Goal: Information Seeking & Learning: Learn about a topic

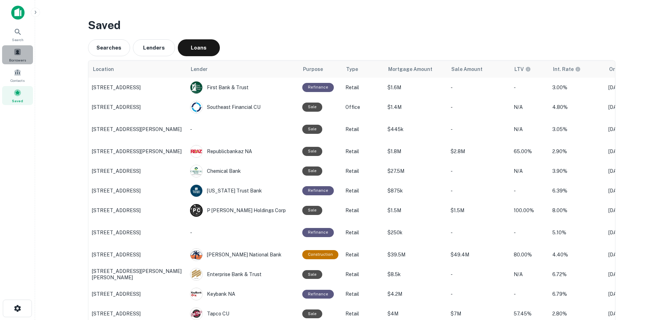
click at [23, 54] on div "Borrowers" at bounding box center [17, 54] width 31 height 19
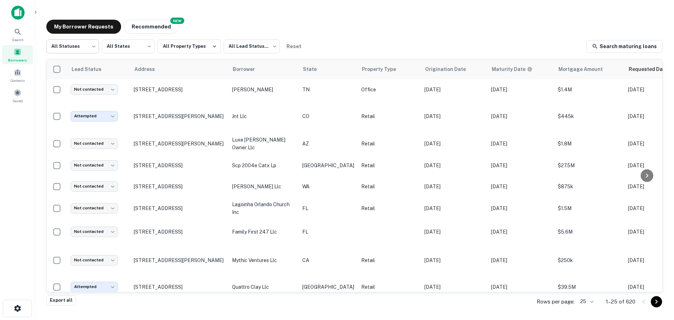
click at [92, 49] on body "Search Borrowers Contacts Saved My Borrower Requests NEW Recommended All Status…" at bounding box center [337, 160] width 674 height 320
click at [82, 91] on li "Fulfilled" at bounding box center [72, 89] width 53 height 13
type input "*********"
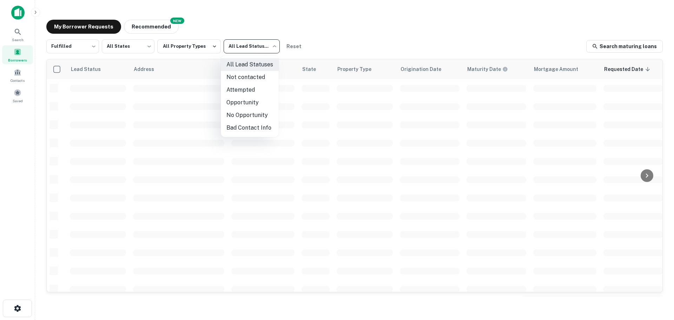
click at [256, 53] on body "Search Borrowers Contacts Saved My Borrower Requests NEW Recommended Fulfilled …" at bounding box center [337, 160] width 674 height 320
click at [239, 73] on li "Not contacted" at bounding box center [250, 77] width 58 height 13
type input "****"
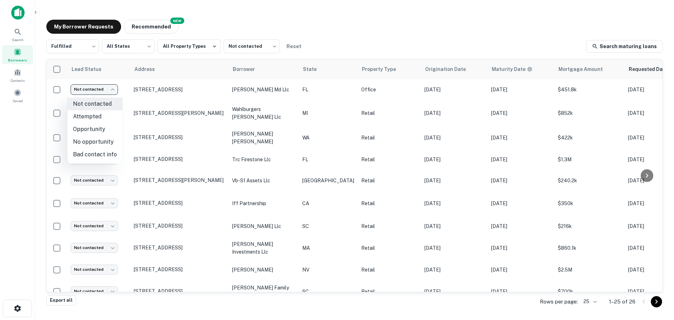
click at [114, 89] on body "Search Borrowers Contacts Saved My Borrower Requests NEW Recommended Fulfilled …" at bounding box center [337, 160] width 674 height 320
click at [114, 116] on li "Attempted" at bounding box center [94, 116] width 55 height 13
type input "*********"
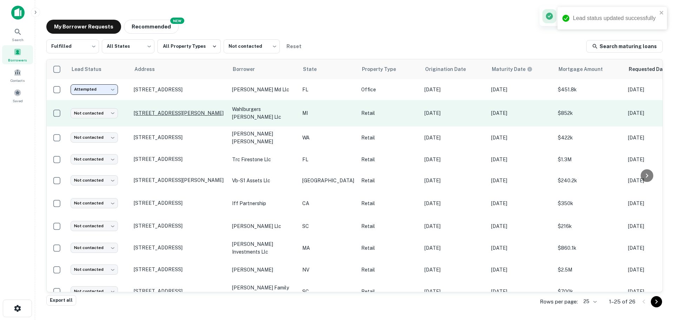
click at [189, 110] on p "21200 Penn St Taylor, MI48180" at bounding box center [179, 113] width 91 height 6
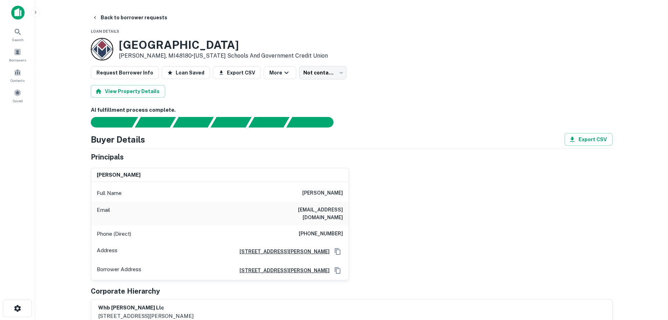
click at [332, 229] on h6 "(734) 368-4869" at bounding box center [321, 233] width 44 height 8
click at [331, 229] on h6 "(734) 368-4869" at bounding box center [321, 233] width 44 height 8
copy h6 "(734) 368-4869"
click at [124, 16] on button "Back to borrower requests" at bounding box center [129, 17] width 81 height 13
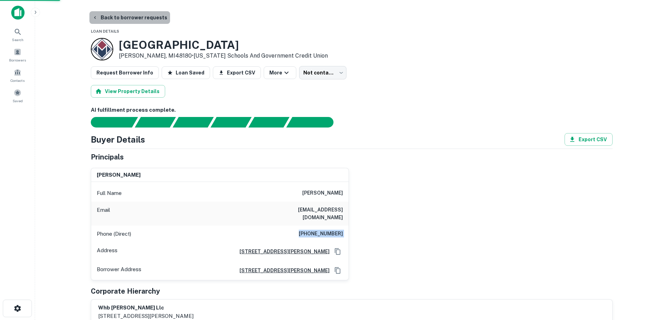
click at [130, 18] on button "Back to borrower requests" at bounding box center [129, 17] width 81 height 13
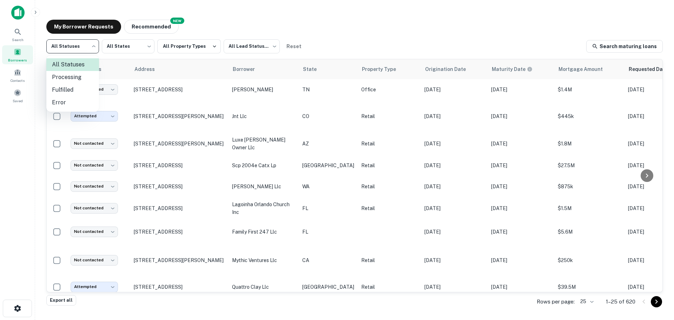
click at [80, 47] on body "Search Borrowers Contacts Saved My Borrower Requests NEW Recommended All Status…" at bounding box center [337, 160] width 674 height 320
click at [78, 89] on li "Fulfilled" at bounding box center [72, 89] width 53 height 13
type input "*********"
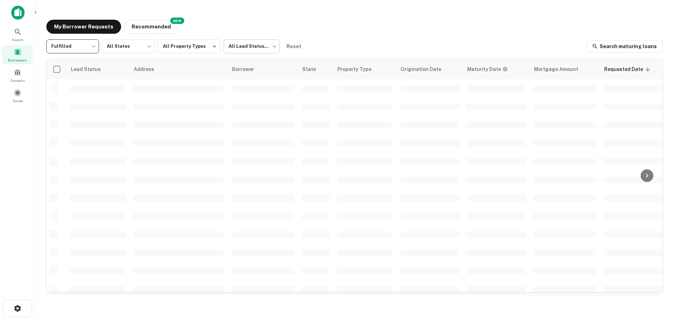
click at [247, 47] on body "Search Borrowers Contacts Saved My Borrower Requests NEW Recommended Fulfilled …" at bounding box center [337, 160] width 674 height 320
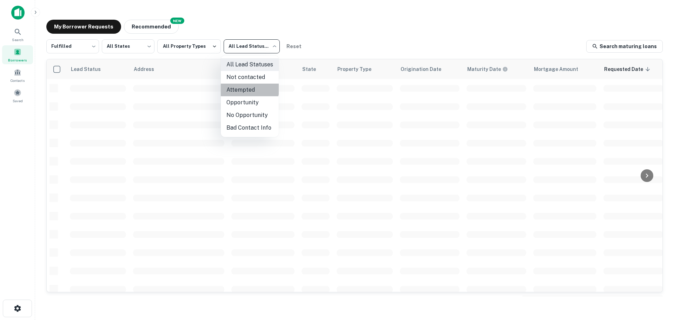
click at [239, 87] on li "Attempted" at bounding box center [250, 89] width 58 height 13
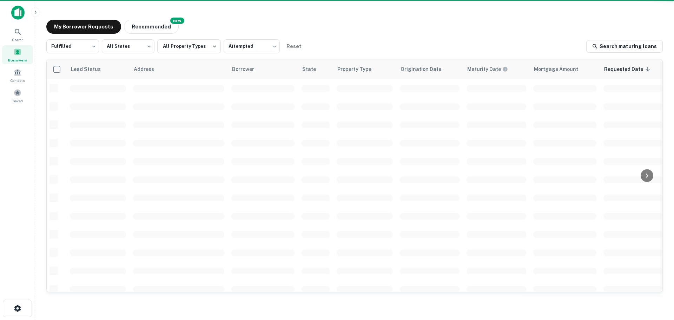
click at [239, 87] on ul "All Lead Statuses Not contacted Attempted Opportunity No Opportunity Bad Contac…" at bounding box center [249, 78] width 43 height 46
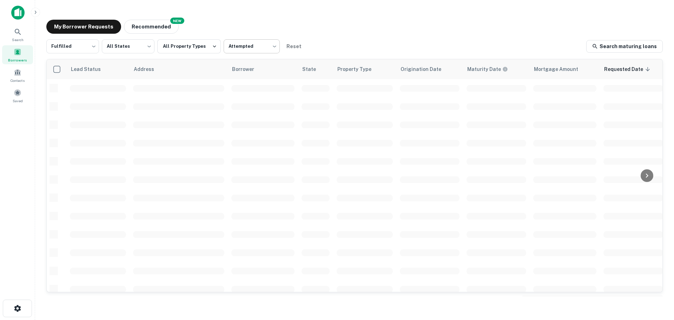
click at [246, 50] on body "Search Borrowers Contacts Saved My Borrower Requests NEW Recommended Fulfilled …" at bounding box center [337, 160] width 674 height 320
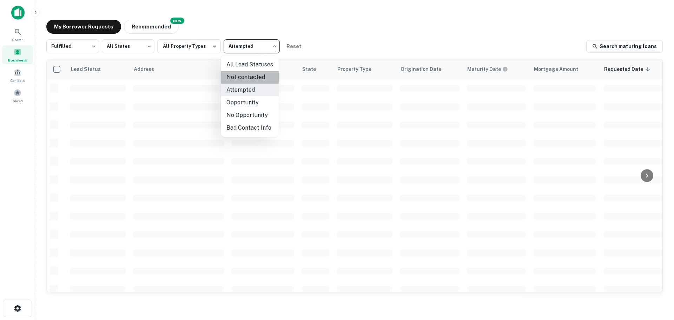
click at [245, 80] on li "Not contacted" at bounding box center [250, 77] width 58 height 13
type input "****"
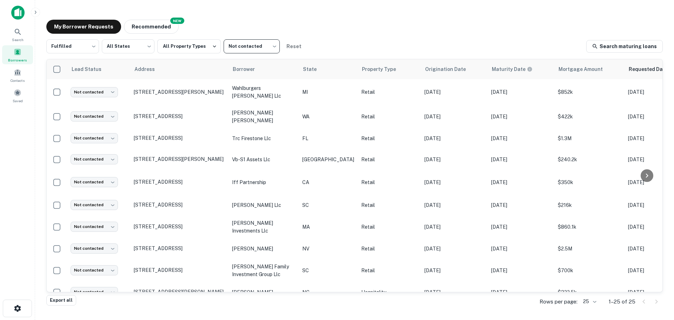
click at [108, 92] on body "Search Borrowers Contacts Saved My Borrower Requests NEW Recommended Fulfilled …" at bounding box center [337, 160] width 674 height 320
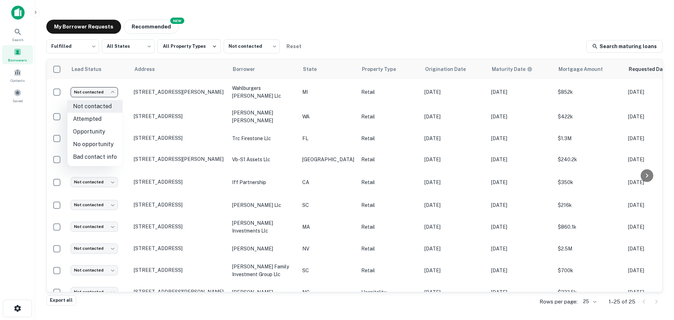
click at [160, 93] on div at bounding box center [337, 160] width 674 height 320
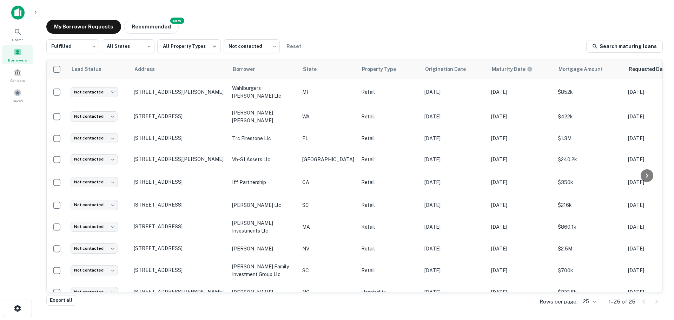
click at [160, 93] on p "21200 Penn St Taylor, MI48180" at bounding box center [179, 92] width 91 height 6
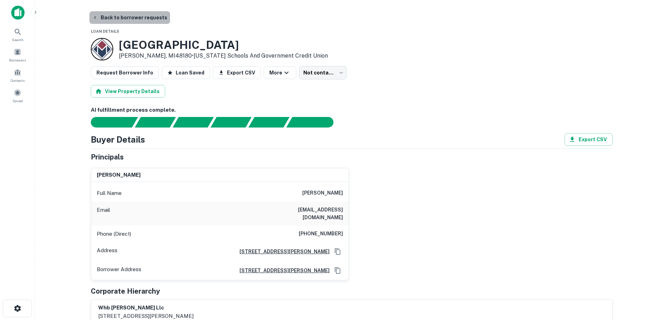
click at [149, 21] on button "Back to borrower requests" at bounding box center [129, 17] width 81 height 13
click at [124, 20] on button "Back to borrower requests" at bounding box center [129, 17] width 81 height 13
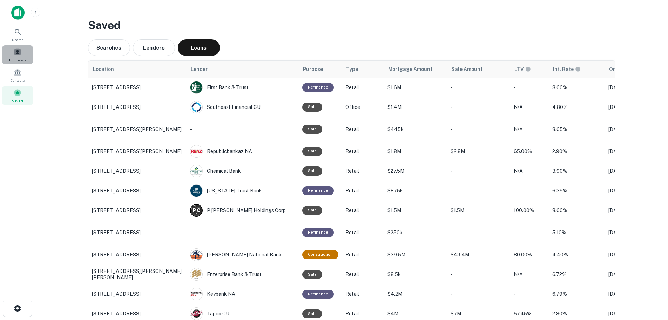
click at [19, 57] on span "Borrowers" at bounding box center [17, 60] width 17 height 6
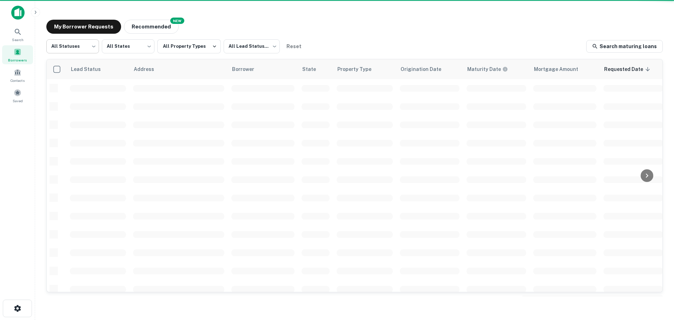
click at [67, 49] on body "Search Borrowers Contacts Saved My Borrower Requests NEW Recommended All Status…" at bounding box center [337, 160] width 674 height 320
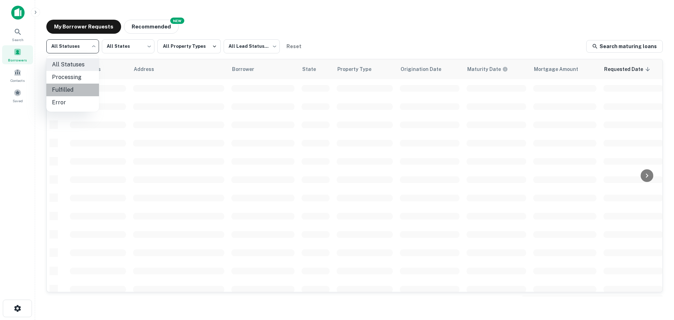
click at [64, 87] on li "Fulfilled" at bounding box center [72, 89] width 53 height 13
type input "*********"
click at [230, 45] on body "Search Borrowers Contacts Saved My Borrower Requests NEW Recommended Fulfilled …" at bounding box center [337, 160] width 674 height 320
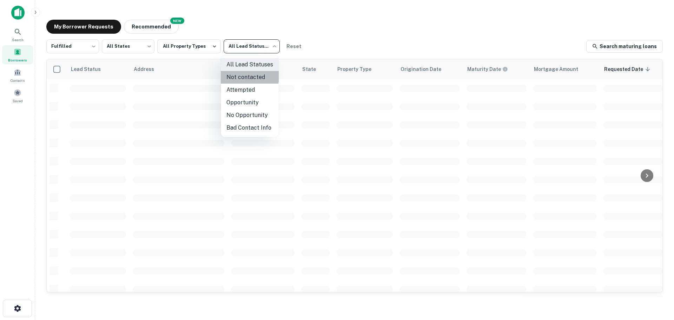
click at [240, 76] on li "Not contacted" at bounding box center [250, 77] width 58 height 13
type input "****"
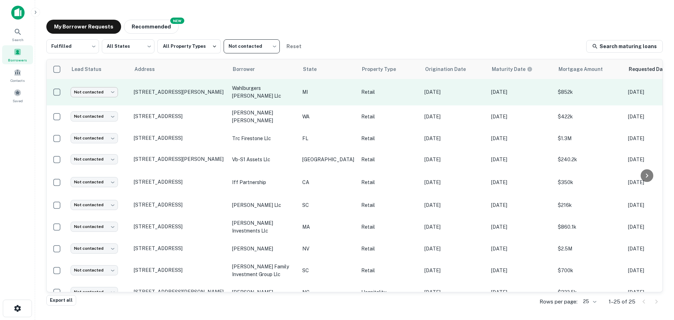
click at [96, 91] on body "Search Borrowers Contacts Saved My Borrower Requests NEW Recommended Fulfilled …" at bounding box center [337, 160] width 674 height 320
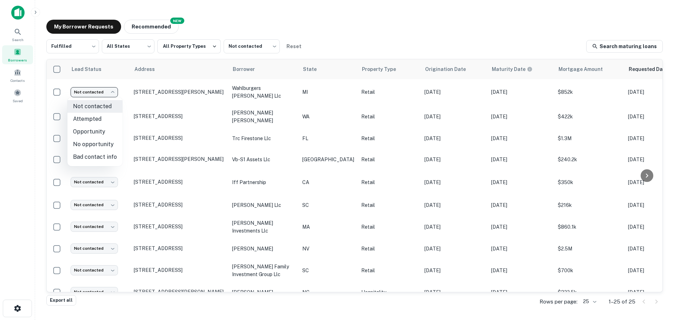
click at [100, 115] on li "Attempted" at bounding box center [94, 119] width 55 height 13
type input "*********"
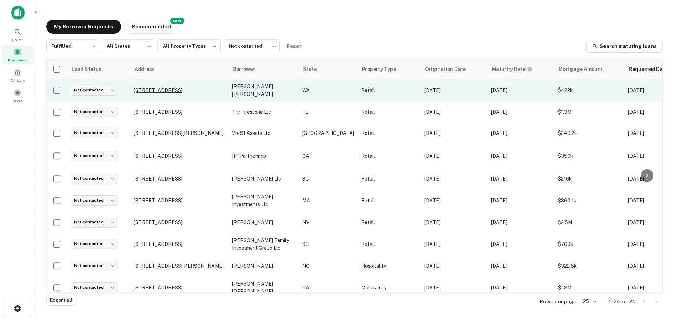
click at [179, 89] on p "1215 S 10th Ave Pasco, WA99301" at bounding box center [179, 90] width 91 height 6
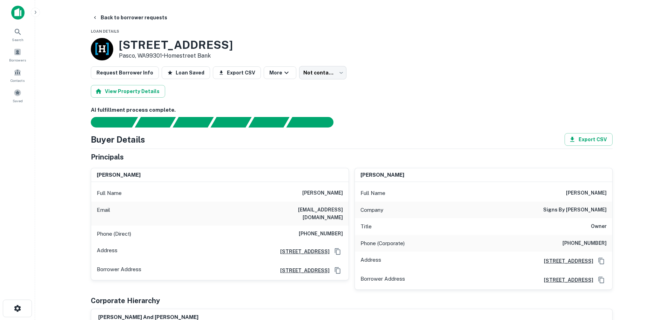
click at [327, 229] on h6 "(503) 871-5055" at bounding box center [321, 233] width 44 height 8
click at [328, 229] on h6 "(503) 871-5055" at bounding box center [321, 233] width 44 height 8
copy h6 "(503) 871-5055"
click at [142, 14] on button "Back to borrower requests" at bounding box center [129, 17] width 81 height 13
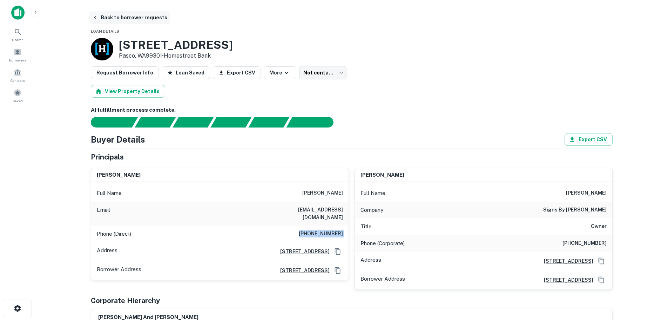
click at [142, 14] on button "Back to borrower requests" at bounding box center [129, 17] width 81 height 13
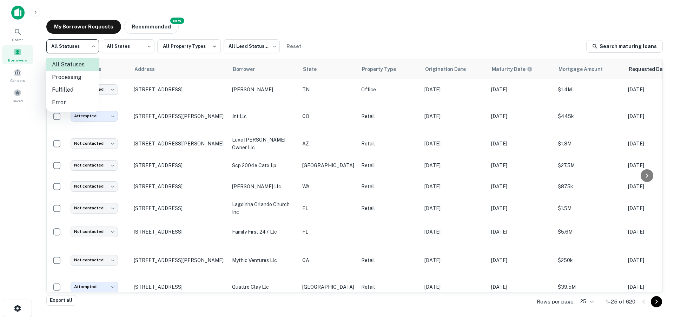
click at [77, 88] on li "Fulfilled" at bounding box center [72, 89] width 53 height 13
type input "*********"
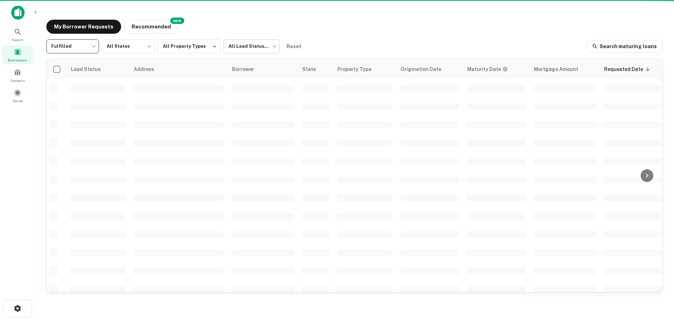
click at [242, 42] on body "Search Borrowers Contacts Saved My Borrower Requests NEW Recommended Fulfilled …" at bounding box center [337, 160] width 674 height 320
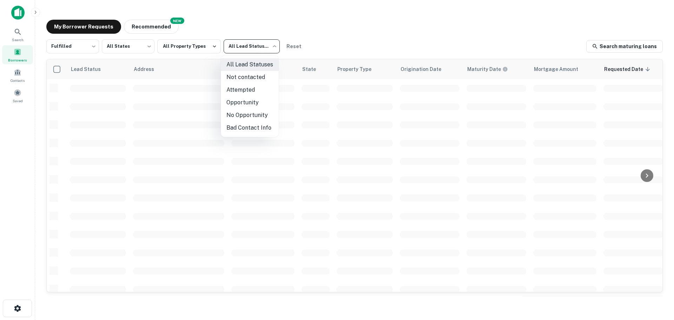
drag, startPoint x: 230, startPoint y: 93, endPoint x: 232, endPoint y: 77, distance: 16.2
click at [232, 77] on ul "All Lead Statuses Not contacted Attempted Opportunity No Opportunity Bad Contac…" at bounding box center [250, 95] width 58 height 81
click at [232, 77] on li "Not contacted" at bounding box center [250, 77] width 58 height 13
type input "****"
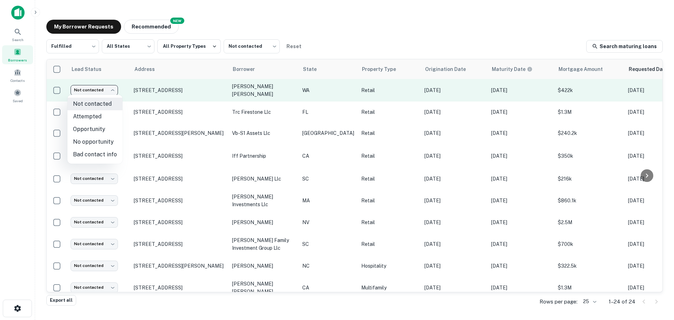
click at [108, 89] on body "Search Borrowers Contacts Saved My Borrower Requests NEW Recommended Fulfilled …" at bounding box center [337, 160] width 674 height 320
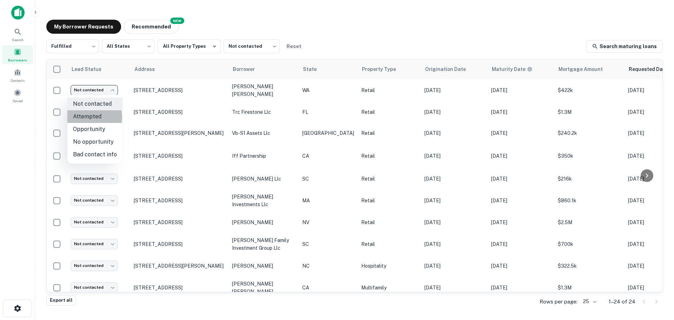
click at [89, 117] on li "Attempted" at bounding box center [94, 116] width 55 height 13
type input "*********"
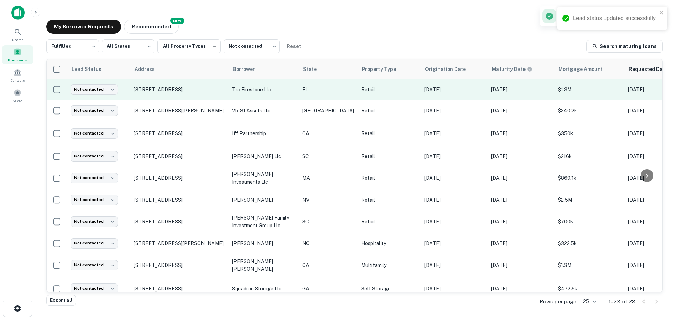
click at [197, 86] on p "6800 Firestone Rd Jacksonville, FL32244" at bounding box center [179, 89] width 91 height 6
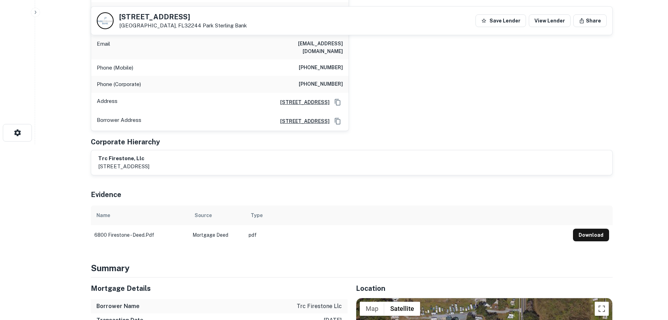
scroll to position [70, 0]
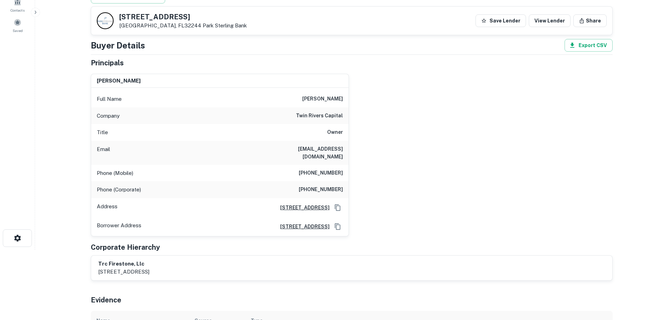
click at [335, 114] on h6 "twin rivers capital" at bounding box center [319, 116] width 47 height 8
copy h6 "twin rivers capital"
click at [328, 169] on h6 "(843) 203-1687" at bounding box center [321, 173] width 44 height 8
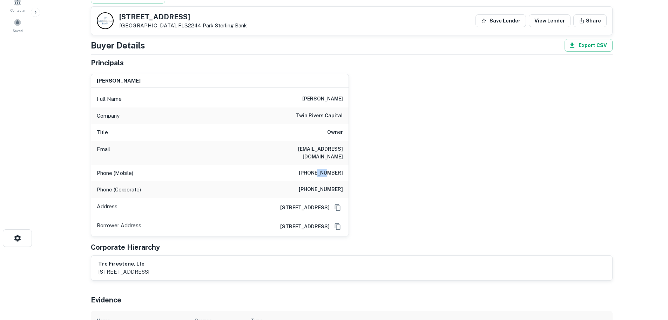
click at [328, 169] on h6 "(843) 203-1687" at bounding box center [321, 173] width 44 height 8
copy h6 "(843) 203-1687"
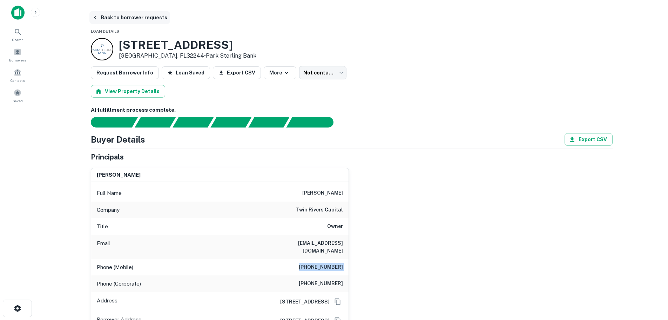
click at [153, 20] on button "Back to borrower requests" at bounding box center [129, 17] width 81 height 13
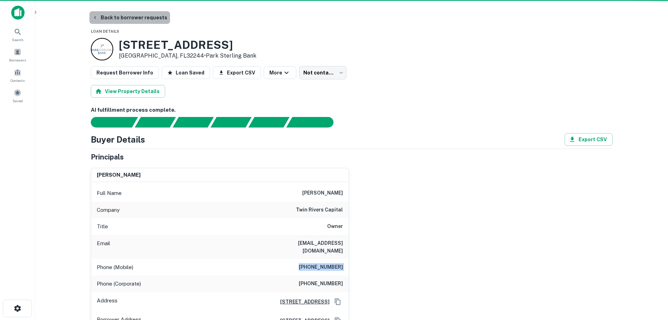
click at [153, 20] on button "Back to borrower requests" at bounding box center [129, 17] width 81 height 13
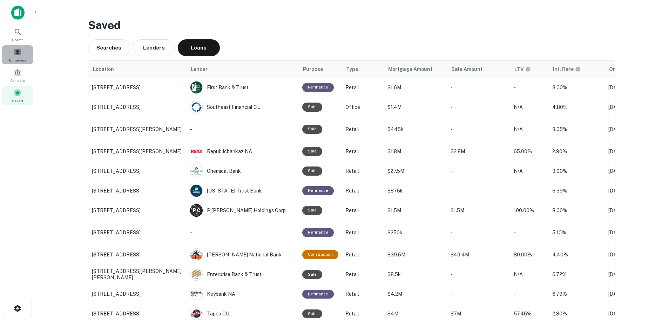
click at [18, 46] on div "Borrowers" at bounding box center [17, 54] width 31 height 19
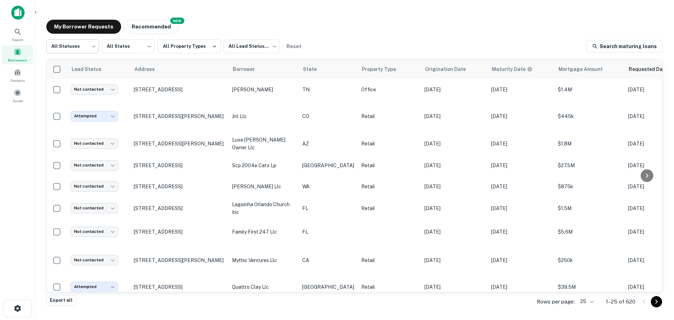
click at [91, 48] on body "Search Borrowers Contacts Saved My Borrower Requests NEW Recommended All Status…" at bounding box center [337, 160] width 674 height 320
click at [83, 84] on li "Fulfilled" at bounding box center [72, 89] width 53 height 13
type input "*********"
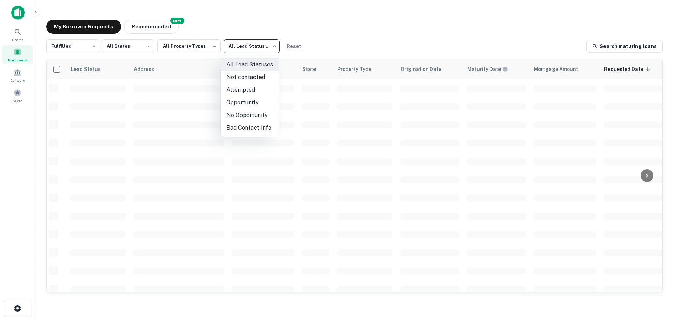
click at [248, 46] on body "Search Borrowers Contacts Saved My Borrower Requests NEW Recommended Fulfilled …" at bounding box center [337, 160] width 674 height 320
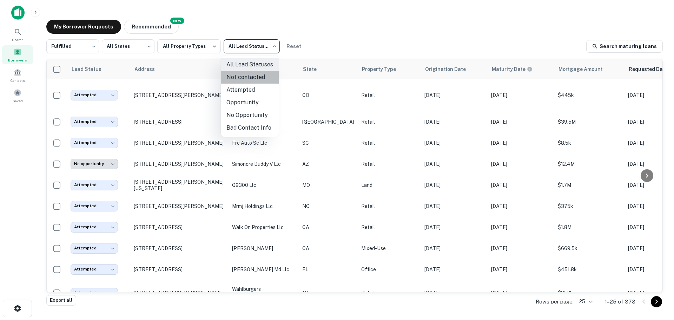
click at [251, 74] on li "Not contacted" at bounding box center [250, 77] width 58 height 13
type input "****"
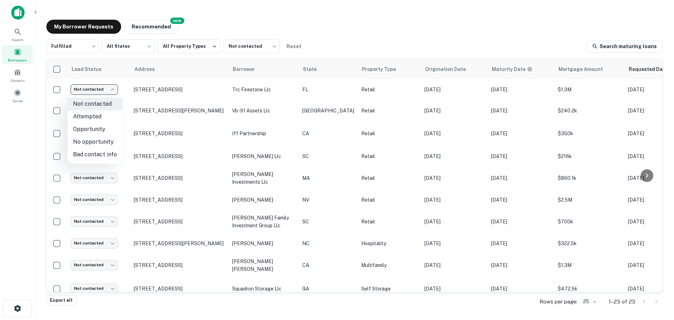
click at [111, 88] on body "Search Borrowers Contacts Saved My Borrower Requests NEW Recommended Fulfilled …" at bounding box center [337, 160] width 674 height 320
click at [111, 112] on li "Attempted" at bounding box center [94, 116] width 55 height 13
type input "*********"
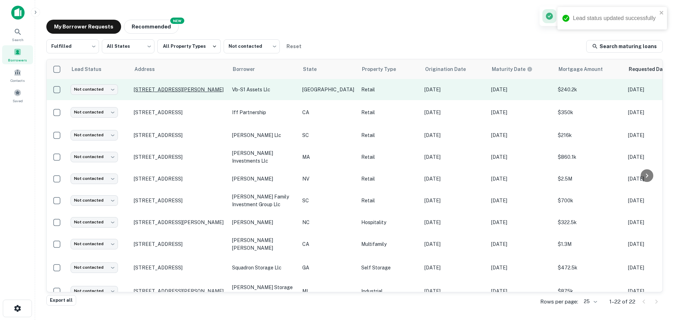
click at [155, 88] on p "16282 Imperial Valley Dr Houston, TX77060" at bounding box center [179, 89] width 91 height 6
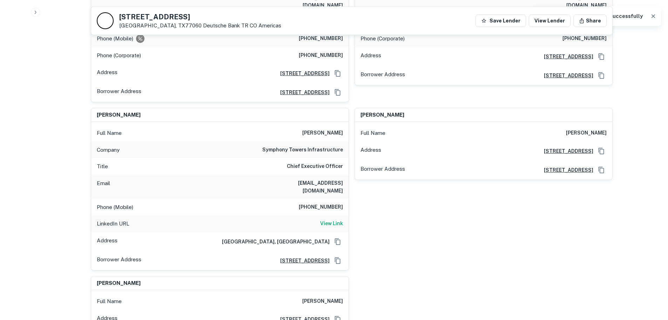
scroll to position [491, 0]
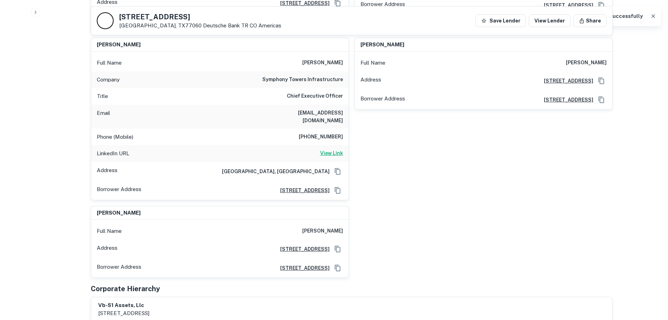
click at [334, 149] on h6 "View Link" at bounding box center [331, 153] width 23 height 8
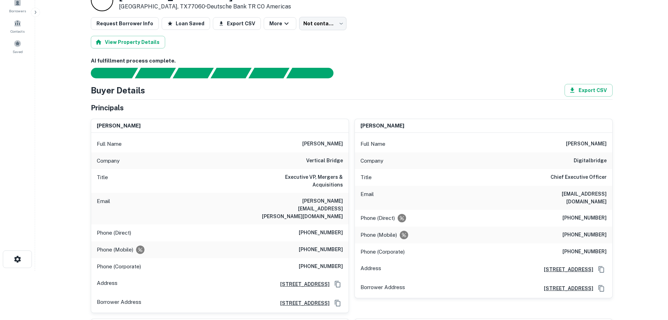
scroll to position [105, 0]
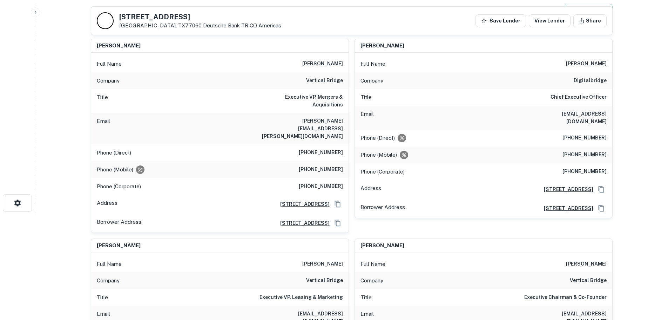
click at [333, 83] on h6 "vertical bridge" at bounding box center [324, 80] width 37 height 8
copy h6 "vertical bridge"
click at [339, 148] on h6 "(561) 922-9013" at bounding box center [321, 152] width 44 height 8
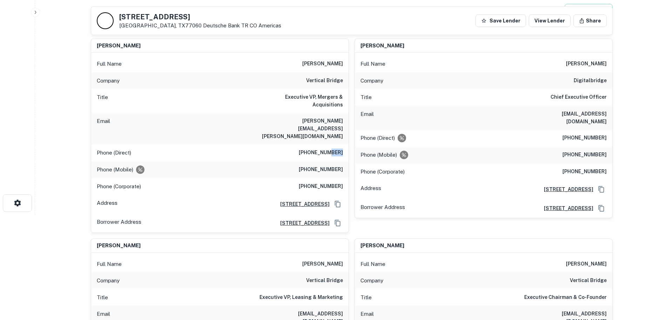
click at [339, 148] on h6 "(561) 922-9013" at bounding box center [321, 152] width 44 height 8
copy h6 "(561) 922-9013"
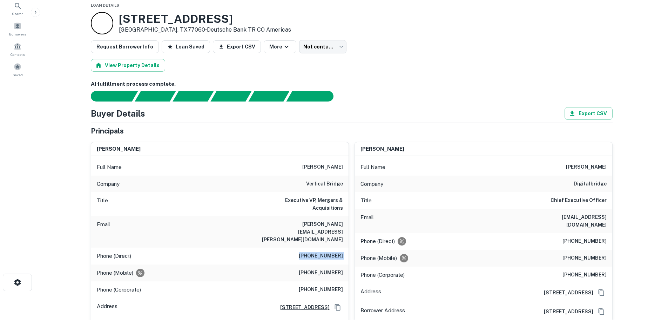
scroll to position [24, 0]
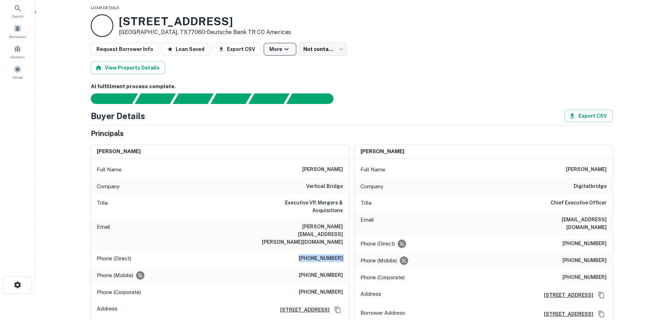
click at [282, 46] on icon "button" at bounding box center [286, 49] width 8 height 8
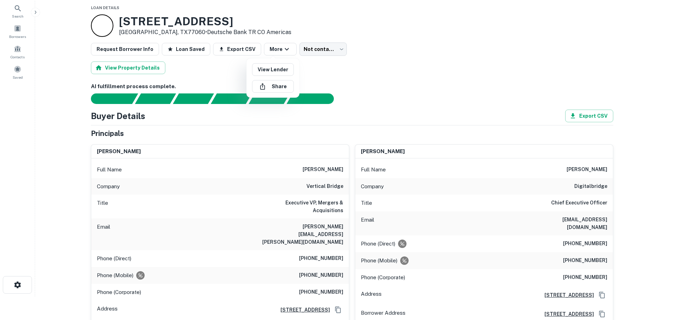
click at [324, 75] on div at bounding box center [337, 160] width 674 height 320
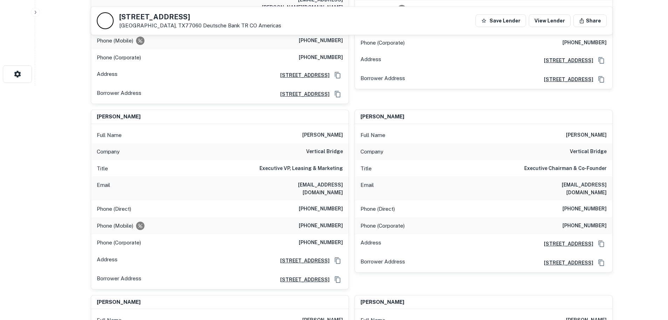
scroll to position [269, 0]
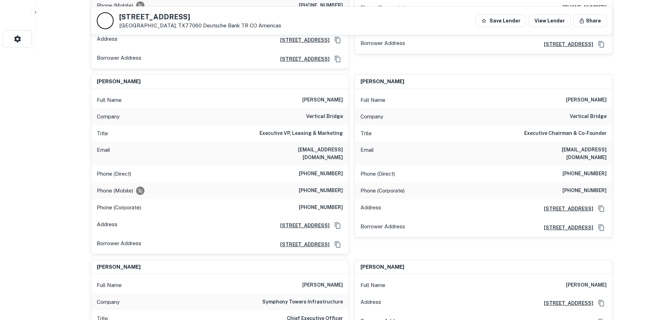
click at [585, 112] on h6 "vertical bridge" at bounding box center [588, 116] width 37 height 8
copy h6 "vertical bridge"
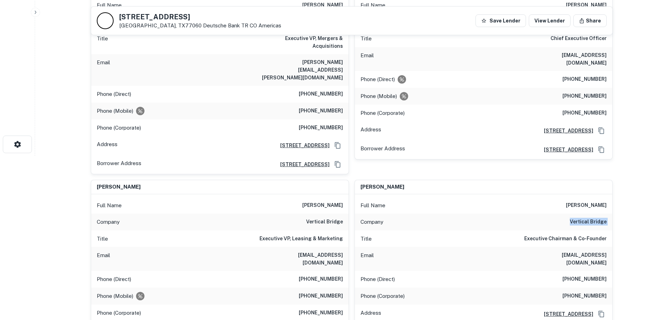
scroll to position [94, 0]
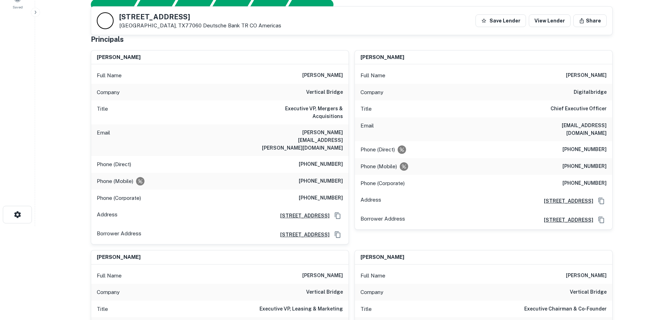
click at [591, 92] on h6 "digitalbridge" at bounding box center [590, 92] width 33 height 8
copy h6 "digitalbridge"
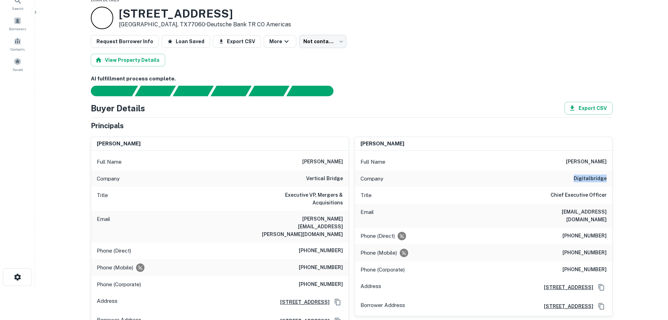
scroll to position [0, 0]
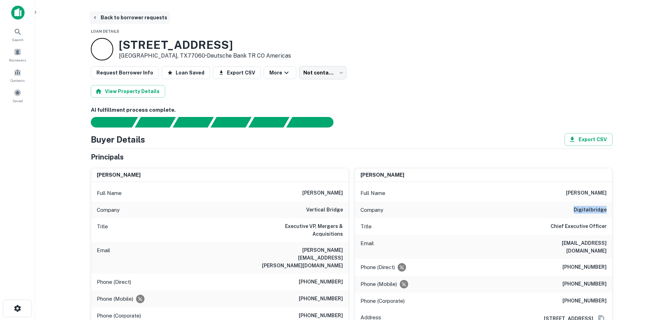
click at [143, 20] on button "Back to borrower requests" at bounding box center [129, 17] width 81 height 13
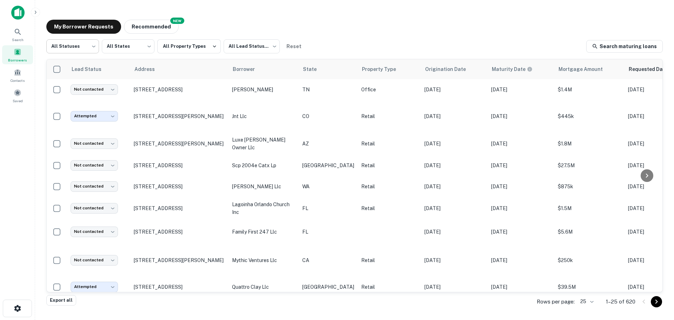
click at [94, 50] on body "Search Borrowers Contacts Saved My Borrower Requests NEW Recommended All Status…" at bounding box center [337, 160] width 674 height 320
click at [83, 89] on li "Fulfilled" at bounding box center [72, 89] width 53 height 13
type input "*********"
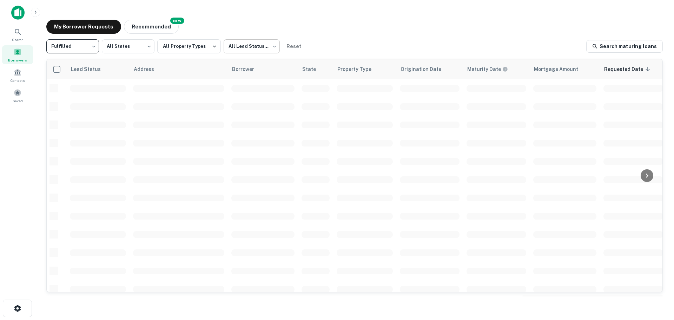
click at [240, 49] on body "Search Borrowers Contacts Saved My Borrower Requests NEW Recommended Fulfilled …" at bounding box center [337, 160] width 674 height 320
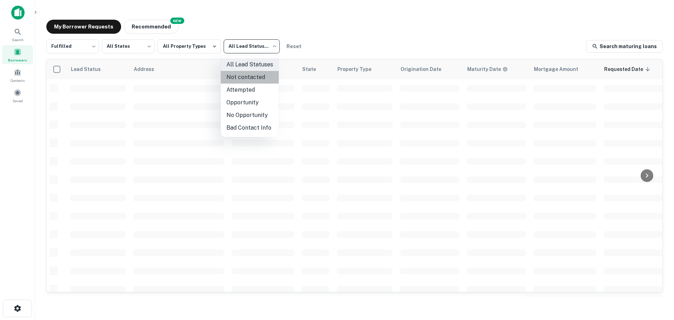
click at [255, 76] on li "Not contacted" at bounding box center [250, 77] width 58 height 13
type input "****"
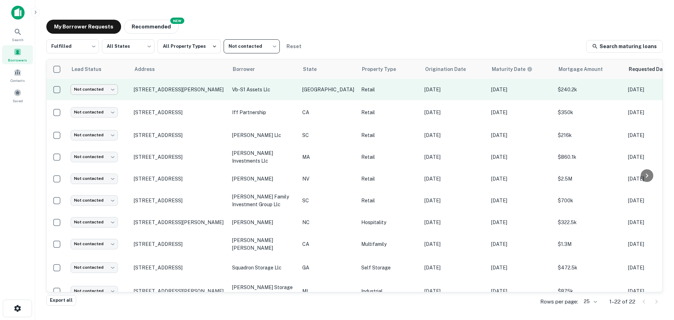
click at [93, 92] on body "Search Borrowers Contacts Saved My Borrower Requests NEW Recommended Fulfilled …" at bounding box center [337, 160] width 674 height 320
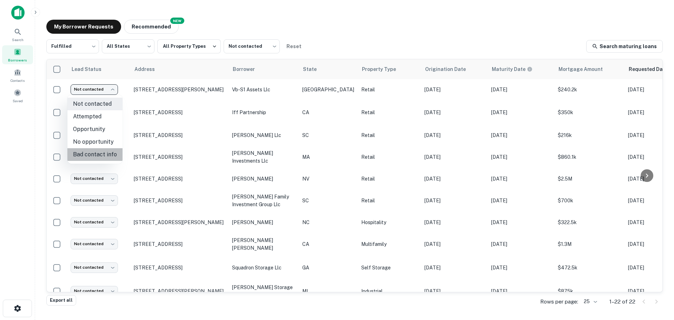
click at [98, 153] on li "Bad contact info" at bounding box center [94, 154] width 55 height 13
type input "**********"
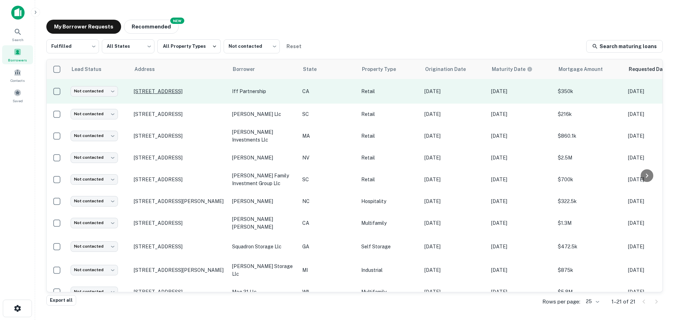
click at [184, 91] on p "537 S Glendora Ave West Covina, CA91790" at bounding box center [179, 91] width 91 height 6
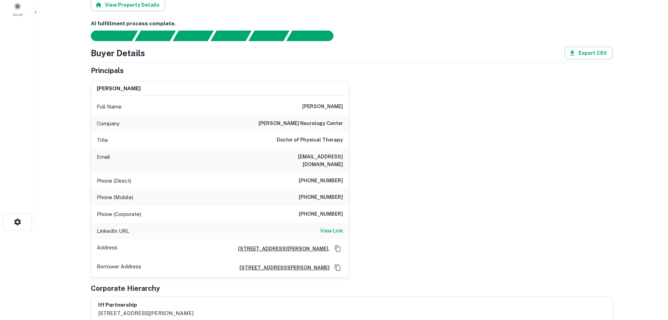
scroll to position [105, 0]
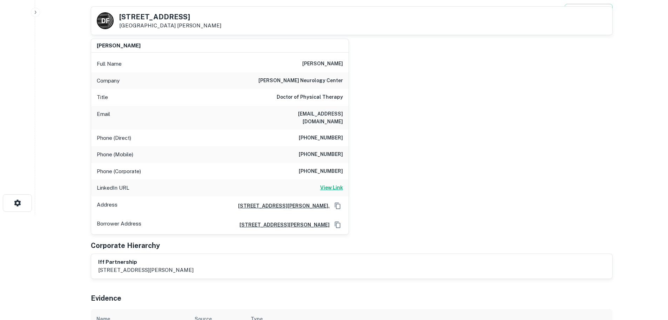
click at [330, 183] on h6 "View Link" at bounding box center [331, 187] width 23 height 8
click at [326, 134] on h6 "(626) 683-9290" at bounding box center [321, 138] width 44 height 8
copy h6 "(626) 683-9290"
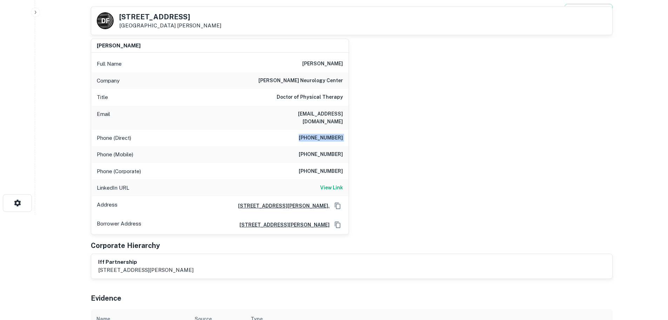
drag, startPoint x: 327, startPoint y: 155, endPoint x: 329, endPoint y: 146, distance: 9.6
click at [328, 155] on div "Phone (Mobile) (626) 484-6977" at bounding box center [219, 154] width 257 height 17
click at [329, 150] on h6 "(626) 484-6977" at bounding box center [321, 154] width 44 height 8
click at [330, 150] on h6 "(626) 484-6977" at bounding box center [321, 154] width 44 height 8
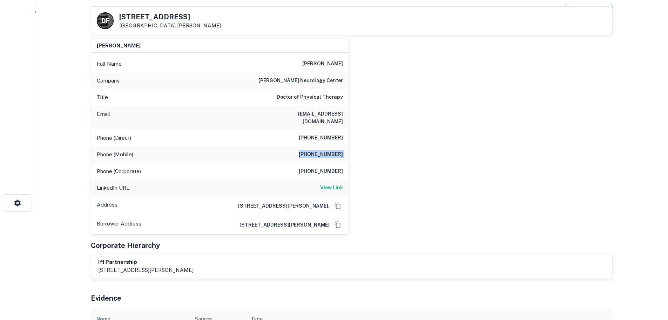
copy h6 "(626) 484-6977"
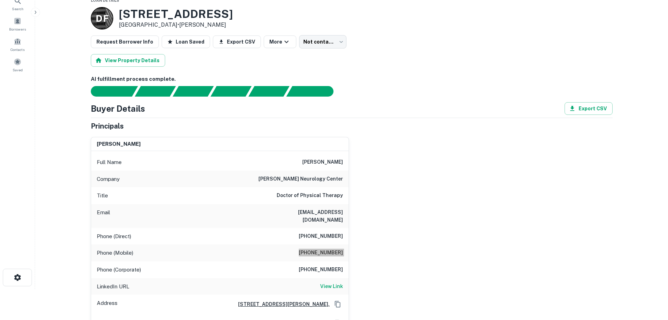
scroll to position [0, 0]
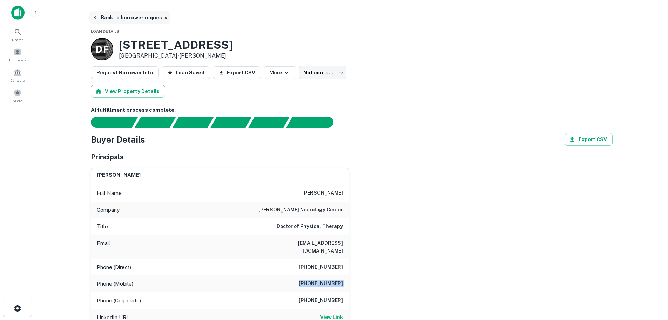
click at [143, 15] on button "Back to borrower requests" at bounding box center [129, 17] width 81 height 13
click at [152, 17] on button "Back to borrower requests" at bounding box center [129, 17] width 81 height 13
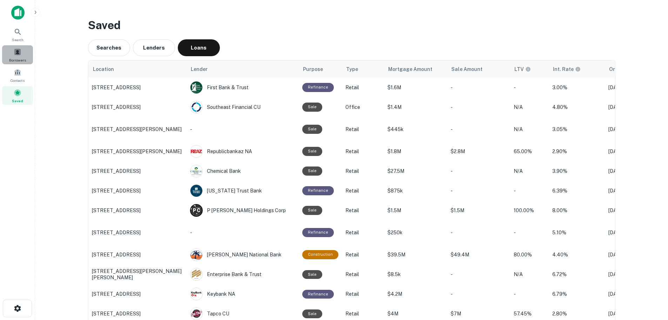
click at [23, 56] on div "Borrowers" at bounding box center [17, 54] width 31 height 19
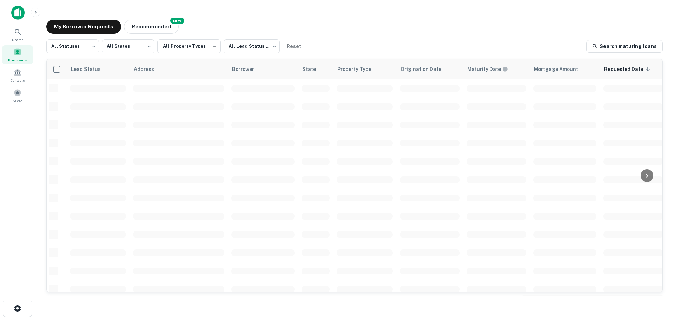
click at [72, 47] on body "Search Borrowers Contacts Saved My Borrower Requests NEW Recommended All Status…" at bounding box center [337, 160] width 674 height 320
click at [79, 82] on li "Processing" at bounding box center [72, 77] width 53 height 13
click at [76, 47] on body "**********" at bounding box center [337, 160] width 674 height 320
click at [71, 86] on li "Fulfilled" at bounding box center [72, 89] width 53 height 13
type input "*********"
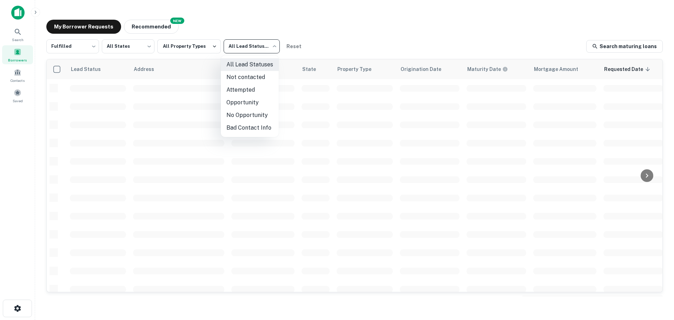
click at [255, 44] on body "Search Borrowers Contacts Saved My Borrower Requests NEW Recommended Fulfilled …" at bounding box center [337, 160] width 674 height 320
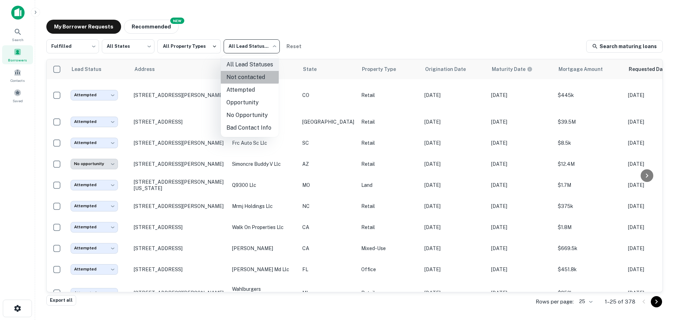
click at [245, 75] on li "Not contacted" at bounding box center [250, 77] width 58 height 13
type input "****"
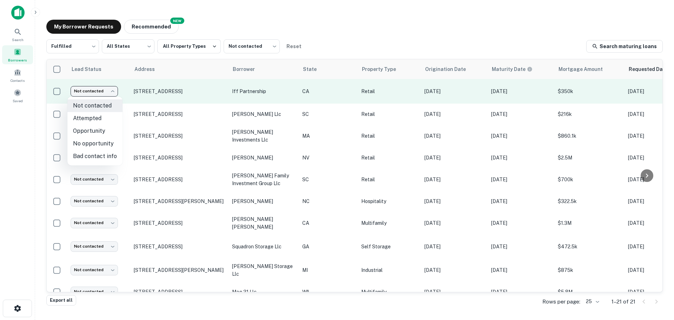
click at [96, 88] on body "Search Borrowers Contacts Saved My Borrower Requests NEW Recommended Fulfilled …" at bounding box center [337, 160] width 674 height 320
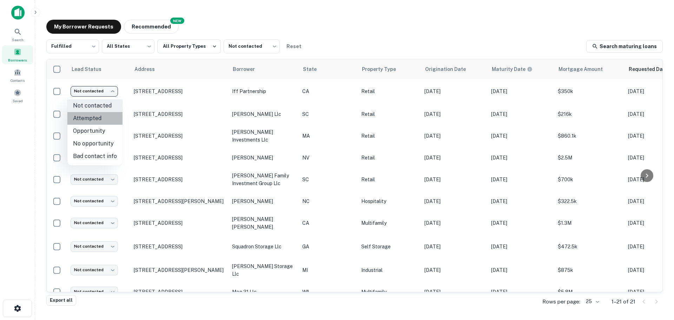
click at [100, 122] on li "Attempted" at bounding box center [94, 118] width 55 height 13
type input "*********"
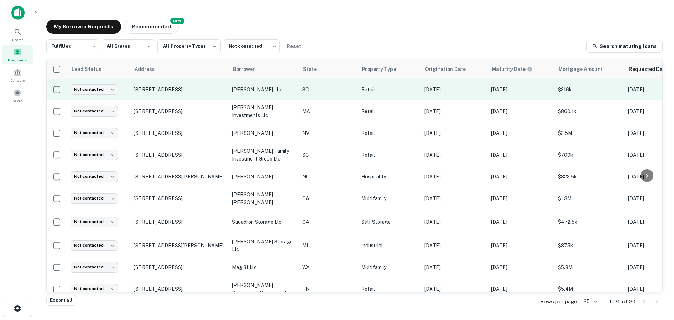
click at [179, 86] on p "149 Riverwalk Blvd Ridgeland, SC29936" at bounding box center [179, 89] width 91 height 6
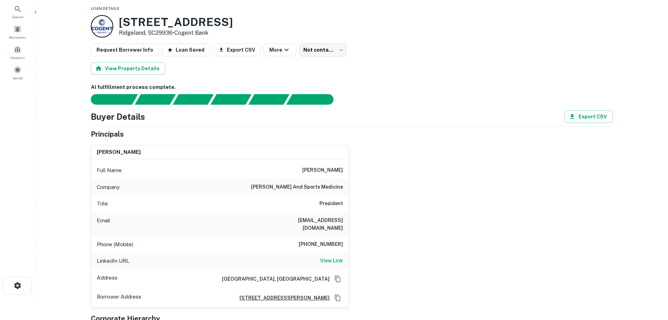
scroll to position [35, 0]
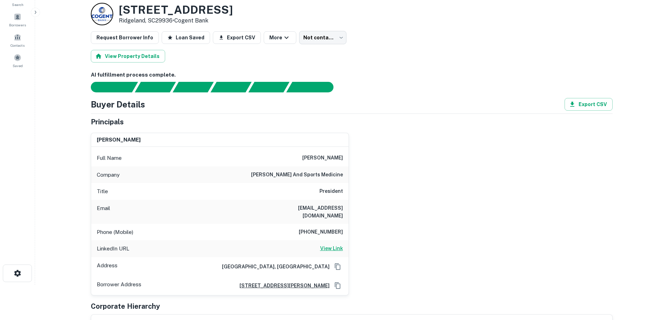
click at [334, 244] on h6 "View Link" at bounding box center [331, 248] width 23 height 8
click at [324, 228] on h6 "732-804-2812" at bounding box center [321, 232] width 44 height 8
copy h6 "732-804-2812"
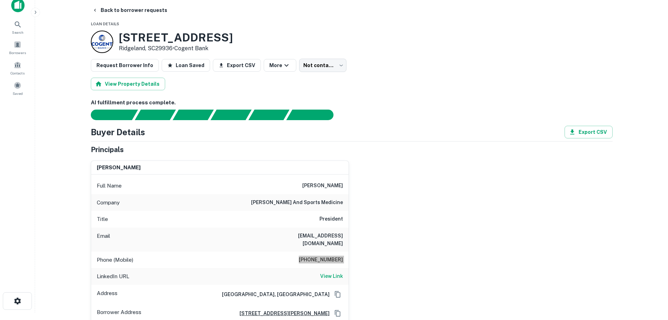
scroll to position [0, 0]
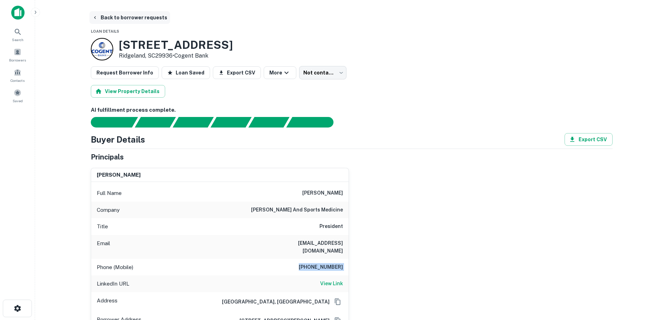
click at [146, 18] on button "Back to borrower requests" at bounding box center [129, 17] width 81 height 13
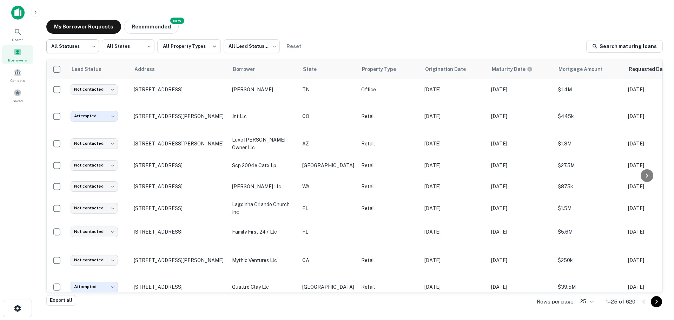
click at [91, 49] on body "Search Borrowers Contacts Saved My Borrower Requests NEW Recommended All Status…" at bounding box center [337, 160] width 674 height 320
click at [84, 90] on li "Fulfilled" at bounding box center [72, 89] width 53 height 13
type input "*********"
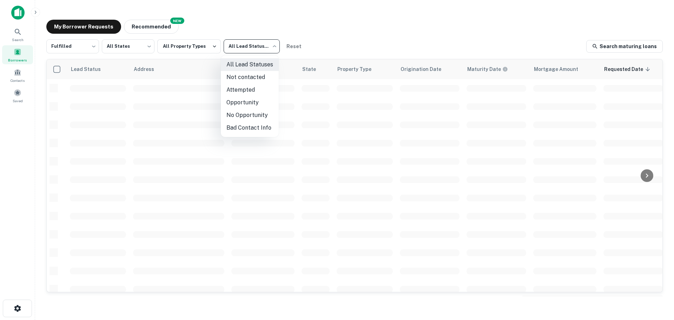
click at [256, 47] on body "Search Borrowers Contacts Saved My Borrower Requests NEW Recommended Fulfilled …" at bounding box center [337, 160] width 674 height 320
click at [242, 77] on li "Not contacted" at bounding box center [250, 77] width 58 height 13
type input "****"
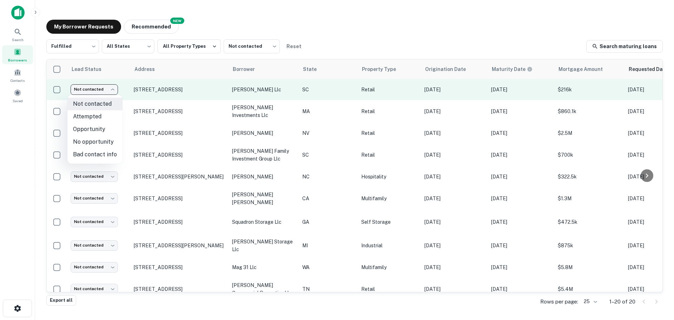
click at [81, 94] on body "Search Borrowers Contacts Saved My Borrower Requests NEW Recommended Fulfilled …" at bounding box center [337, 160] width 674 height 320
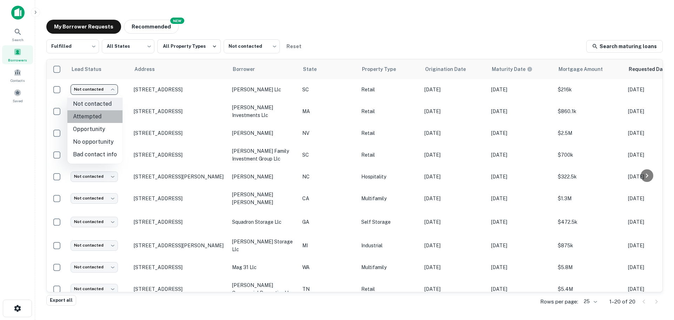
click at [101, 119] on li "Attempted" at bounding box center [94, 116] width 55 height 13
type input "*********"
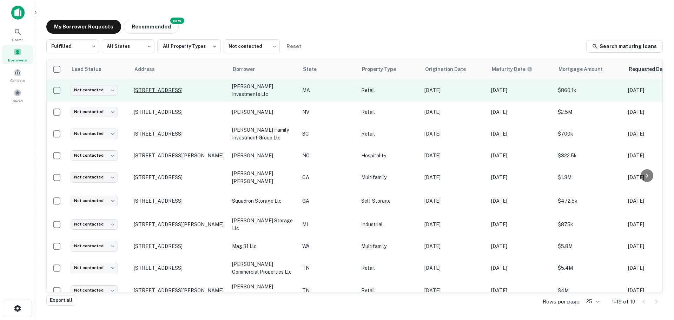
click at [186, 92] on p "236 North St Cheshire, MA01225" at bounding box center [179, 90] width 91 height 6
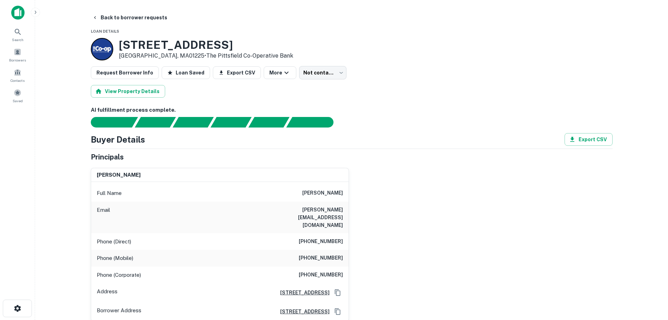
click at [323, 237] on h6 "(760) 747-4700" at bounding box center [321, 241] width 44 height 8
click at [324, 237] on h6 "(760) 747-4700" at bounding box center [321, 241] width 44 height 8
copy h6 "(760) 747-4700"
click at [328, 254] on h6 "(760) 802-2686" at bounding box center [321, 258] width 44 height 8
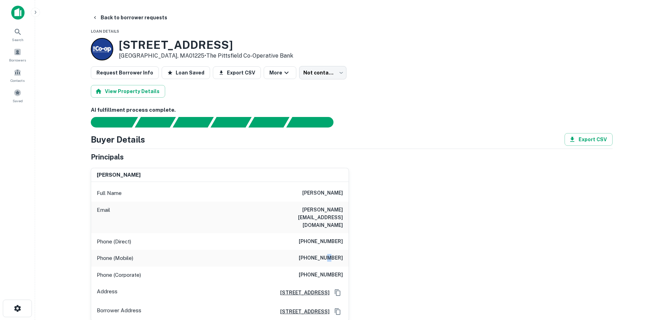
click at [328, 254] on h6 "(760) 802-2686" at bounding box center [321, 258] width 44 height 8
copy h6 "(760) 802-2686"
click at [333, 270] on h6 "(858) 883-5566" at bounding box center [321, 274] width 44 height 8
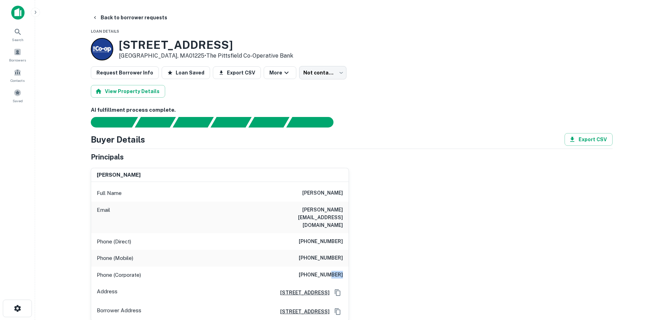
click at [333, 270] on h6 "(858) 883-5566" at bounding box center [321, 274] width 44 height 8
copy h6 "(858) 883-5566"
click at [326, 254] on h6 "(760) 802-2686" at bounding box center [321, 258] width 44 height 8
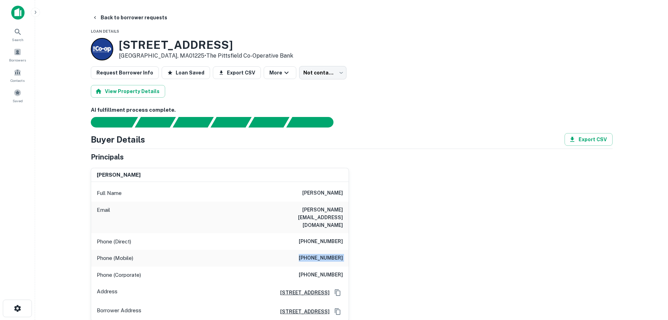
copy h6 "(760) 802-2686"
click at [333, 192] on h6 "madeline c. holman" at bounding box center [322, 193] width 41 height 8
copy h6 "madeline c. holman"
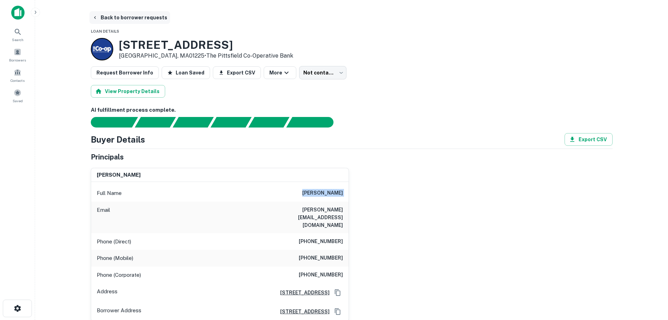
click at [158, 20] on button "Back to borrower requests" at bounding box center [129, 17] width 81 height 13
click at [143, 18] on button "Back to borrower requests" at bounding box center [129, 17] width 81 height 13
click at [150, 15] on button "Back to borrower requests" at bounding box center [129, 17] width 81 height 13
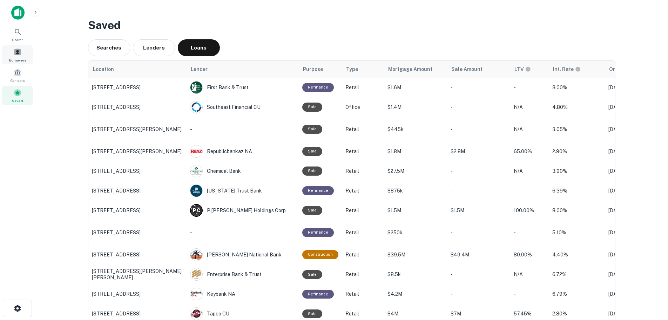
click at [7, 61] on div "Borrowers" at bounding box center [17, 54] width 31 height 19
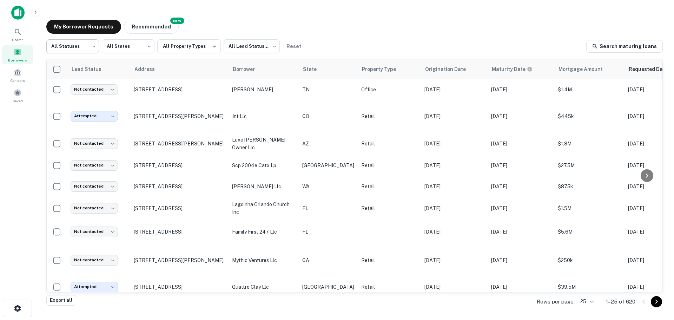
click at [87, 49] on body "Search Borrowers Contacts Saved My Borrower Requests NEW Recommended All Status…" at bounding box center [337, 160] width 674 height 320
click at [79, 83] on li "Processing" at bounding box center [72, 77] width 53 height 13
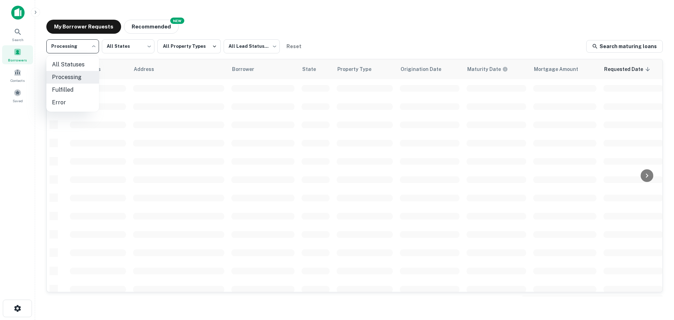
click at [79, 52] on body "**********" at bounding box center [337, 160] width 674 height 320
click at [77, 89] on li "Fulfilled" at bounding box center [72, 89] width 53 height 13
type input "*********"
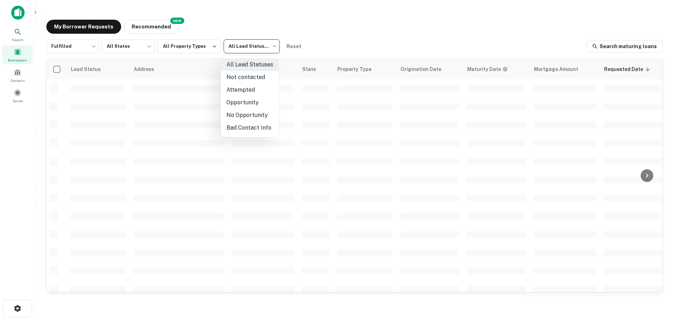
click at [262, 46] on body "Search Borrowers Contacts Saved My Borrower Requests NEW Recommended Fulfilled …" at bounding box center [337, 160] width 674 height 320
click at [245, 72] on li "Not contacted" at bounding box center [250, 77] width 58 height 13
type input "****"
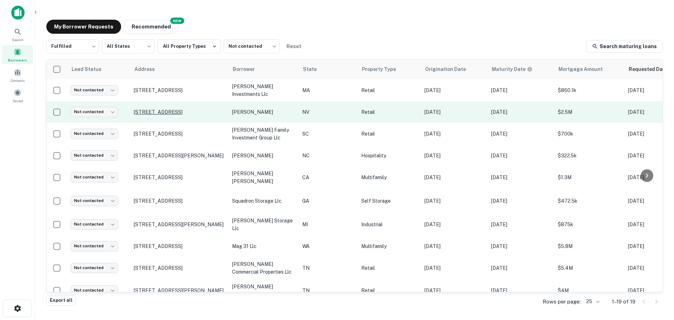
click at [174, 109] on p "8660 W Warm Springs Rd Las Vegas, NV89148" at bounding box center [179, 112] width 91 height 6
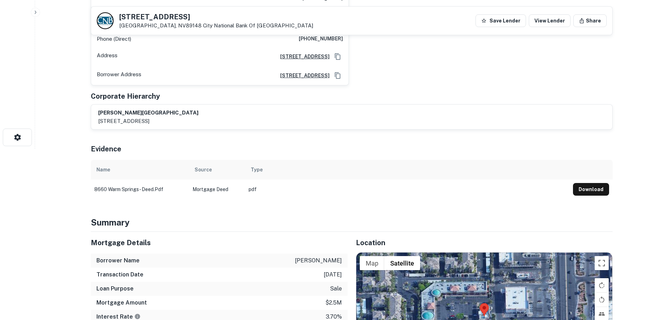
scroll to position [246, 0]
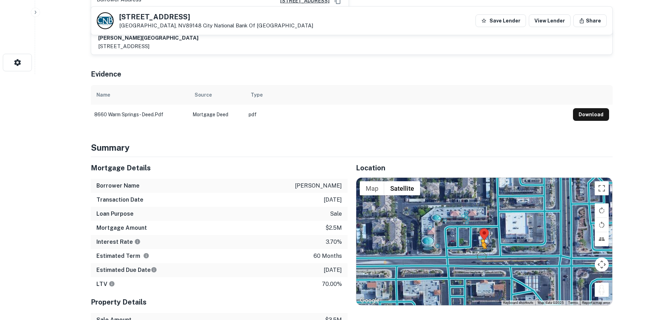
drag, startPoint x: 605, startPoint y: 285, endPoint x: 483, endPoint y: 248, distance: 126.8
click at [483, 248] on div "To activate drag with keyboard, press Alt + Enter. Once in keyboard drag state,…" at bounding box center [484, 240] width 256 height 127
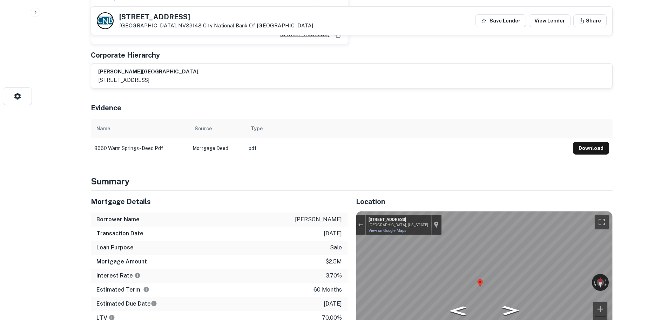
scroll to position [70, 0]
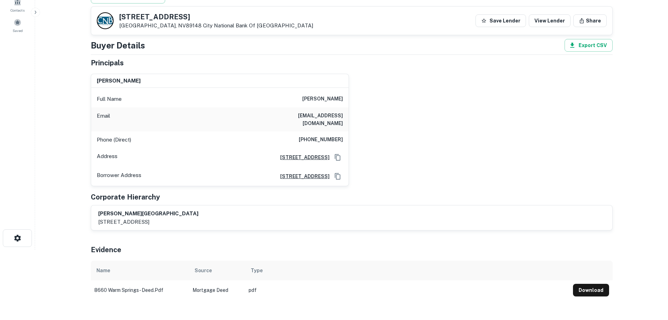
click at [313, 135] on h6 "(310) 666-7883" at bounding box center [321, 139] width 44 height 8
copy h6 "(310) 666-7883"
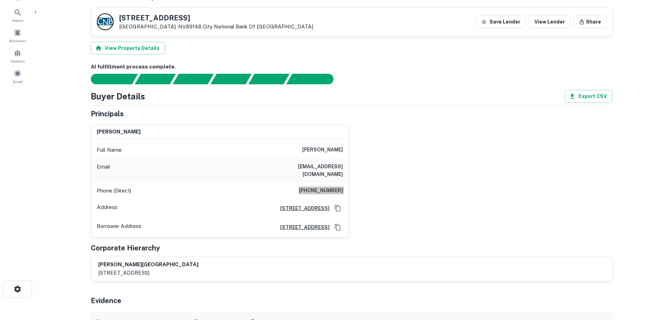
scroll to position [0, 0]
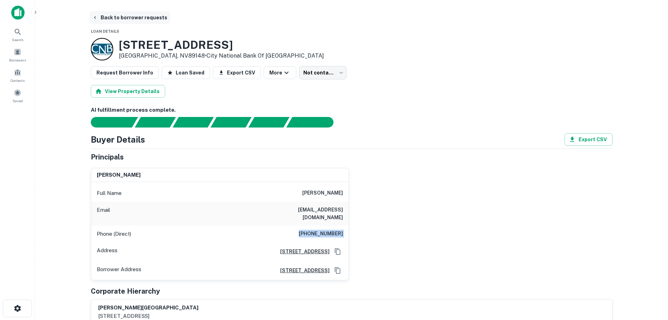
click at [148, 18] on button "Back to borrower requests" at bounding box center [129, 17] width 81 height 13
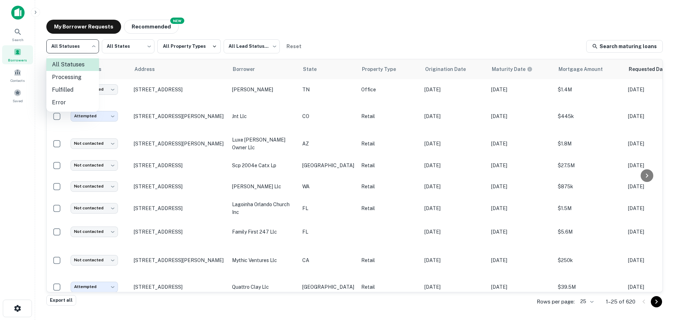
click at [82, 50] on body "Search Borrowers Contacts Saved My Borrower Requests NEW Recommended All Status…" at bounding box center [337, 160] width 674 height 320
click at [80, 89] on li "Fulfilled" at bounding box center [72, 89] width 53 height 13
type input "*********"
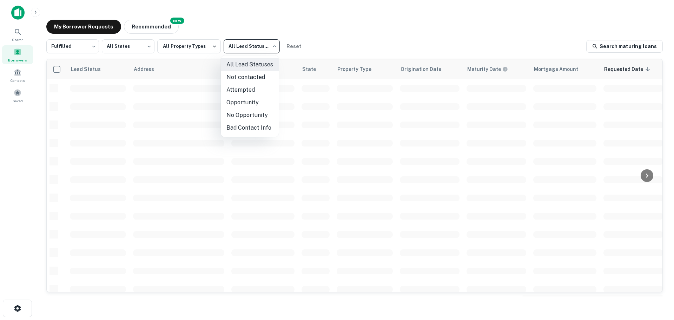
click at [259, 47] on body "Search Borrowers Contacts Saved My Borrower Requests NEW Recommended Fulfilled …" at bounding box center [337, 160] width 674 height 320
click at [252, 78] on li "Not contacted" at bounding box center [250, 77] width 58 height 13
type input "****"
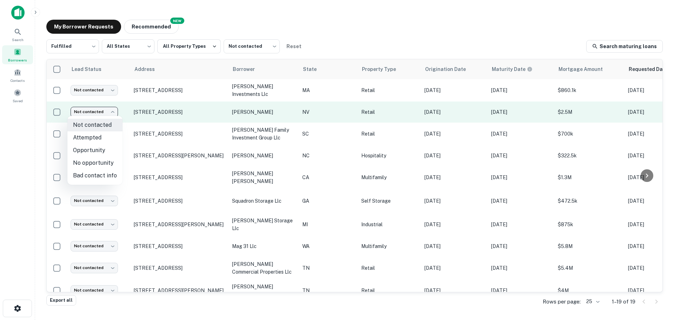
click at [96, 106] on body "Search Borrowers Contacts Saved My Borrower Requests NEW Recommended Fulfilled …" at bounding box center [337, 160] width 674 height 320
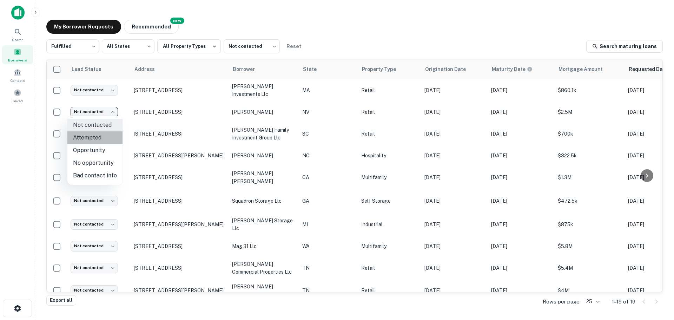
click at [102, 134] on li "Attempted" at bounding box center [94, 137] width 55 height 13
type input "*********"
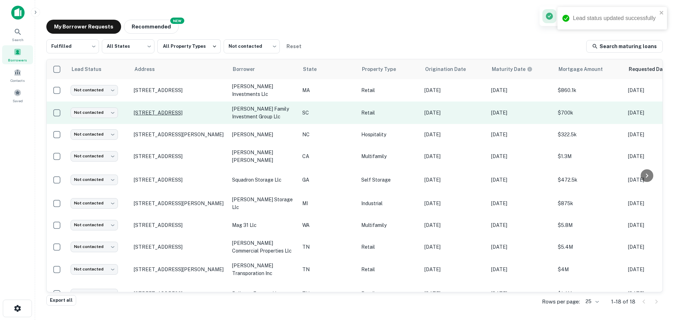
click at [188, 109] on p "[STREET_ADDRESS]" at bounding box center [179, 112] width 91 height 6
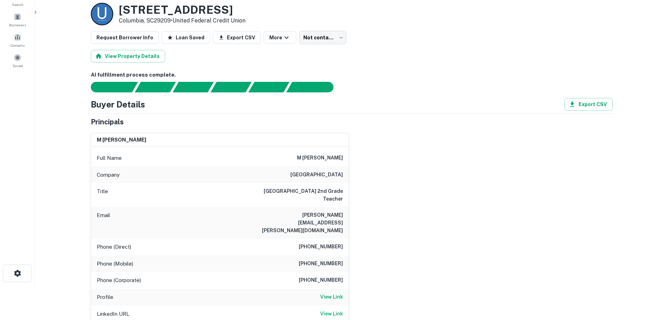
scroll to position [70, 0]
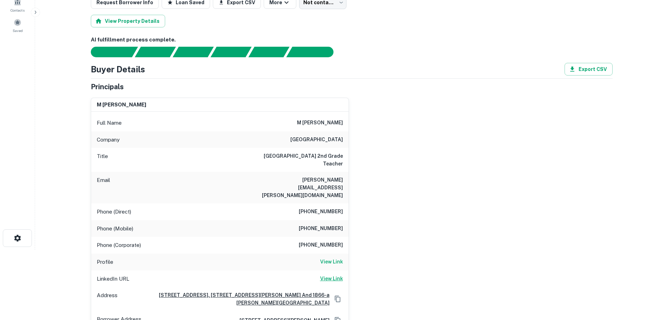
click at [329, 274] on h6 "View Link" at bounding box center [331, 278] width 23 height 8
click at [332, 257] on h6 "View Link" at bounding box center [331, 261] width 23 height 8
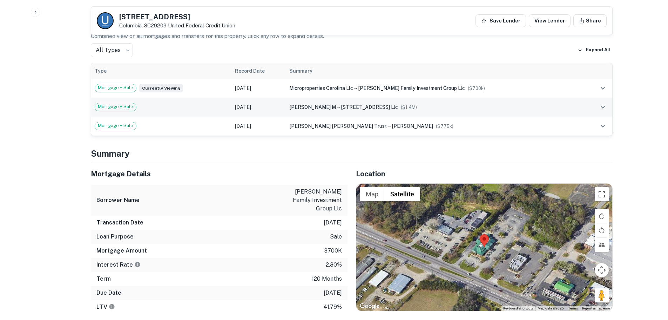
scroll to position [491, 0]
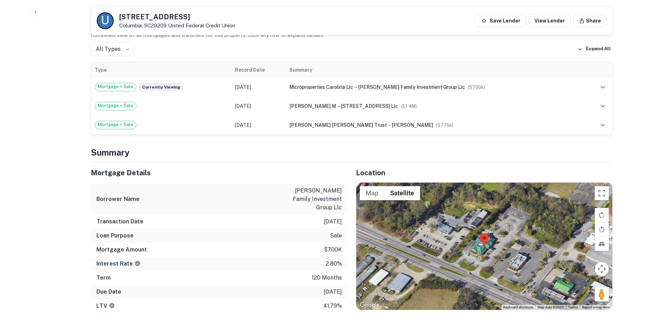
drag, startPoint x: 598, startPoint y: 280, endPoint x: 514, endPoint y: 251, distance: 89.3
click at [515, 251] on div "Map Terrain Satellite Labels Keyboard shortcuts Map Data Map data ©2025 Map dat…" at bounding box center [484, 245] width 256 height 127
drag, startPoint x: 603, startPoint y: 276, endPoint x: 460, endPoint y: 240, distance: 148.3
click at [460, 240] on div "Map Terrain Satellite Labels Keyboard shortcuts Map Data Map data ©2025 Map dat…" at bounding box center [484, 245] width 256 height 127
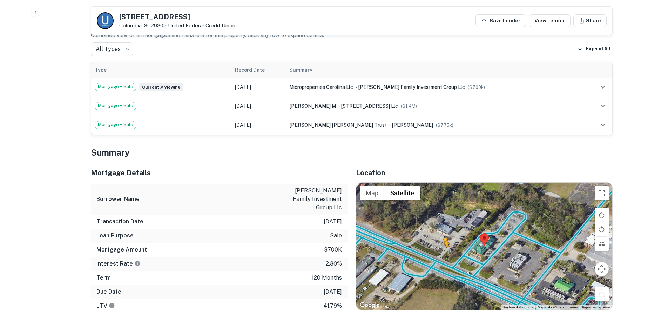
drag, startPoint x: 601, startPoint y: 280, endPoint x: 443, endPoint y: 237, distance: 163.6
click at [443, 237] on div "To activate drag with keyboard, press Alt + Enter. Once in keyboard drag state,…" at bounding box center [484, 245] width 256 height 127
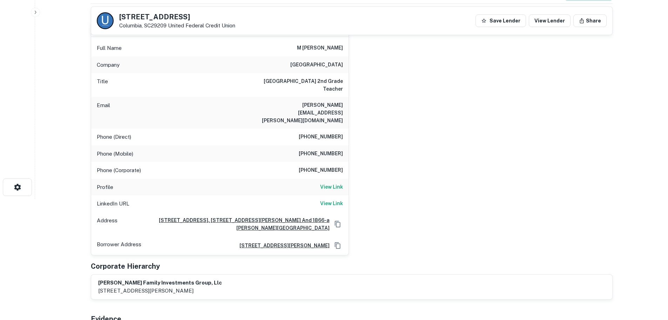
scroll to position [105, 0]
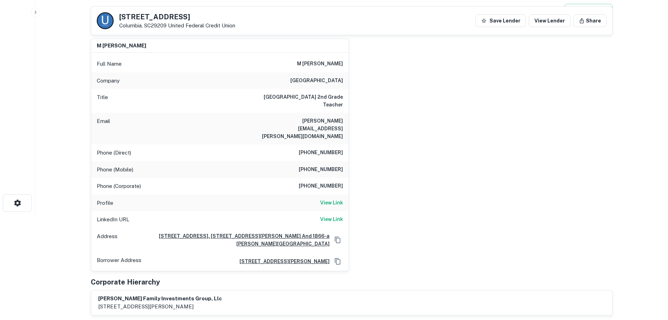
click at [329, 148] on h6 "(843) 571-6151" at bounding box center [321, 152] width 44 height 8
click at [331, 148] on h6 "(843) 571-6151" at bounding box center [321, 152] width 44 height 8
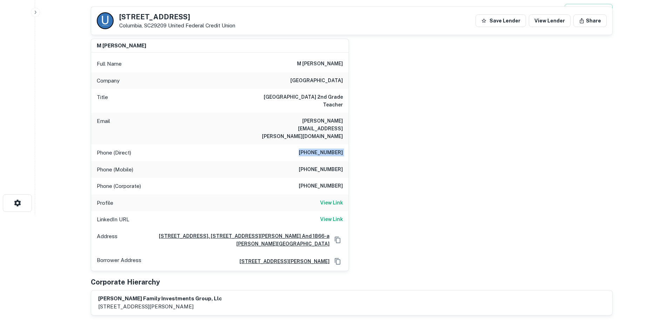
click at [331, 148] on h6 "(843) 571-6151" at bounding box center [321, 152] width 44 height 8
click at [333, 165] on h6 "(727) 809-0471" at bounding box center [321, 169] width 44 height 8
copy h6 "(727) 809-0471"
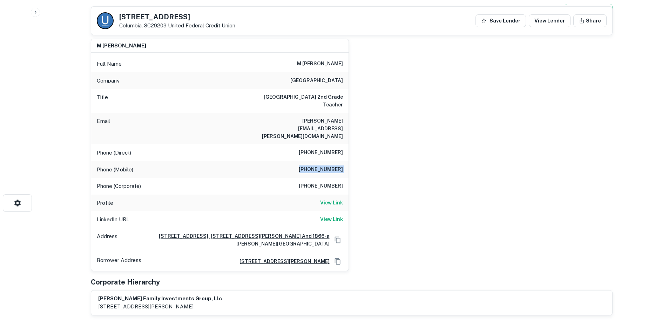
click at [331, 182] on h6 "(843) 763-5159" at bounding box center [321, 186] width 44 height 8
click at [334, 182] on h6 "(843) 763-5159" at bounding box center [321, 186] width 44 height 8
copy h6 "(843) 763-5159"
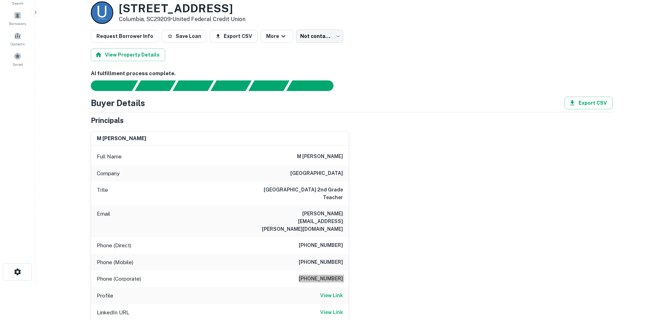
scroll to position [0, 0]
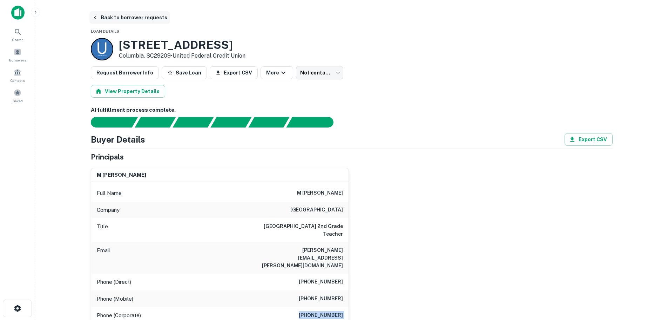
click at [150, 16] on button "Back to borrower requests" at bounding box center [129, 17] width 81 height 13
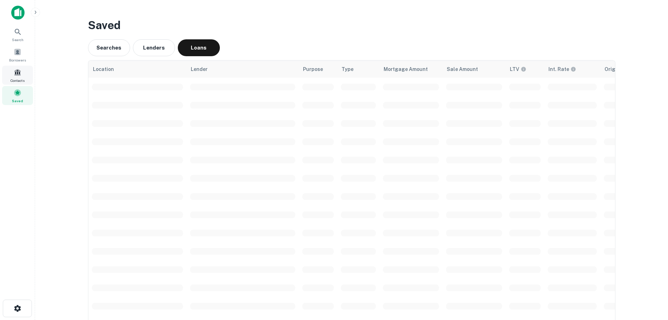
click at [19, 73] on span at bounding box center [18, 72] width 8 height 8
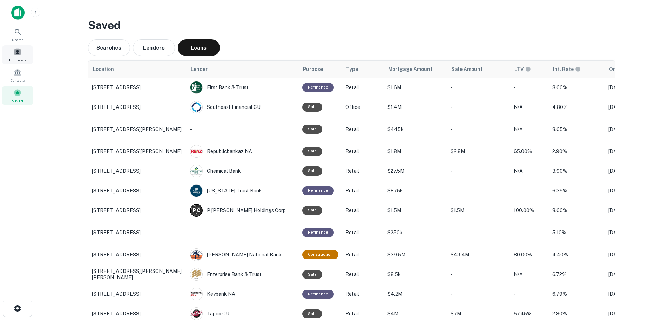
click at [19, 49] on span at bounding box center [18, 52] width 8 height 8
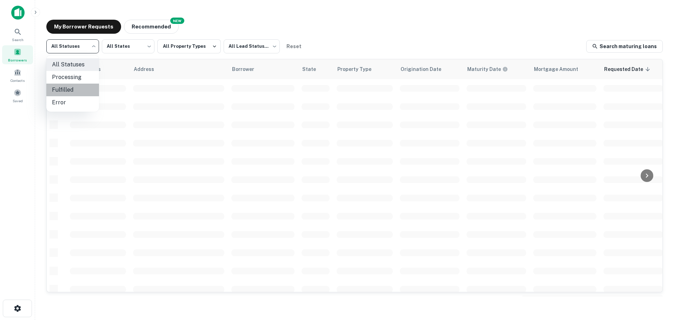
click at [69, 87] on li "Fulfilled" at bounding box center [72, 89] width 53 height 13
type input "*********"
click at [254, 46] on body "Search Borrowers Contacts Saved My Borrower Requests NEW Recommended Fulfilled …" at bounding box center [337, 160] width 674 height 320
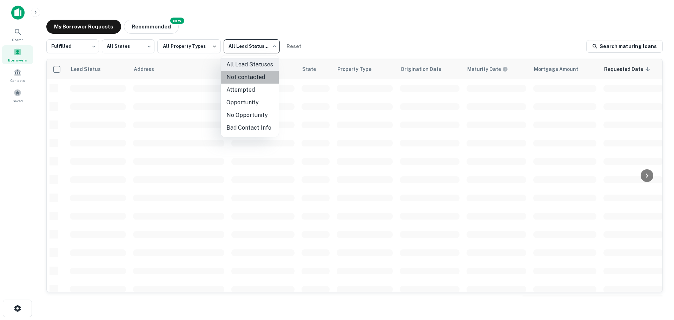
click at [250, 74] on li "Not contacted" at bounding box center [250, 77] width 58 height 13
type input "****"
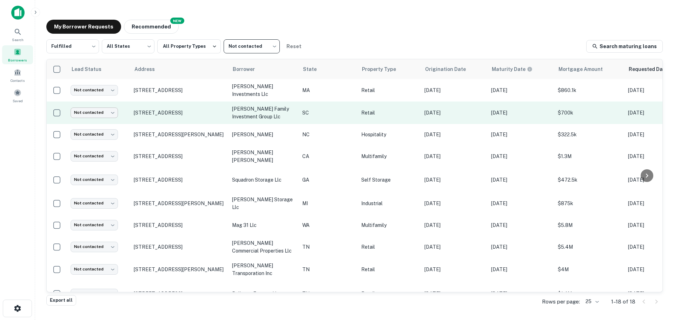
click at [102, 112] on body "Search Borrowers Contacts Saved My Borrower Requests NEW Recommended Fulfilled …" at bounding box center [337, 160] width 674 height 320
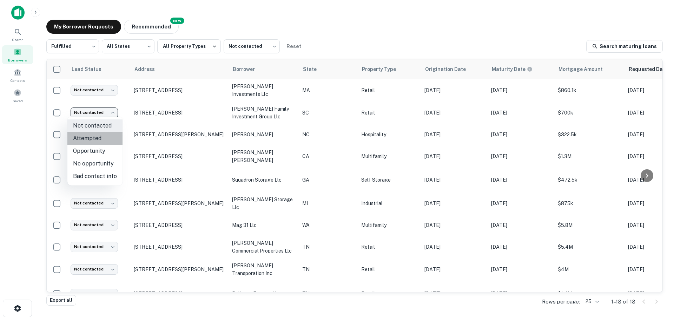
click at [99, 138] on li "Attempted" at bounding box center [94, 138] width 55 height 13
type input "*********"
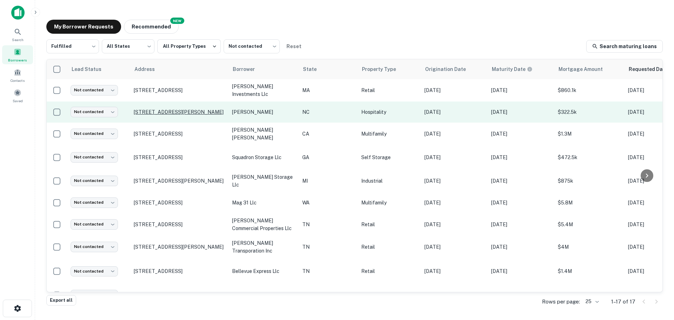
click at [198, 112] on p "155 Silver Lake Dr Ocracoke, NC27960" at bounding box center [179, 112] width 91 height 6
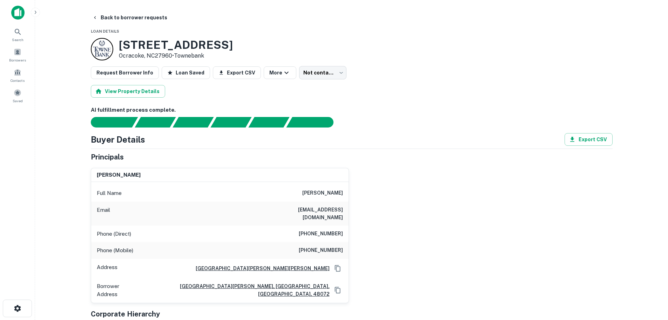
drag, startPoint x: 167, startPoint y: 38, endPoint x: 167, endPoint y: 43, distance: 5.3
click at [167, 42] on h3 "155 Silver Lake Dr" at bounding box center [176, 44] width 114 height 13
click at [167, 45] on h3 "155 Silver Lake Dr" at bounding box center [176, 44] width 114 height 13
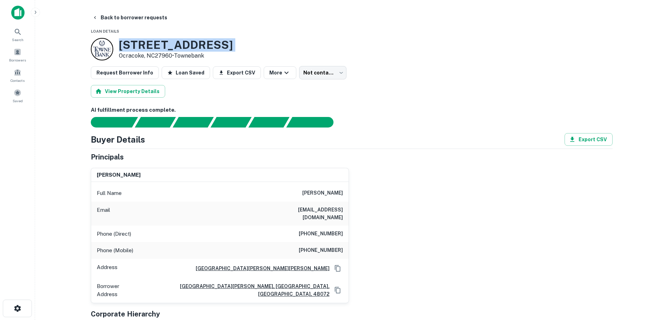
copy h3 "155 Silver Lake Dr"
click at [330, 229] on h6 "(248) 541-0018" at bounding box center [321, 233] width 44 height 8
click at [329, 229] on h6 "(248) 541-0018" at bounding box center [321, 233] width 44 height 8
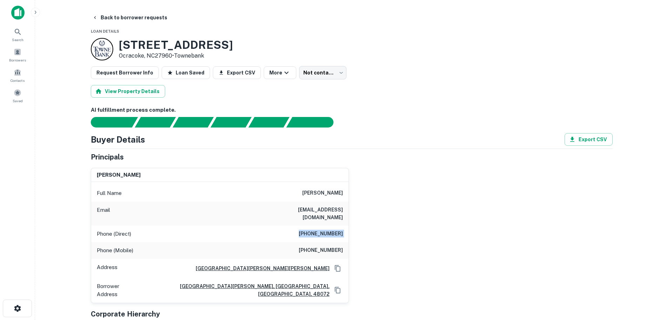
click at [329, 229] on h6 "(248) 541-0018" at bounding box center [321, 233] width 44 height 8
click at [335, 246] on h6 "(201) 288-5357" at bounding box center [321, 250] width 44 height 8
copy h6 "(201) 288-5357"
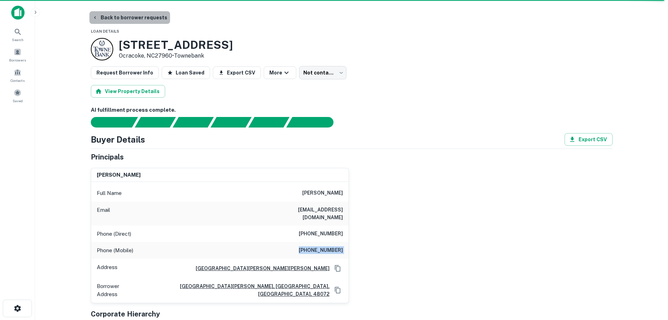
click at [144, 16] on button "Back to borrower requests" at bounding box center [129, 17] width 81 height 13
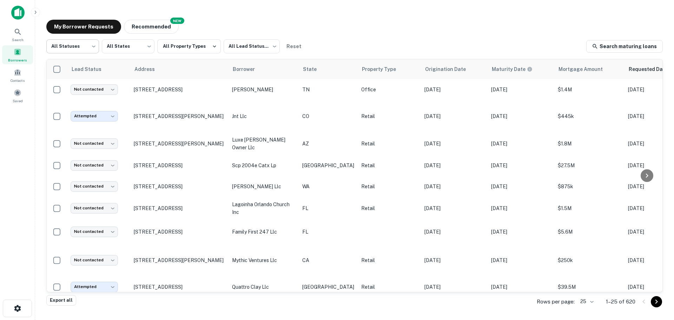
click at [87, 47] on body "Search Borrowers Contacts Saved My Borrower Requests NEW Recommended All Status…" at bounding box center [337, 160] width 674 height 320
click at [72, 88] on li "Fulfilled" at bounding box center [72, 89] width 53 height 13
type input "*********"
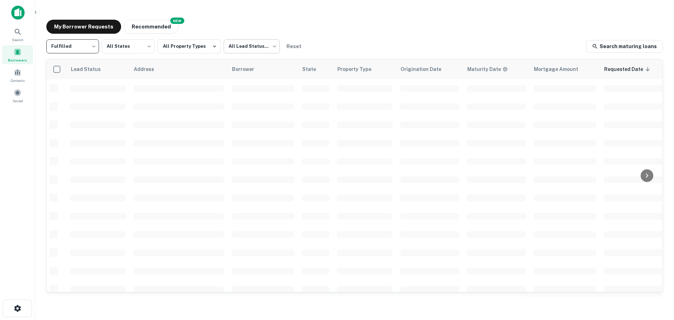
click at [259, 45] on body "Search Borrowers Contacts Saved My Borrower Requests NEW Recommended Fulfilled …" at bounding box center [337, 160] width 674 height 320
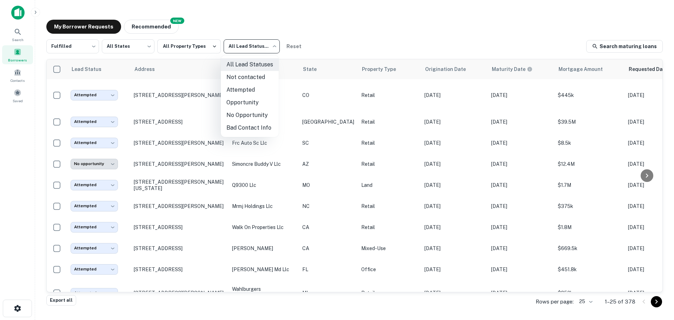
click at [243, 75] on li "Not contacted" at bounding box center [250, 77] width 58 height 13
type input "****"
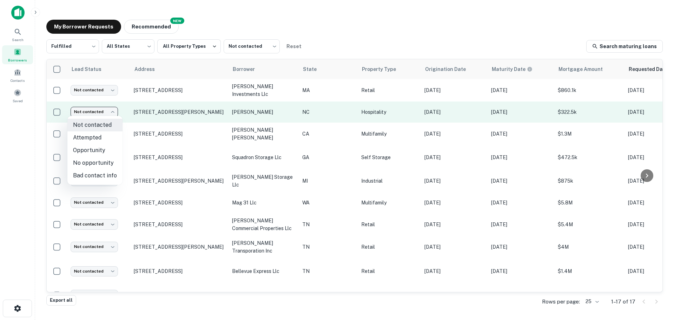
click at [100, 110] on body "Search Borrowers Contacts Saved My Borrower Requests NEW Recommended Fulfilled …" at bounding box center [337, 160] width 674 height 320
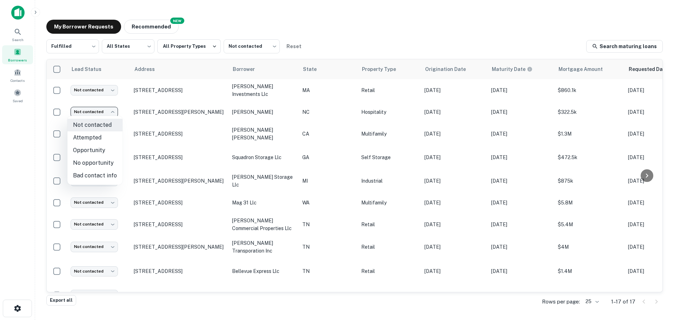
click at [33, 116] on div at bounding box center [337, 160] width 674 height 320
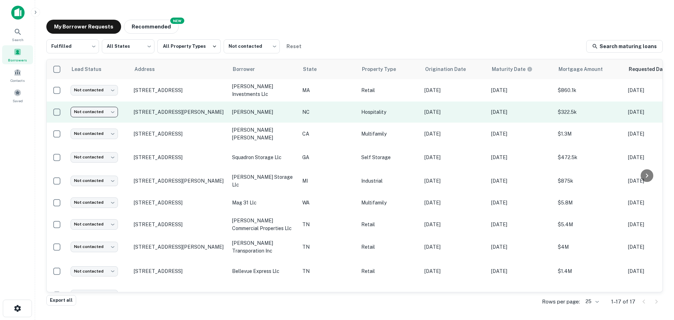
click at [92, 108] on body "Search Borrowers Contacts Saved My Borrower Requests NEW Recommended Fulfilled …" at bounding box center [337, 160] width 674 height 320
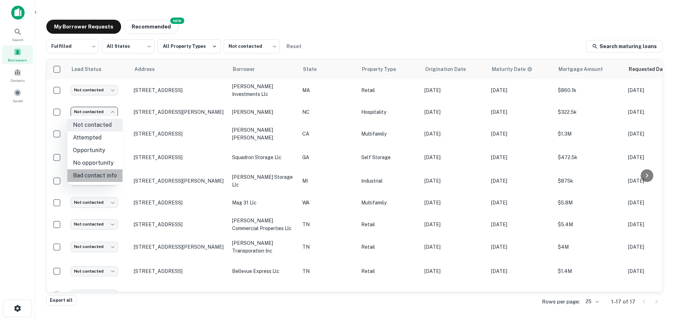
click at [104, 178] on li "Bad contact info" at bounding box center [94, 175] width 55 height 13
type input "**********"
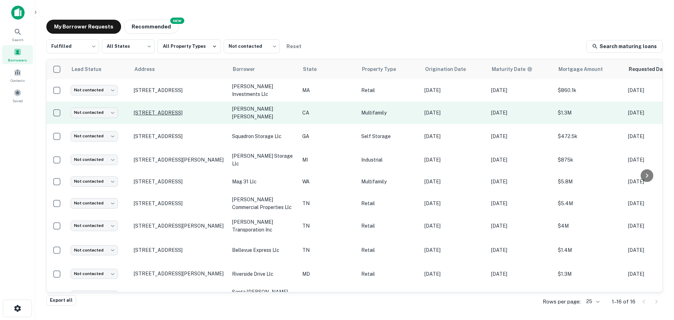
click at [169, 109] on p "11254 Oxnard St North Hollywood, CA91606" at bounding box center [179, 112] width 91 height 6
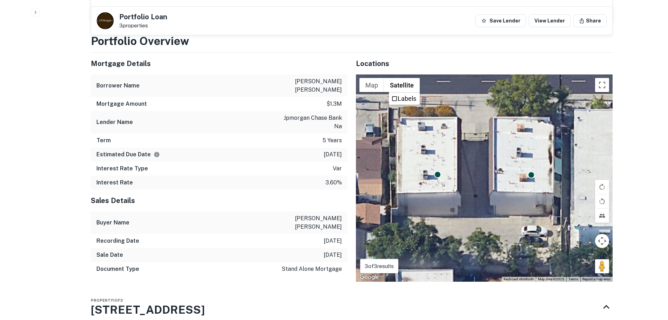
scroll to position [491, 0]
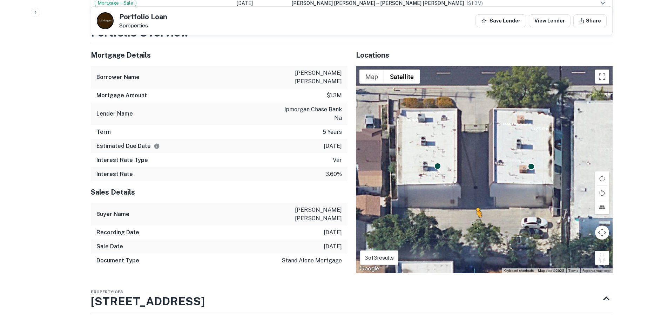
drag, startPoint x: 606, startPoint y: 233, endPoint x: 476, endPoint y: 209, distance: 132.2
click at [476, 209] on div "To activate drag with keyboard, press Alt + Enter. Once in keyboard drag state,…" at bounding box center [484, 169] width 257 height 207
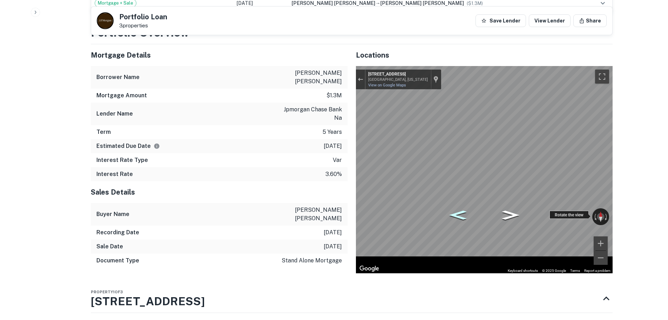
drag, startPoint x: 449, startPoint y: 206, endPoint x: 587, endPoint y: 188, distance: 138.9
click at [587, 188] on div "← Move left → Move right ↑ Move up ↓ Move down + Zoom in - Zoom out 11253 Oxnar…" at bounding box center [484, 169] width 257 height 207
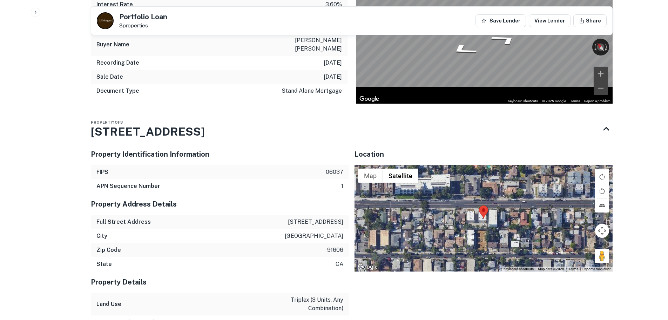
scroll to position [721, 0]
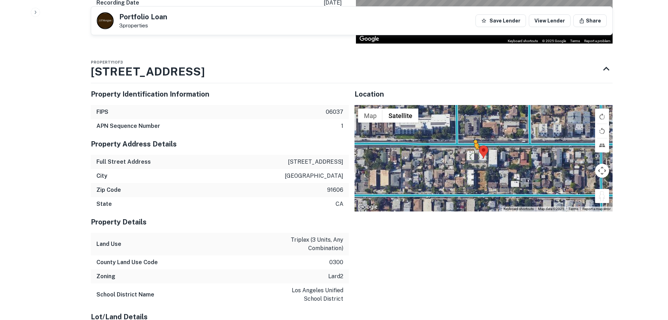
drag, startPoint x: 609, startPoint y: 174, endPoint x: 474, endPoint y: 132, distance: 141.6
click at [474, 132] on div "To activate drag with keyboard, press Alt + Enter. Once in keyboard drag state,…" at bounding box center [484, 158] width 258 height 106
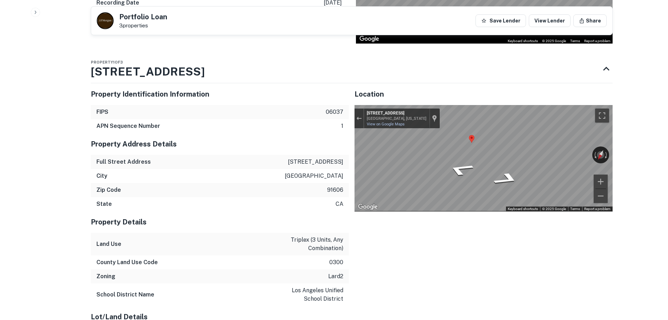
click at [540, 147] on div "Map" at bounding box center [484, 158] width 258 height 106
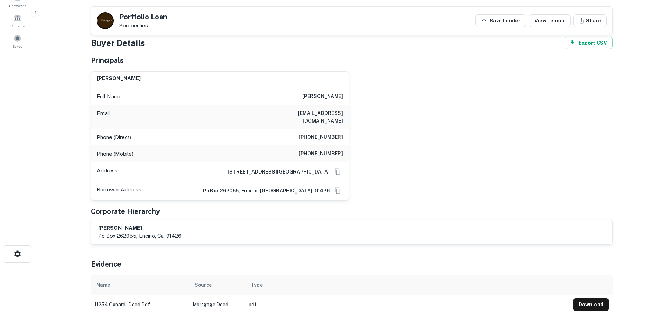
scroll to position [54, 0]
click at [327, 133] on h6 "(818) 784-6923" at bounding box center [321, 137] width 44 height 8
drag, startPoint x: 326, startPoint y: 130, endPoint x: 322, endPoint y: 129, distance: 4.0
click at [324, 133] on h6 "(818) 784-6923" at bounding box center [321, 137] width 44 height 8
click at [322, 133] on h6 "(818) 784-6923" at bounding box center [321, 137] width 44 height 8
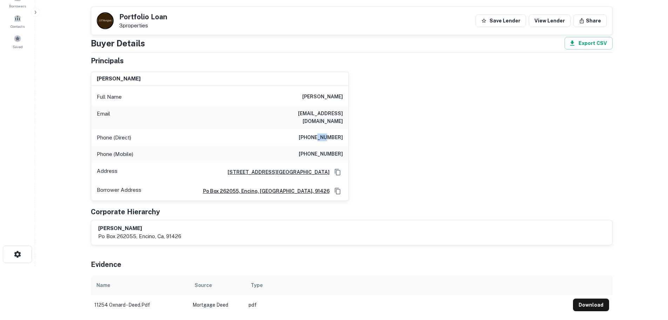
click at [322, 133] on h6 "(818) 784-6923" at bounding box center [321, 137] width 44 height 8
copy h6 "(818) 784-6923"
click at [336, 150] on h6 "(818) 640-3776" at bounding box center [321, 154] width 44 height 8
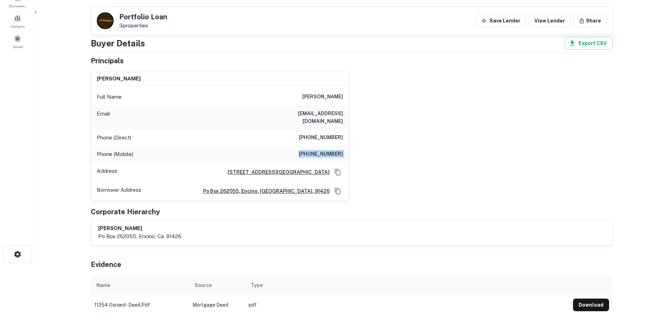
click at [336, 150] on h6 "(818) 640-3776" at bounding box center [321, 154] width 44 height 8
copy h6 "(818) 640-3776"
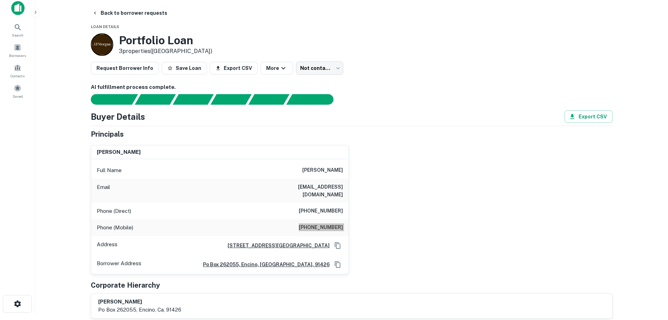
scroll to position [0, 0]
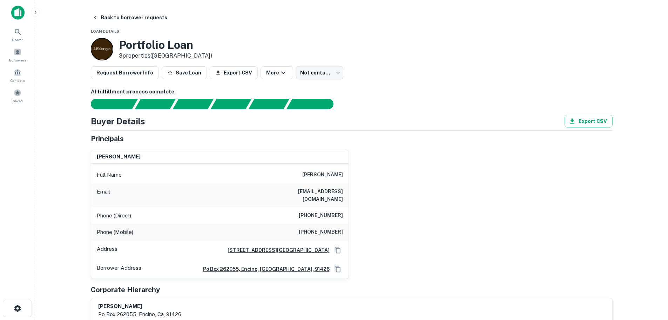
drag, startPoint x: 156, startPoint y: 19, endPoint x: 176, endPoint y: 23, distance: 20.4
click at [159, 20] on button "Back to borrower requests" at bounding box center [129, 17] width 81 height 13
click at [132, 16] on button "Back to borrower requests" at bounding box center [129, 17] width 81 height 13
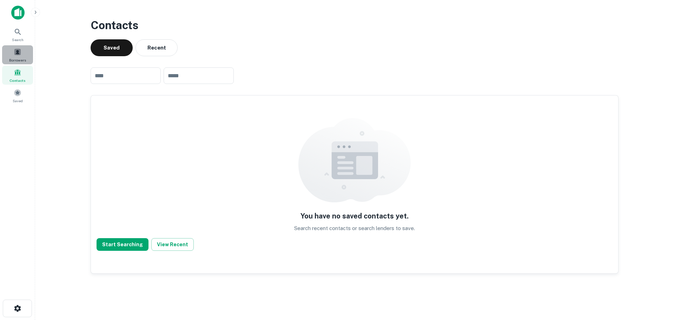
click at [20, 61] on span "Borrowers" at bounding box center [17, 60] width 17 height 6
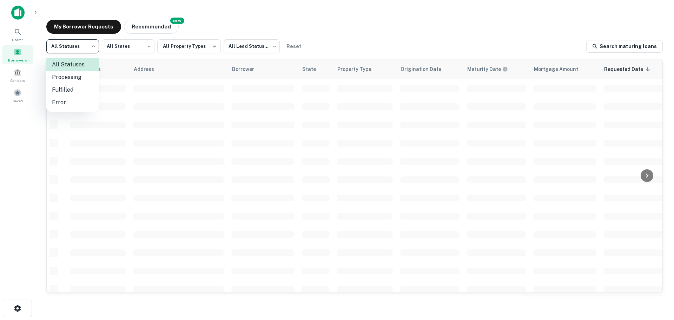
click at [76, 48] on body "Search Borrowers Contacts Saved My Borrower Requests NEW Recommended All Status…" at bounding box center [337, 160] width 674 height 320
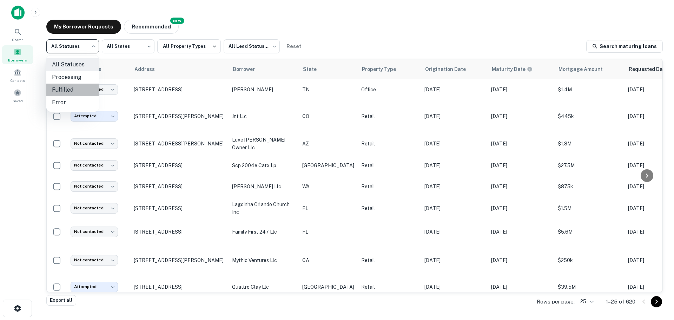
click at [79, 87] on li "Fulfilled" at bounding box center [72, 89] width 53 height 13
type input "*********"
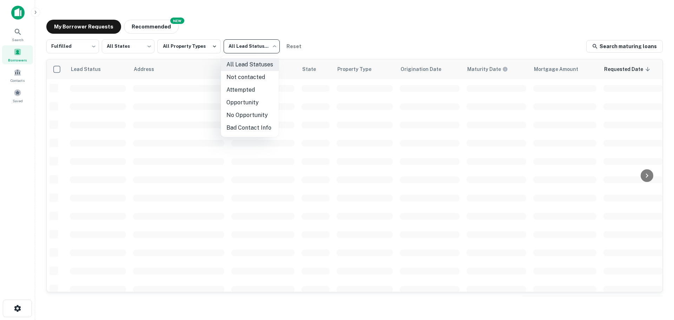
click at [243, 47] on body "Search Borrowers Contacts Saved My Borrower Requests NEW Recommended Fulfilled …" at bounding box center [337, 160] width 674 height 320
click at [248, 86] on li "Attempted" at bounding box center [250, 89] width 58 height 13
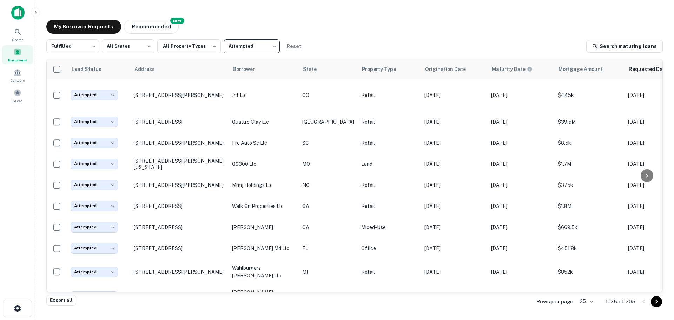
click at [276, 46] on body "Search Borrowers Contacts Saved My Borrower Requests NEW Recommended Fulfilled …" at bounding box center [337, 160] width 674 height 320
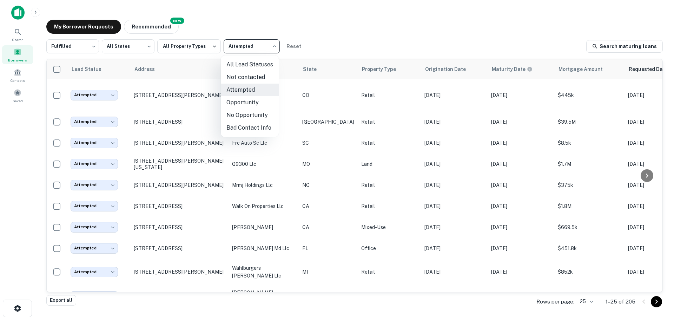
click at [254, 80] on li "Not contacted" at bounding box center [250, 77] width 58 height 13
type input "****"
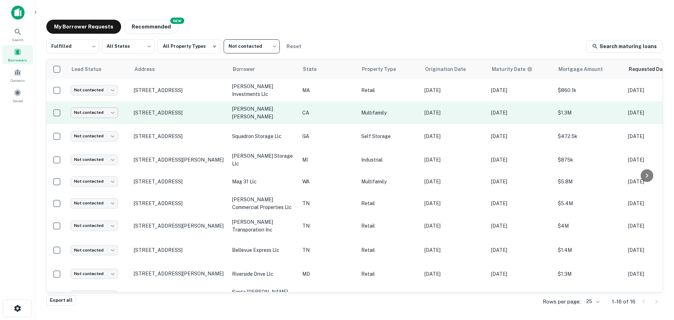
click at [93, 111] on body "Search Borrowers Contacts Saved My Borrower Requests NEW Recommended Fulfilled …" at bounding box center [337, 160] width 674 height 320
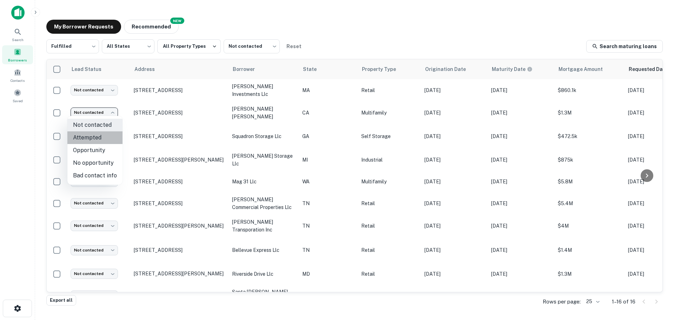
click at [103, 136] on li "Attempted" at bounding box center [94, 137] width 55 height 13
type input "*********"
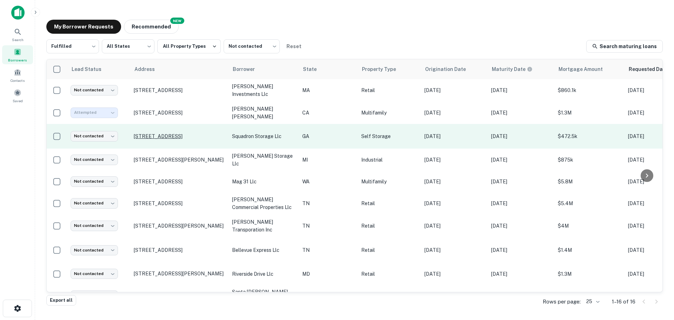
click at [157, 133] on p "[STREET_ADDRESS]" at bounding box center [179, 136] width 91 height 6
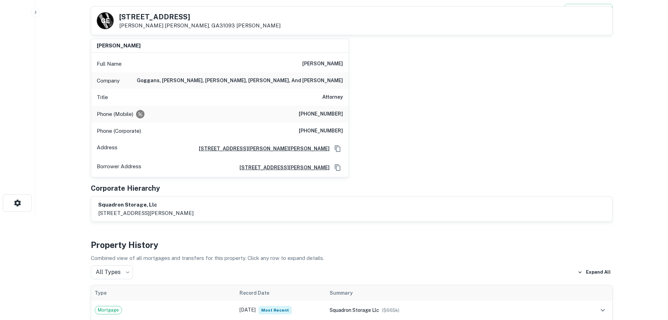
scroll to position [70, 0]
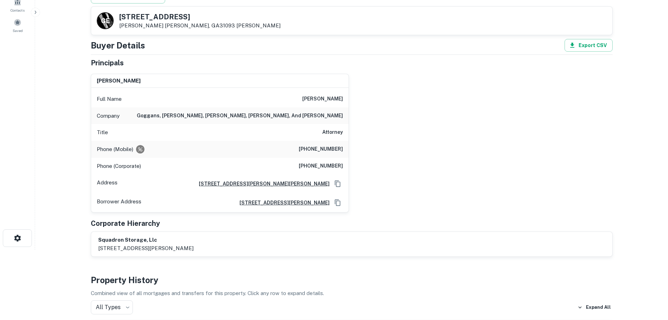
click at [320, 146] on h6 "[PHONE_NUMBER]" at bounding box center [321, 149] width 44 height 8
copy h6 "[PHONE_NUMBER]"
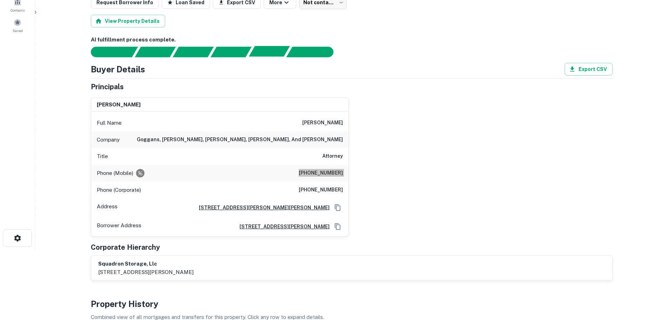
scroll to position [0, 0]
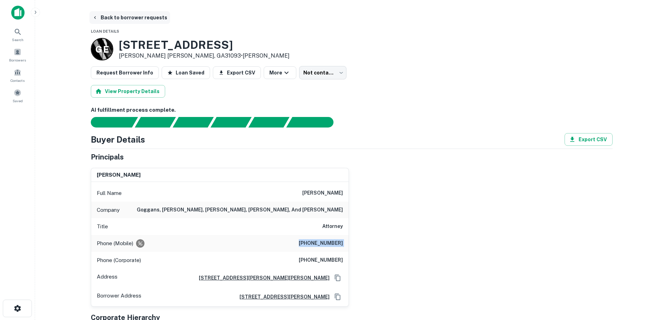
click at [137, 14] on button "Back to borrower requests" at bounding box center [129, 17] width 81 height 13
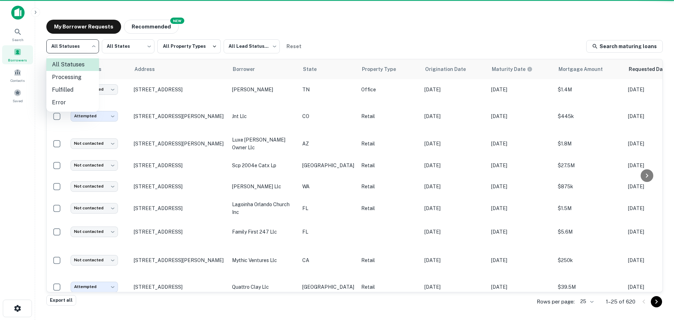
click at [96, 54] on body "Search Borrowers Contacts Saved My Borrower Requests NEW Recommended All Status…" at bounding box center [337, 160] width 674 height 320
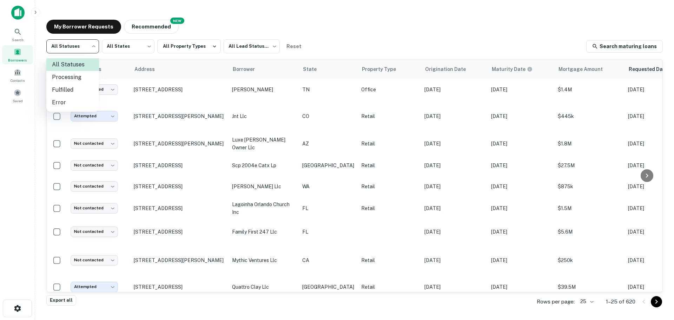
click at [83, 90] on li "Fulfilled" at bounding box center [72, 89] width 53 height 13
type input "*********"
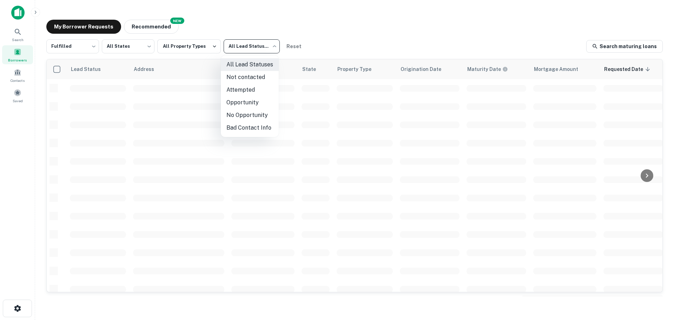
click at [249, 46] on body "Search Borrowers Contacts Saved My Borrower Requests NEW Recommended Fulfilled …" at bounding box center [337, 160] width 674 height 320
click at [254, 80] on li "Not contacted" at bounding box center [250, 77] width 58 height 13
type input "****"
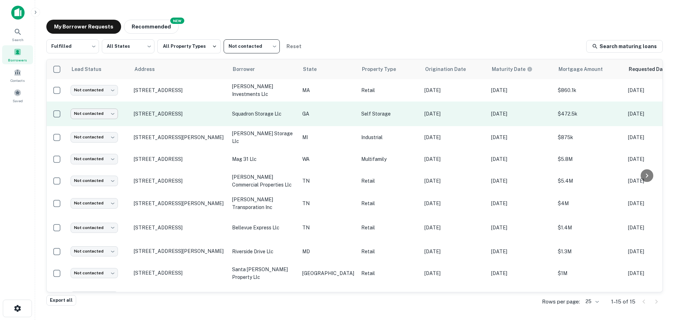
click at [115, 111] on body "Search Borrowers Contacts Saved My Borrower Requests NEW Recommended Fulfilled …" at bounding box center [337, 160] width 674 height 320
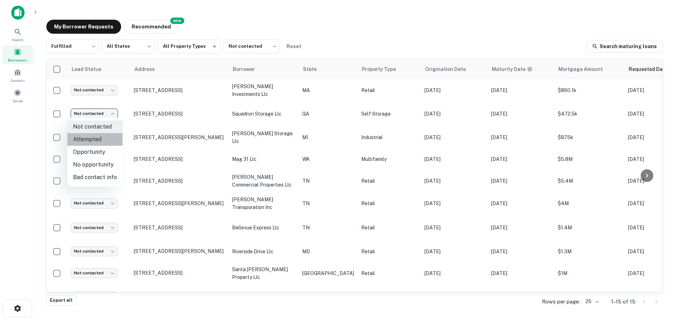
click at [112, 140] on li "Attempted" at bounding box center [94, 139] width 55 height 13
type input "*********"
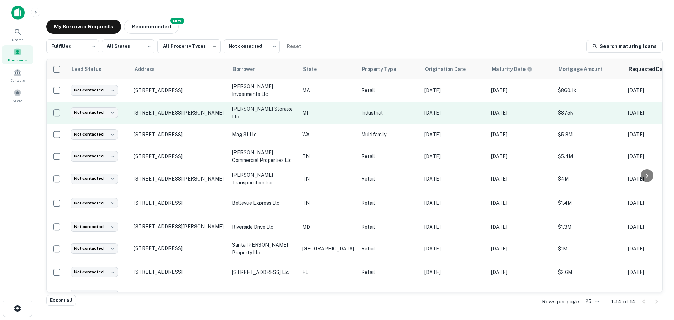
click at [174, 113] on p "4500 Biddle Ave Wyandotte, MI48192" at bounding box center [179, 112] width 91 height 6
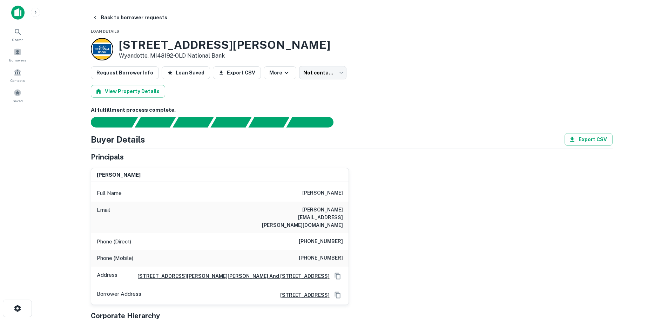
click at [316, 237] on h6 "(253) 395-3780" at bounding box center [321, 241] width 44 height 8
copy h6 "(253) 395-3780"
click at [327, 192] on h6 "ronald r. thomas" at bounding box center [322, 193] width 41 height 8
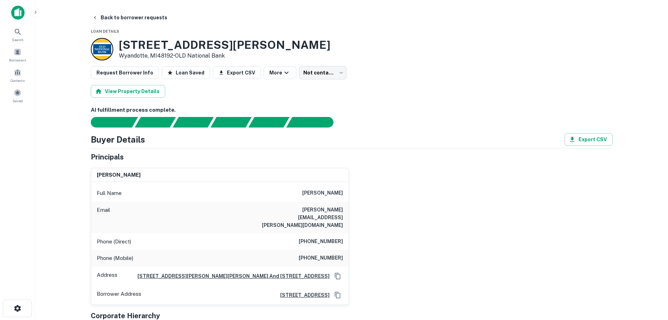
click at [327, 192] on h6 "ronald r. thomas" at bounding box center [322, 193] width 41 height 8
copy h6 "ronald r. thomas"
click at [322, 254] on h6 "(734) 752-9308" at bounding box center [321, 258] width 44 height 8
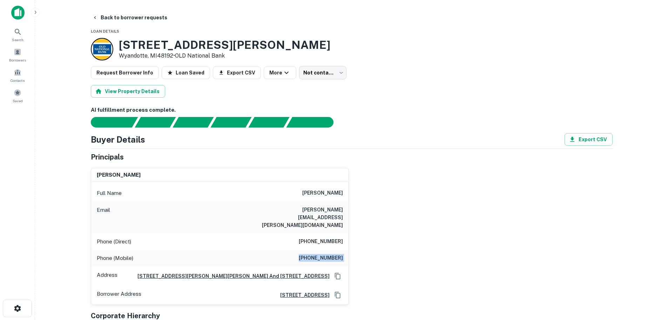
click at [322, 254] on h6 "(734) 752-9308" at bounding box center [321, 258] width 44 height 8
copy h6 "(734) 752-9308"
drag, startPoint x: 343, startPoint y: 141, endPoint x: 221, endPoint y: 141, distance: 122.1
click at [233, 141] on div "Buyer Details Export CSV" at bounding box center [352, 139] width 522 height 13
click at [142, 139] on h4 "Buyer Details" at bounding box center [118, 139] width 54 height 13
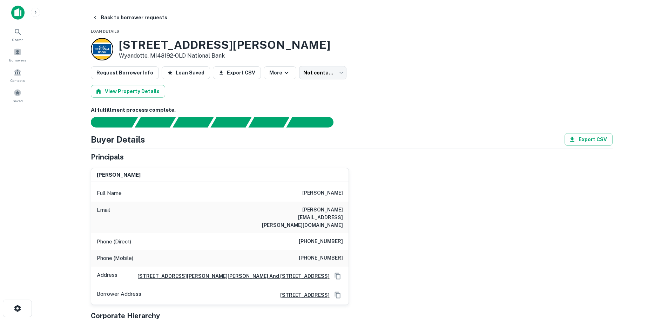
click at [142, 139] on h4 "Buyer Details" at bounding box center [118, 139] width 54 height 13
click at [142, 138] on h4 "Buyer Details" at bounding box center [118, 139] width 54 height 13
click at [343, 156] on div "Principals" at bounding box center [352, 157] width 522 height 11
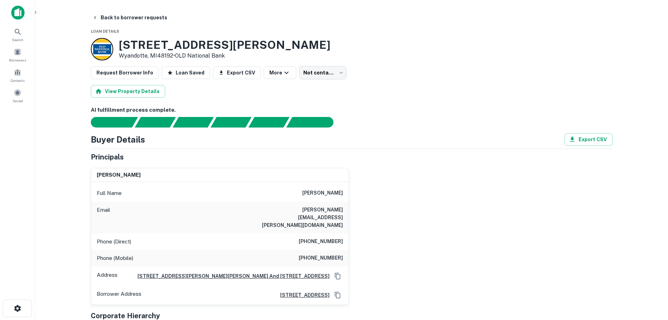
drag, startPoint x: 327, startPoint y: 156, endPoint x: 252, endPoint y: 164, distance: 75.5
click at [258, 164] on div "Principals ronald r. thomas Full Name ronald r. thomas Email ronald.thomas@detr…" at bounding box center [352, 250] width 522 height 197
click at [107, 156] on h5 "Principals" at bounding box center [107, 157] width 33 height 11
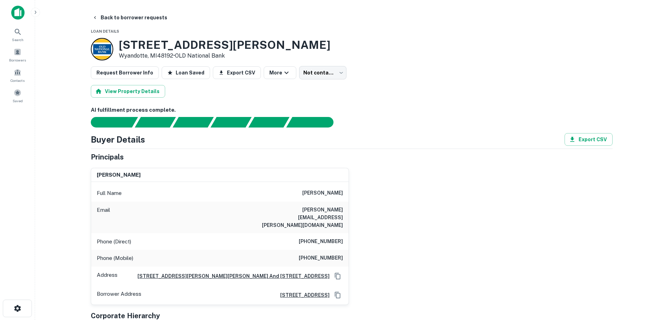
click at [129, 140] on h4 "Buyer Details" at bounding box center [118, 139] width 54 height 13
click at [156, 139] on div "Buyer Details Export CSV" at bounding box center [352, 139] width 522 height 13
drag, startPoint x: 144, startPoint y: 140, endPoint x: 114, endPoint y: 140, distance: 29.8
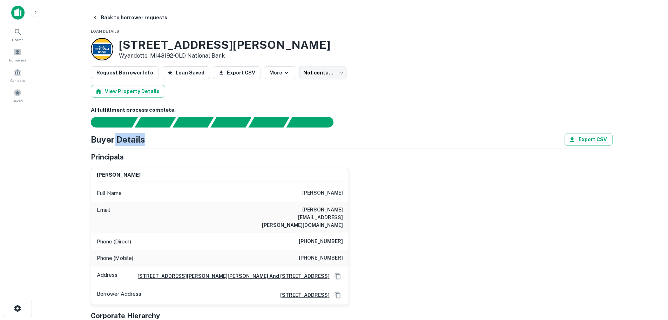
click at [114, 140] on h4 "Buyer Details" at bounding box center [118, 139] width 54 height 13
click at [132, 140] on h4 "Buyer Details" at bounding box center [118, 139] width 54 height 13
click at [149, 141] on div "Buyer Details Export CSV" at bounding box center [352, 139] width 522 height 13
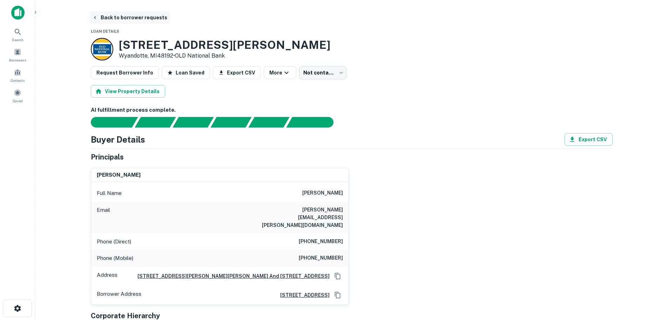
click at [142, 13] on button "Back to borrower requests" at bounding box center [129, 17] width 81 height 13
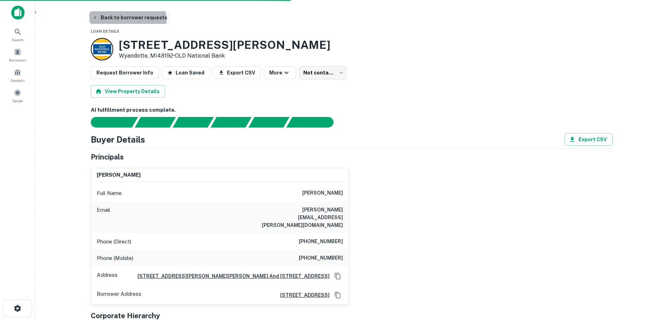
click at [127, 20] on button "Back to borrower requests" at bounding box center [129, 17] width 81 height 13
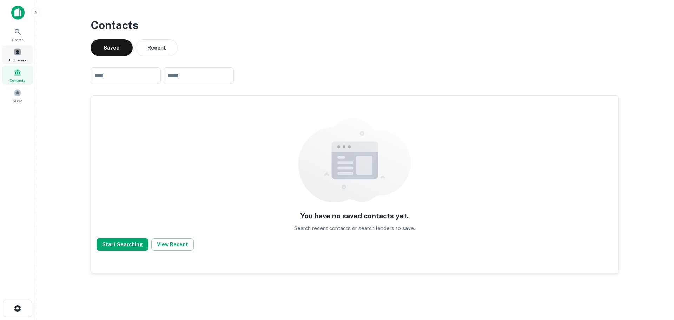
click at [18, 51] on span at bounding box center [18, 52] width 8 height 8
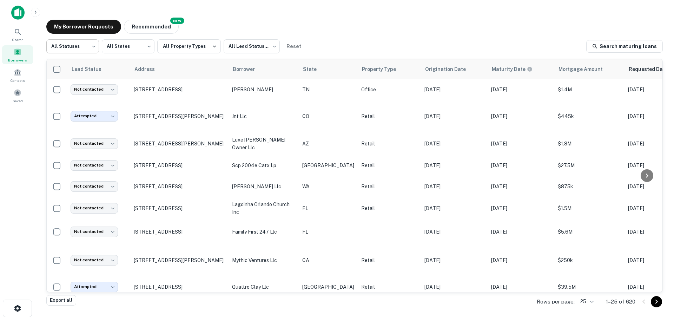
click at [57, 45] on body "Search Borrowers Contacts Saved My Borrower Requests NEW Recommended All Status…" at bounding box center [337, 160] width 674 height 320
click at [80, 84] on li "Fulfilled" at bounding box center [72, 89] width 53 height 13
type input "*********"
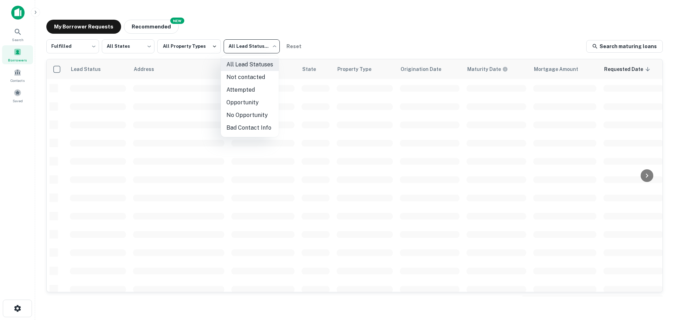
click at [263, 46] on body "Search Borrowers Contacts Saved My Borrower Requests NEW Recommended Fulfilled …" at bounding box center [337, 160] width 674 height 320
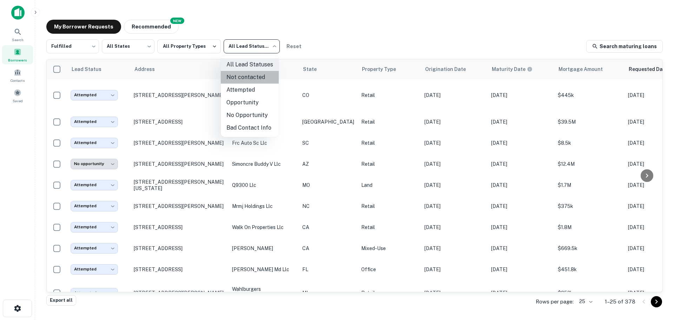
click at [252, 75] on li "Not contacted" at bounding box center [250, 77] width 58 height 13
type input "****"
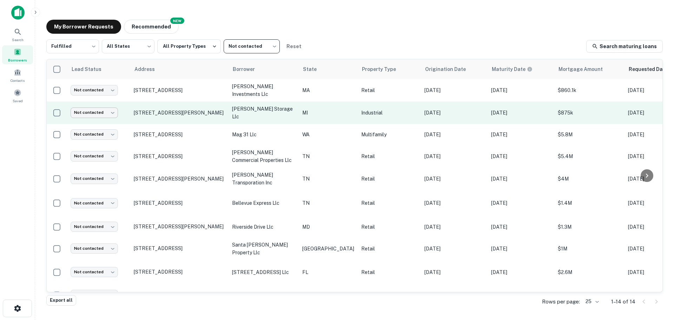
click at [102, 108] on body "Search Borrowers Contacts Saved My Borrower Requests NEW Recommended Fulfilled …" at bounding box center [337, 160] width 674 height 320
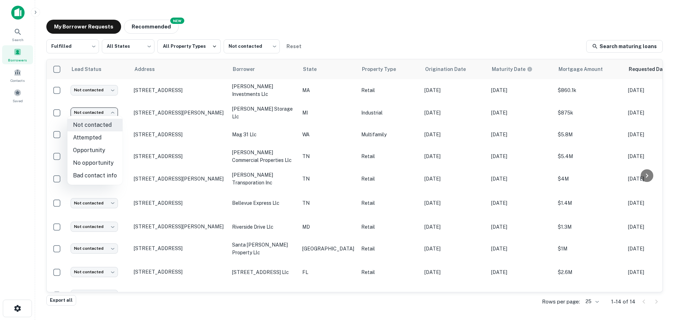
click at [100, 162] on li "No opportunity" at bounding box center [94, 162] width 55 height 13
type input "**********"
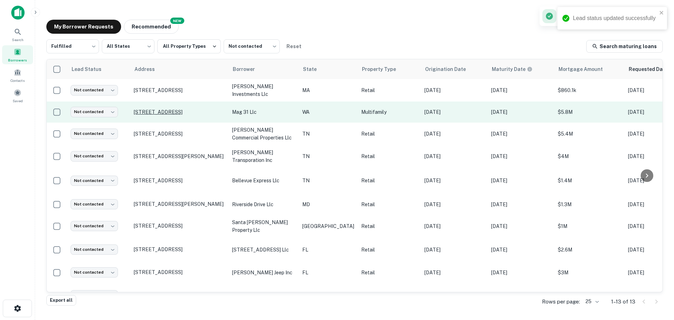
click at [180, 109] on p "2363 Main St Ferndale, WA98248" at bounding box center [179, 112] width 91 height 6
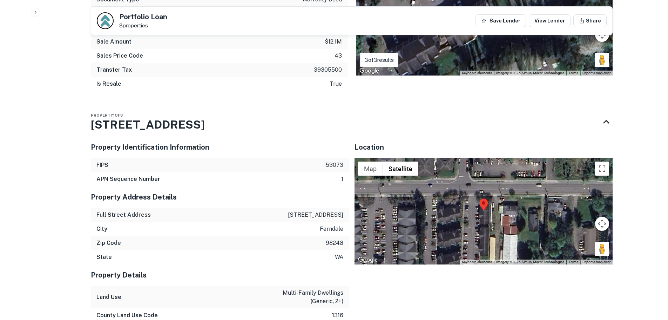
scroll to position [737, 0]
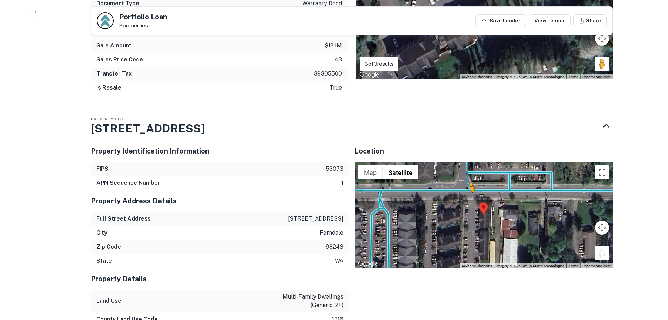
drag, startPoint x: 605, startPoint y: 241, endPoint x: 464, endPoint y: 189, distance: 149.6
click at [464, 189] on div "To activate drag with keyboard, press Alt + Enter. Once in keyboard drag state,…" at bounding box center [484, 215] width 258 height 106
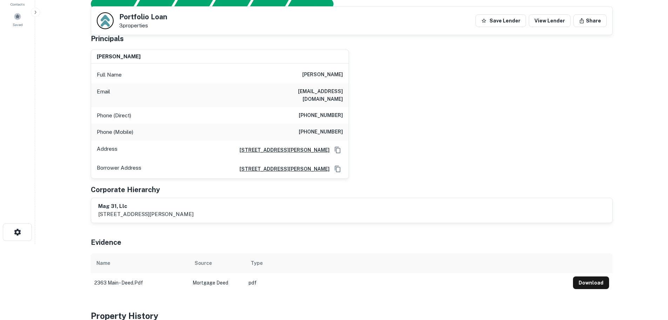
scroll to position [35, 0]
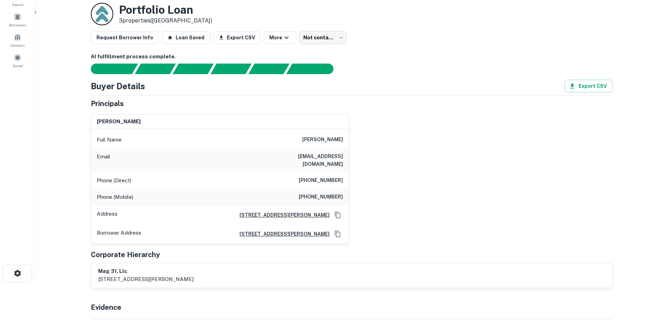
click at [334, 176] on h6 "(206) 782-1925" at bounding box center [321, 180] width 44 height 8
copy h6 "(206) 782-1925"
click at [331, 193] on h6 "(509) 784-2389" at bounding box center [321, 197] width 44 height 8
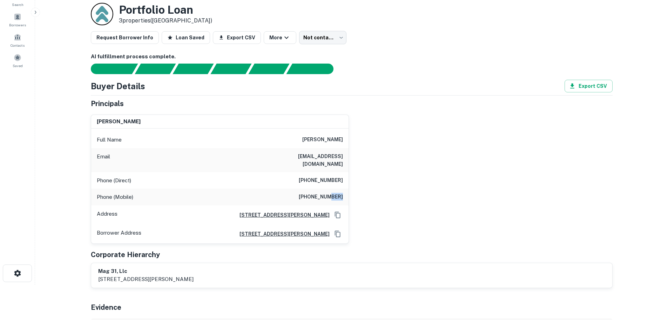
drag, startPoint x: 331, startPoint y: 191, endPoint x: 337, endPoint y: 194, distance: 7.5
click at [331, 193] on h6 "(509) 784-2389" at bounding box center [321, 197] width 44 height 8
click at [333, 193] on h6 "(509) 784-2389" at bounding box center [321, 197] width 44 height 8
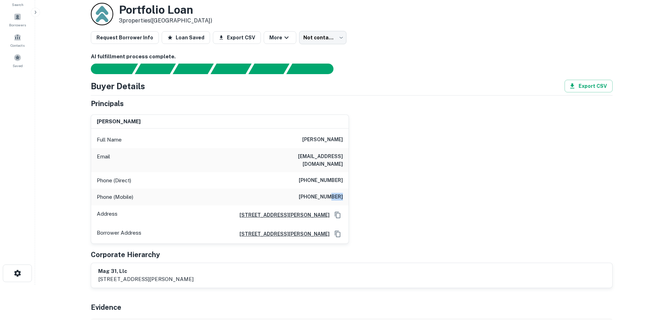
click at [333, 193] on h6 "(509) 784-2389" at bounding box center [321, 197] width 44 height 8
copy h6 "(509) 784-2389"
click at [329, 172] on div "Phone (Direct) (206) 782-1925" at bounding box center [219, 180] width 257 height 17
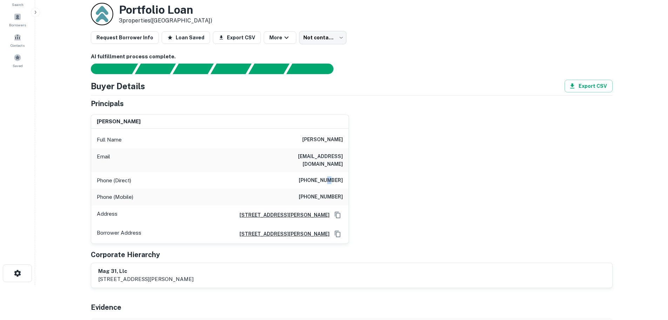
click at [329, 172] on div "Phone (Direct) (206) 782-1925" at bounding box center [219, 180] width 257 height 17
copy h6 "(206) 782-1925"
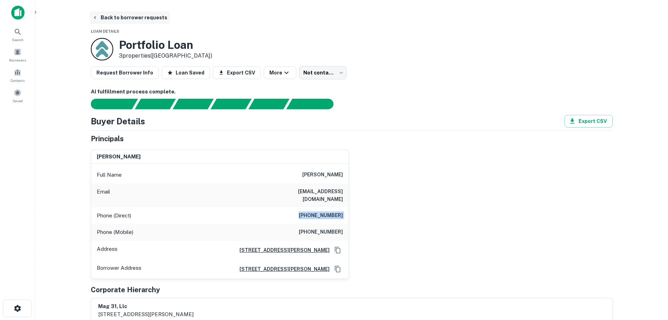
click at [120, 20] on button "Back to borrower requests" at bounding box center [129, 17] width 81 height 13
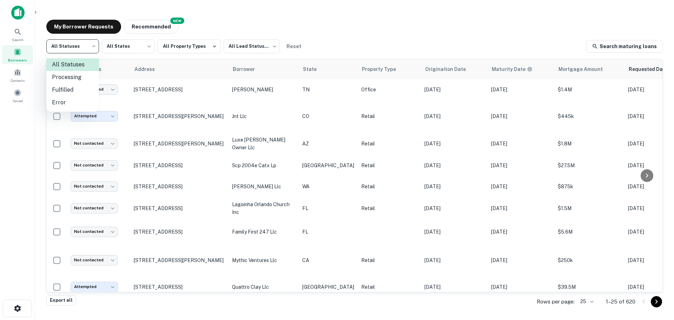
click at [91, 42] on body "Search Borrowers Contacts Saved My Borrower Requests NEW Recommended All Status…" at bounding box center [337, 160] width 674 height 320
click at [70, 88] on li "Fulfilled" at bounding box center [72, 89] width 53 height 13
type input "*********"
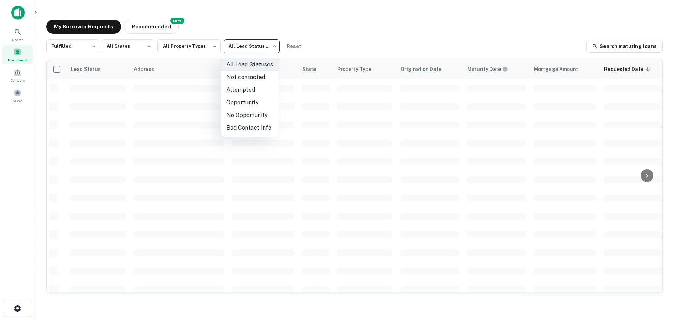
click at [271, 48] on body "Search Borrowers Contacts Saved My Borrower Requests NEW Recommended Fulfilled …" at bounding box center [337, 160] width 674 height 320
click at [252, 90] on li "Attempted" at bounding box center [250, 89] width 58 height 13
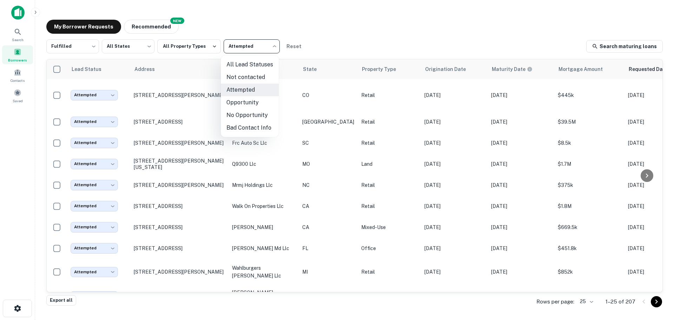
click at [256, 46] on body "Search Borrowers Contacts Saved My Borrower Requests NEW Recommended Fulfilled …" at bounding box center [337, 160] width 674 height 320
click at [257, 76] on li "Not contacted" at bounding box center [250, 77] width 58 height 13
type input "****"
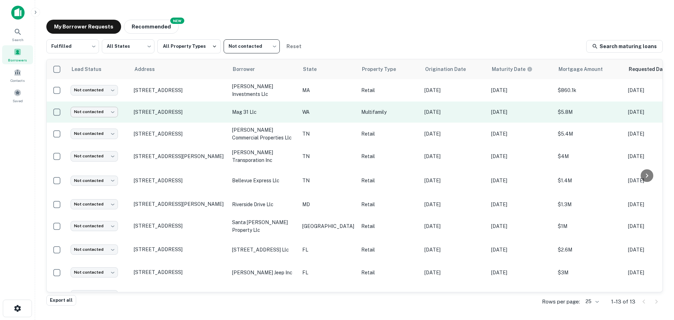
click at [96, 112] on body "Search Borrowers Contacts Saved My Borrower Requests NEW Recommended Fulfilled …" at bounding box center [337, 160] width 674 height 320
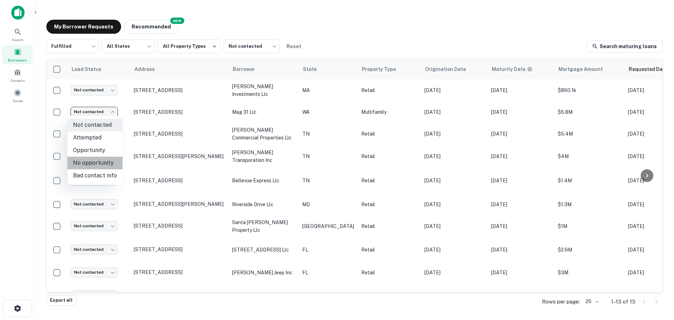
click at [102, 158] on li "No opportunity" at bounding box center [94, 162] width 55 height 13
type input "**********"
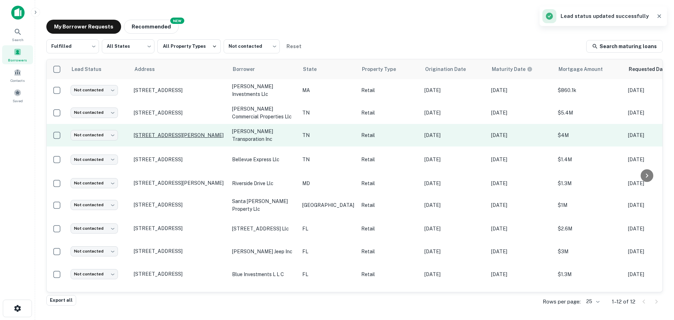
click at [176, 134] on p "1 Cadillac Dr Brentwood, TN37027" at bounding box center [179, 135] width 91 height 6
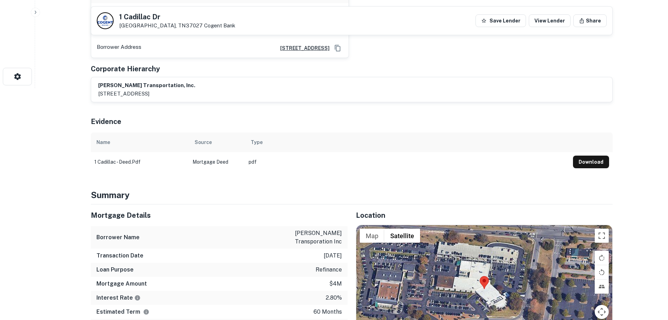
scroll to position [281, 0]
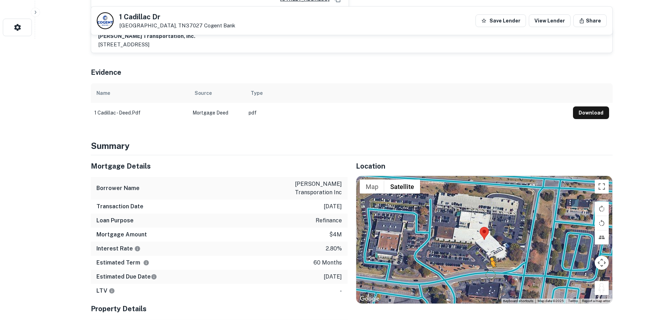
drag, startPoint x: 597, startPoint y: 283, endPoint x: 474, endPoint y: 255, distance: 125.8
click at [474, 256] on div "To activate drag with keyboard, press Alt + Enter. Once in keyboard drag state,…" at bounding box center [484, 239] width 256 height 127
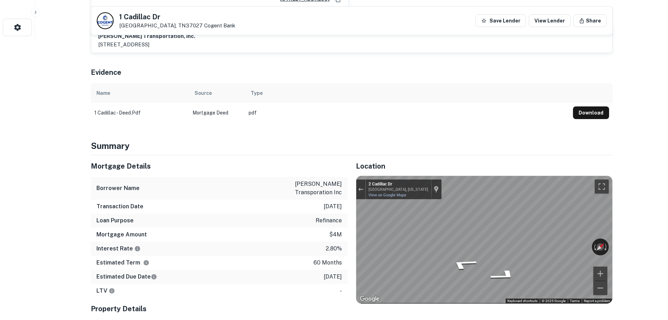
click at [348, 245] on div "Location ← Move left → Move right ↑ Move up ↓ Move down + Zoom in - Zoom out Ho…" at bounding box center [480, 279] width 265 height 248
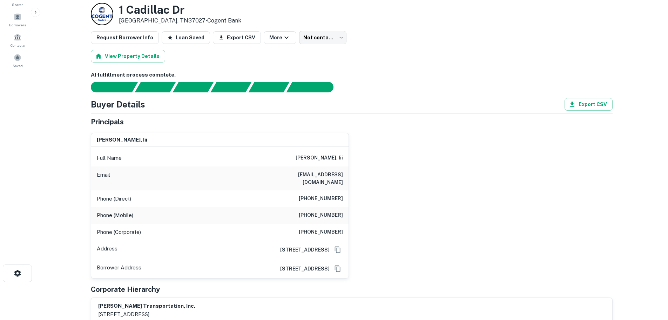
scroll to position [0, 0]
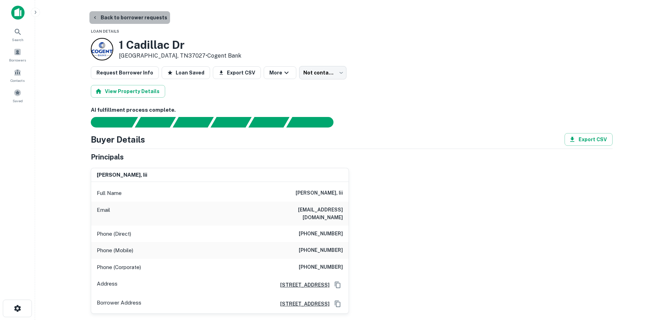
click at [150, 17] on button "Back to borrower requests" at bounding box center [129, 17] width 81 height 13
click at [134, 13] on button "Back to borrower requests" at bounding box center [129, 17] width 81 height 13
click at [134, 18] on button "Back to borrower requests" at bounding box center [129, 17] width 81 height 13
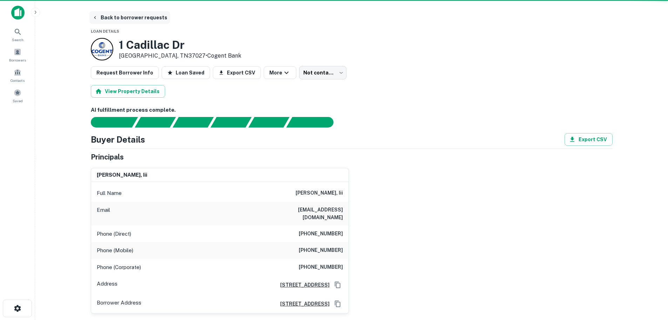
click at [134, 18] on button "Back to borrower requests" at bounding box center [129, 17] width 81 height 13
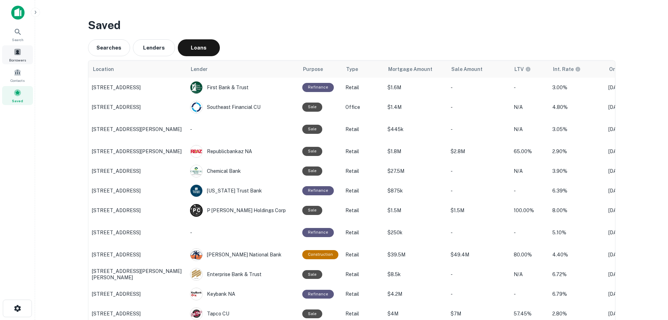
click at [21, 54] on span at bounding box center [18, 52] width 8 height 8
click at [22, 58] on span "Borrowers" at bounding box center [17, 60] width 17 height 6
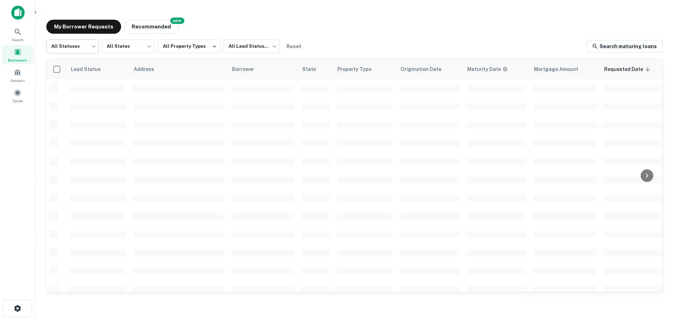
click at [74, 51] on body "Search Borrowers Contacts Saved My Borrower Requests NEW Recommended All Status…" at bounding box center [337, 160] width 674 height 320
click at [76, 88] on li "Fulfilled" at bounding box center [72, 89] width 53 height 13
type input "*********"
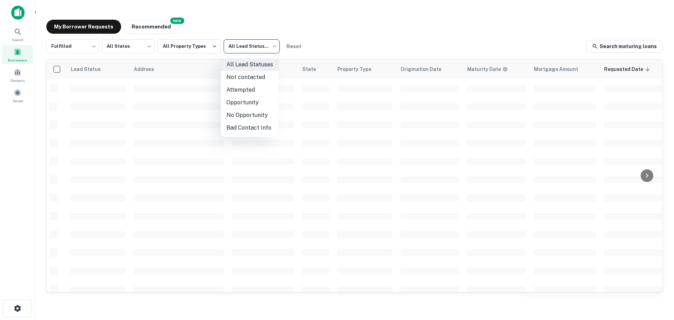
click at [247, 49] on body "Search Borrowers Contacts Saved My Borrower Requests NEW Recommended Fulfilled …" at bounding box center [337, 160] width 674 height 320
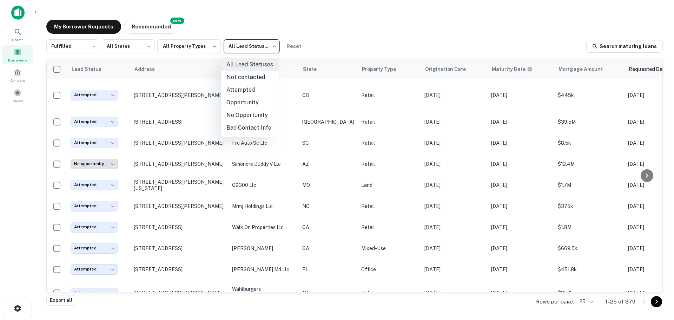
drag, startPoint x: 253, startPoint y: 88, endPoint x: 253, endPoint y: 74, distance: 13.3
click at [253, 76] on ul "All Lead Statuses Not contacted Attempted Opportunity No Opportunity Bad Contac…" at bounding box center [250, 95] width 58 height 81
click at [253, 74] on li "Not contacted" at bounding box center [250, 77] width 58 height 13
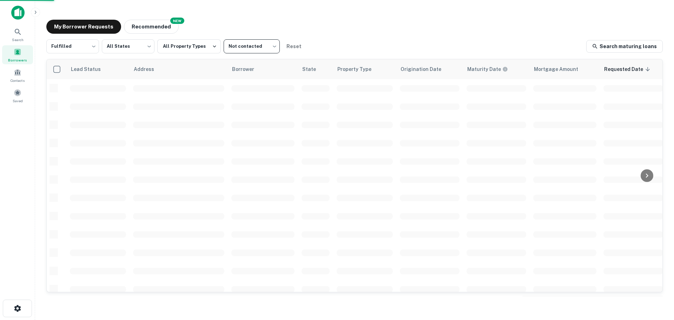
type input "****"
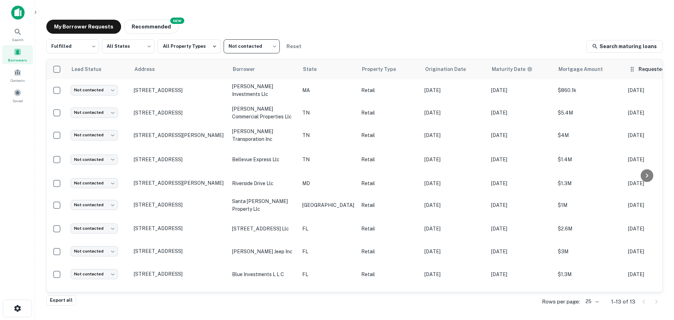
click at [624, 74] on th "Requested Date sorted descending" at bounding box center [657, 69] width 67 height 20
click at [673, 68] on icon at bounding box center [681, 69] width 6 height 6
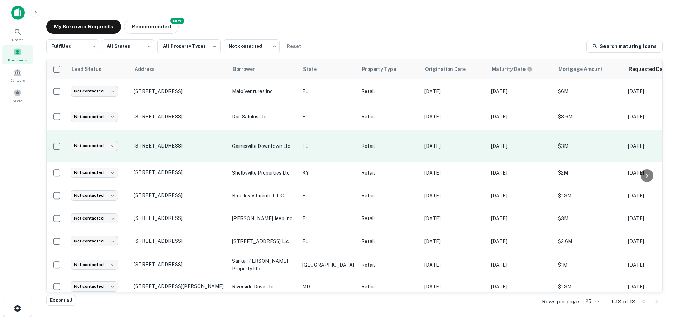
click at [194, 145] on p "604 Se 2nd St Gainesville, FL32601" at bounding box center [179, 145] width 91 height 6
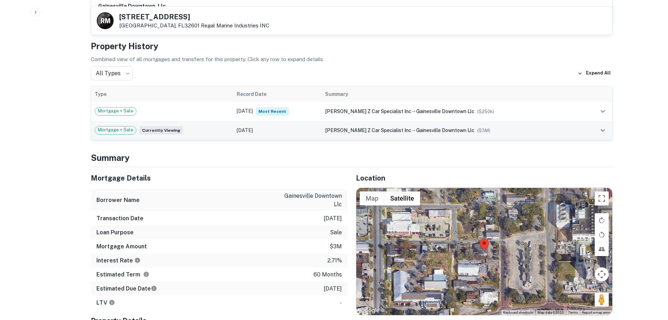
scroll to position [421, 0]
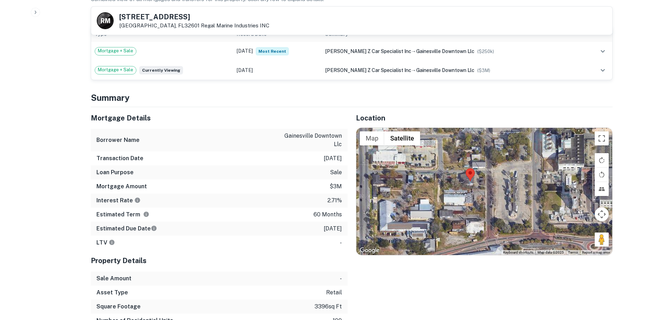
drag, startPoint x: 611, startPoint y: 237, endPoint x: 589, endPoint y: 223, distance: 26.7
click at [590, 223] on div at bounding box center [484, 191] width 256 height 127
drag, startPoint x: 601, startPoint y: 227, endPoint x: 485, endPoint y: 176, distance: 126.8
click at [485, 176] on div "Map Terrain Satellite Labels Keyboard shortcuts Map Data Map data ©2025 Map dat…" at bounding box center [484, 191] width 256 height 127
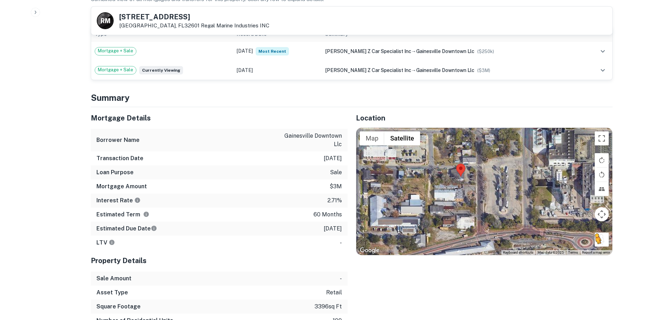
drag, startPoint x: 612, startPoint y: 237, endPoint x: 599, endPoint y: 230, distance: 14.4
click at [599, 230] on div "To activate drag with keyboard, press Alt + Enter. Once in keyboard drag state,…" at bounding box center [484, 191] width 256 height 127
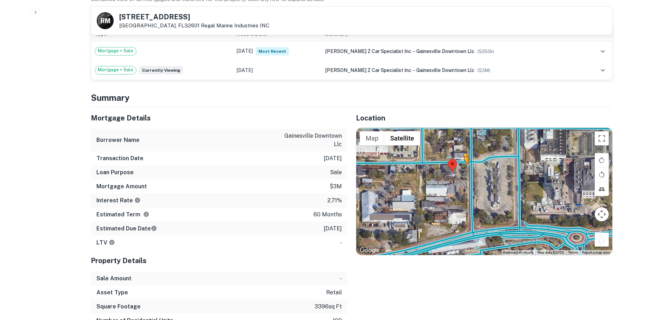
drag, startPoint x: 598, startPoint y: 232, endPoint x: 463, endPoint y: 163, distance: 151.1
click at [463, 163] on div "To activate drag with keyboard, press Alt + Enter. Once in keyboard drag state,…" at bounding box center [484, 191] width 256 height 127
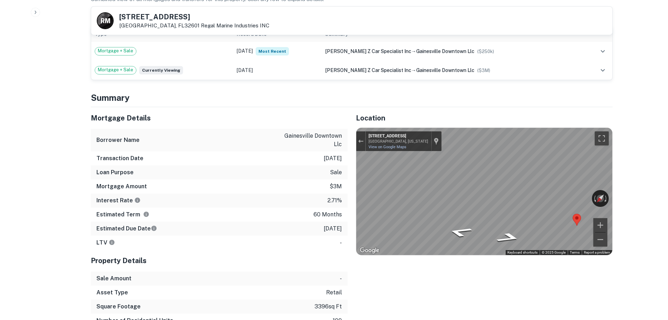
click at [138, 21] on div "604 SE 2ND ST Gainesville, FL32601 Regal Marine Industries INC" at bounding box center [194, 20] width 150 height 15
click at [143, 15] on h5 "604 SE 2ND ST" at bounding box center [194, 16] width 150 height 7
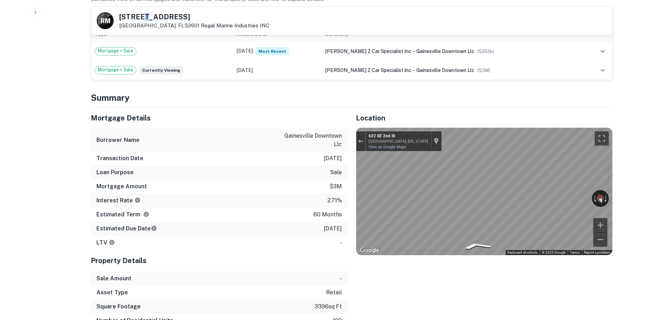
click at [143, 15] on h5 "604 SE 2ND ST" at bounding box center [194, 16] width 150 height 7
copy h5 "604 SE 2ND ST"
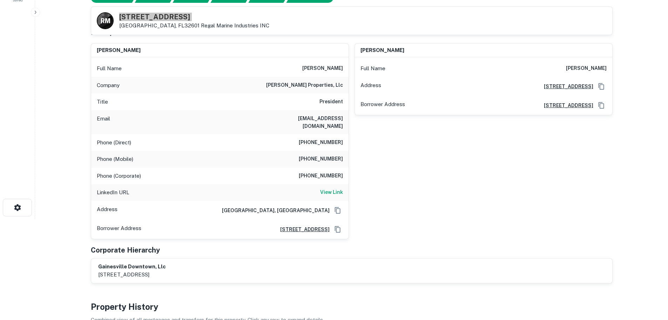
scroll to position [70, 0]
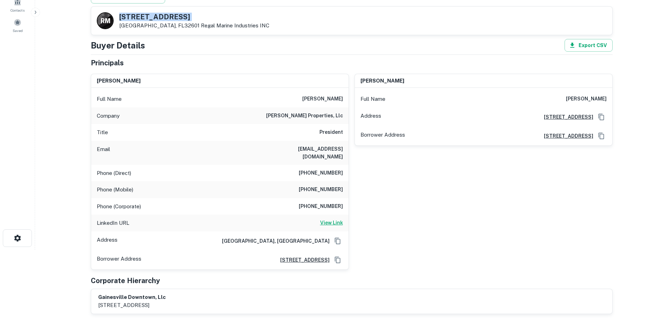
click at [331, 219] on h6 "View Link" at bounding box center [331, 223] width 23 height 8
click at [322, 169] on h6 "(352) 333-0986" at bounding box center [321, 173] width 44 height 8
copy h6 "(352) 333-0986"
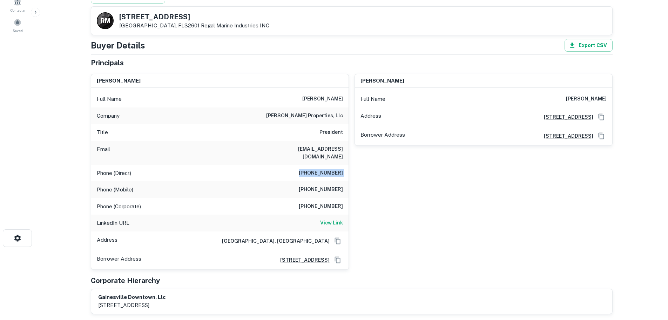
click at [319, 185] on h6 "352-514-2039" at bounding box center [321, 189] width 44 height 8
click at [320, 185] on h6 "352-514-2039" at bounding box center [321, 189] width 44 height 8
copy h6 "352-514-2039"
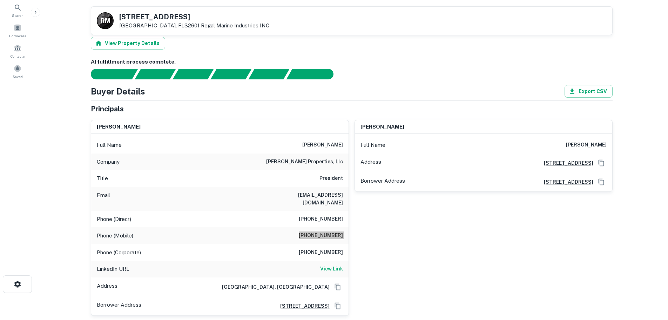
scroll to position [0, 0]
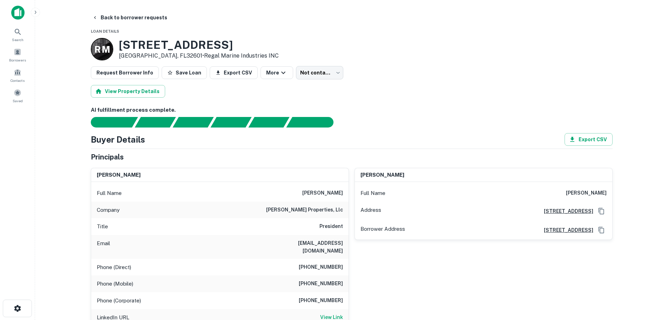
click at [149, 9] on main "Back to borrower requests Loan Details R M 604 SE 2ND ST Gainesville, FL32601 •…" at bounding box center [351, 160] width 633 height 320
click at [149, 15] on button "Back to borrower requests" at bounding box center [129, 17] width 81 height 13
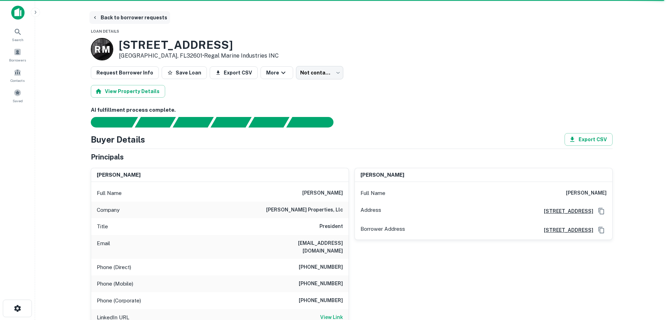
click at [152, 18] on button "Back to borrower requests" at bounding box center [129, 17] width 81 height 13
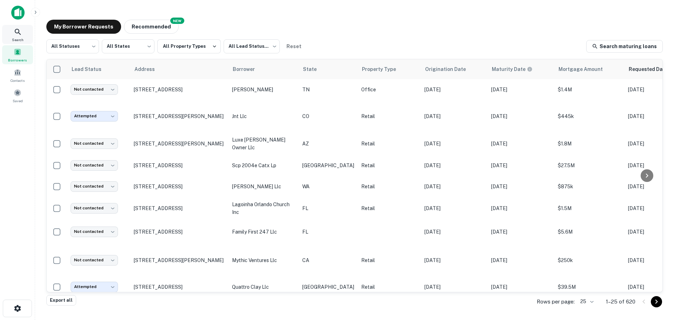
click at [17, 36] on div "Search" at bounding box center [17, 34] width 31 height 19
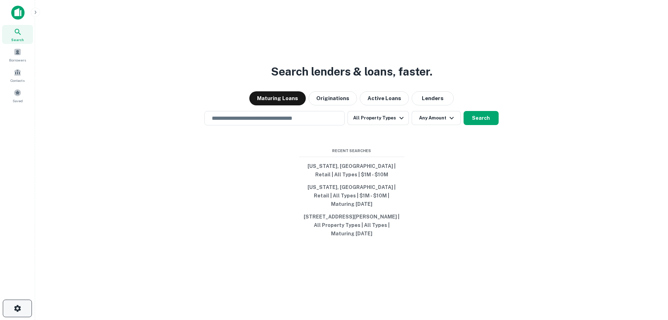
click at [11, 304] on button "button" at bounding box center [17, 308] width 29 height 18
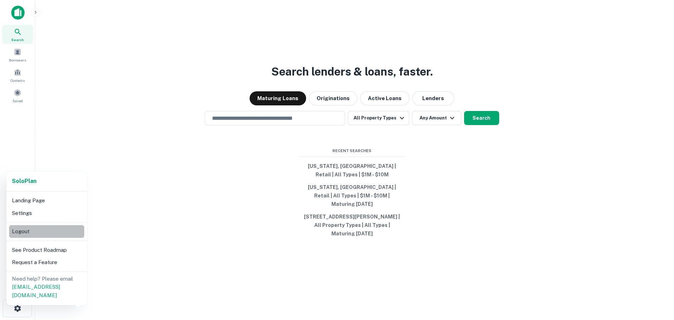
click at [38, 233] on li "Logout" at bounding box center [46, 231] width 75 height 13
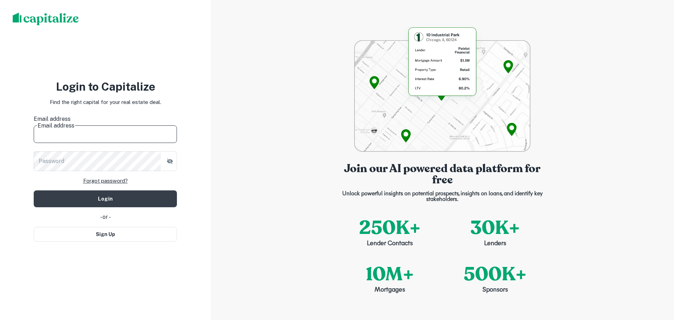
click at [85, 130] on input "Email address" at bounding box center [105, 133] width 143 height 20
type input "**********"
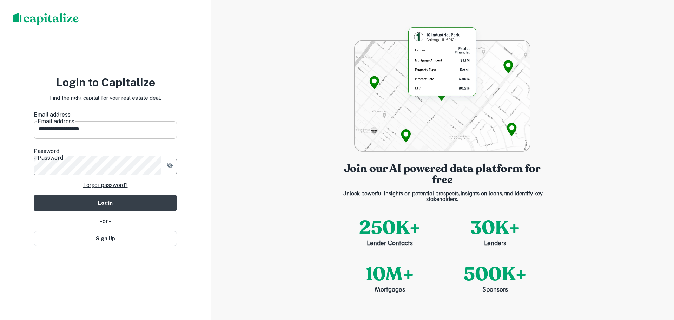
click at [34, 194] on button "Login" at bounding box center [105, 202] width 143 height 17
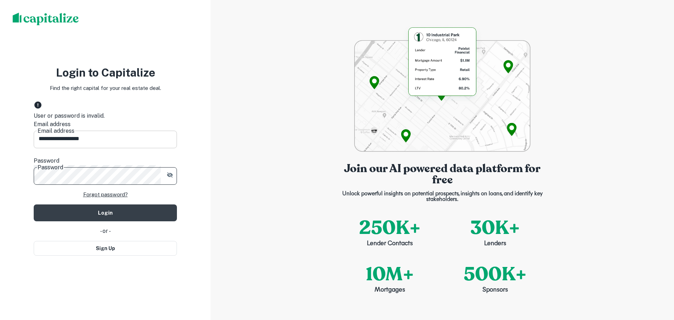
click at [34, 204] on button "Login" at bounding box center [105, 212] width 143 height 17
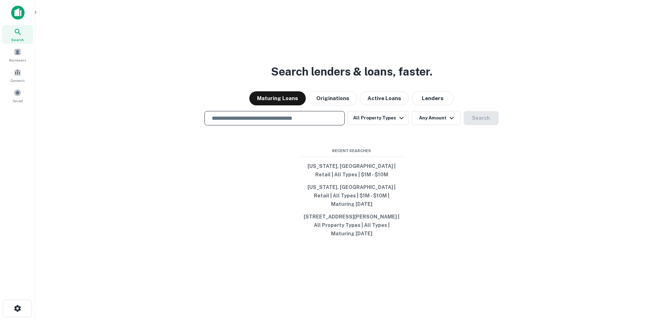
click at [290, 120] on input "text" at bounding box center [275, 118] width 134 height 8
click at [284, 118] on div "​" at bounding box center [275, 118] width 140 height 14
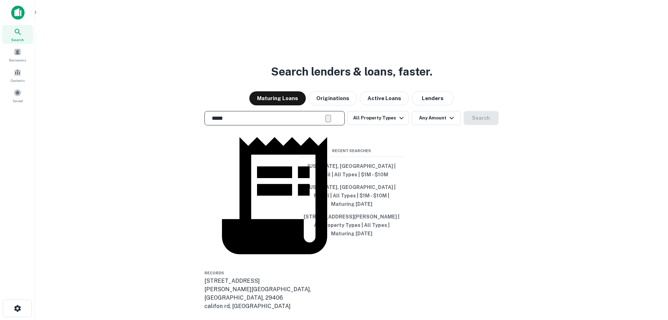
type input "**********"
click at [463, 201] on div "**********" at bounding box center [352, 177] width 622 height 320
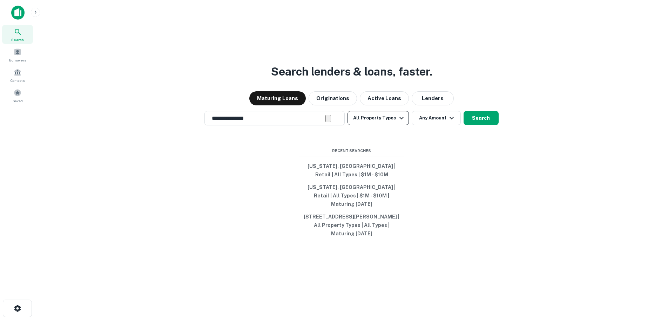
click at [369, 119] on button "All Property Types" at bounding box center [378, 118] width 61 height 14
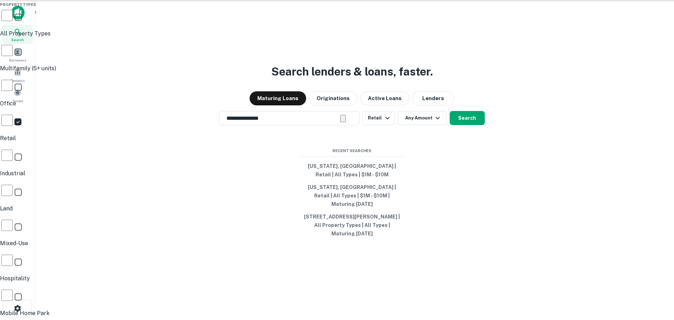
click at [477, 172] on div at bounding box center [337, 160] width 674 height 320
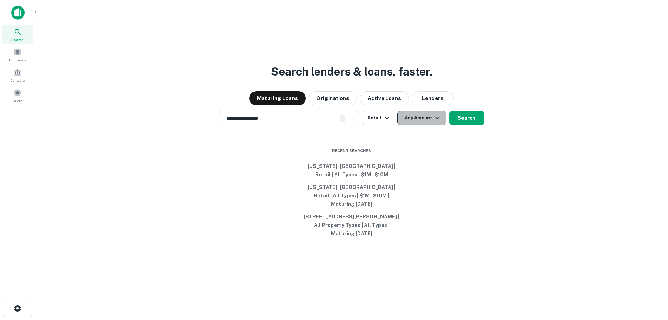
click at [425, 121] on button "Any Amount" at bounding box center [421, 118] width 49 height 14
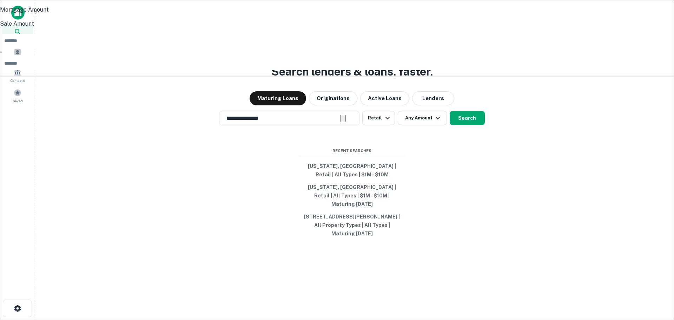
click at [391, 48] on input "number" at bounding box center [341, 41] width 682 height 14
type input "*"
type input "*******"
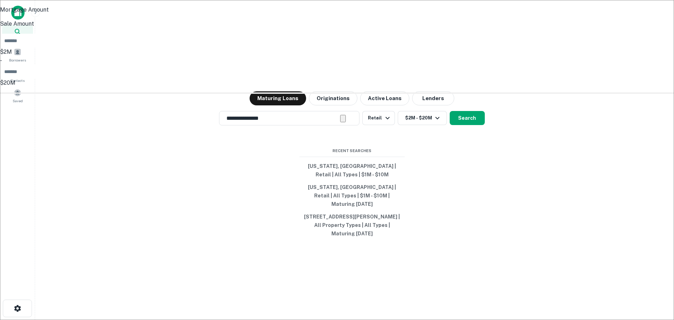
type input "********"
click at [463, 127] on div at bounding box center [337, 160] width 674 height 320
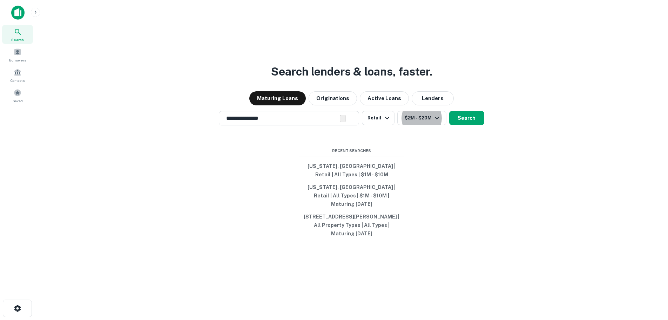
click at [463, 125] on button "Search" at bounding box center [466, 118] width 35 height 14
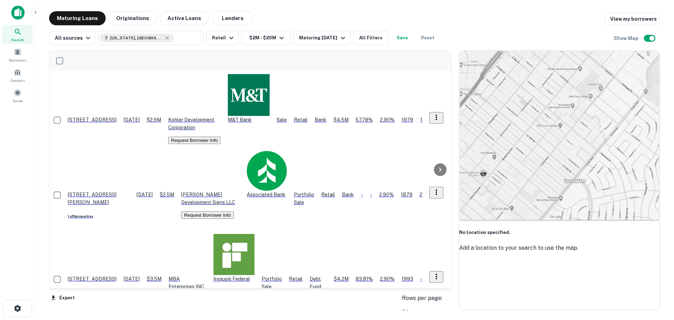
click at [326, 30] on div "All sources [US_STATE], [GEOGRAPHIC_DATA] ​ Retail $2M - $20M Maturing [DATE] A…" at bounding box center [354, 35] width 610 height 20
drag, startPoint x: 327, startPoint y: 32, endPoint x: 329, endPoint y: 36, distance: 4.4
click at [329, 36] on button "Maturing [DATE]" at bounding box center [321, 38] width 56 height 14
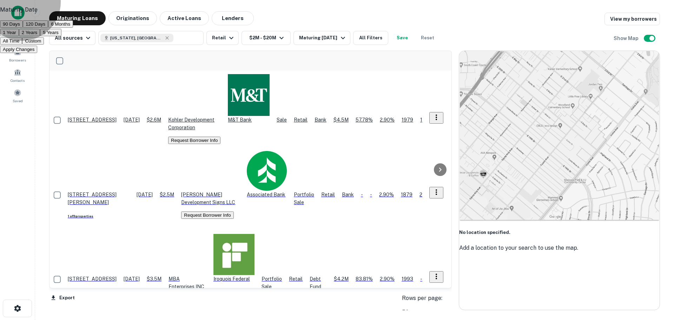
click at [44, 45] on button "Custom" at bounding box center [33, 40] width 22 height 7
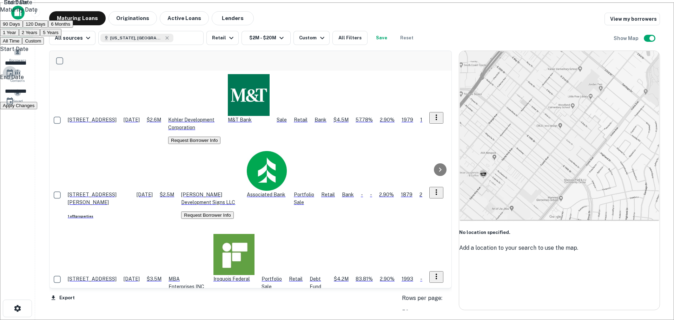
click at [14, 77] on icon "Choose date, selected date is Feb 27, 2025" at bounding box center [10, 73] width 8 height 8
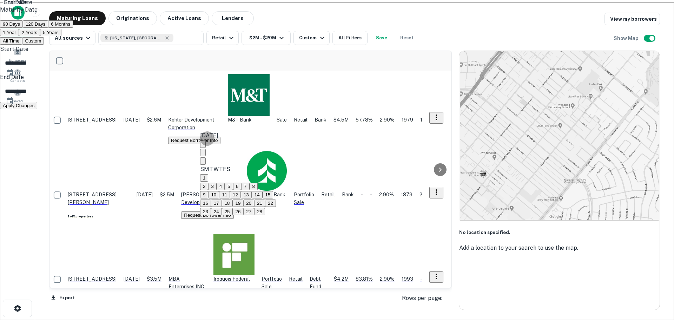
click at [206, 157] on button "Next month" at bounding box center [203, 160] width 6 height 7
click at [206, 149] on button "Previous month" at bounding box center [203, 152] width 6 height 7
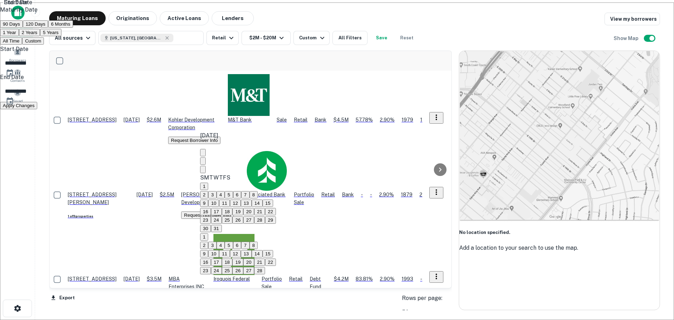
click at [206, 157] on button "Previous month" at bounding box center [203, 160] width 6 height 7
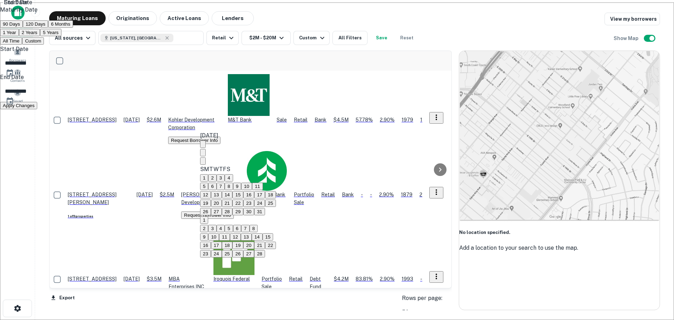
click at [203, 162] on icon "Next month" at bounding box center [203, 162] width 0 height 0
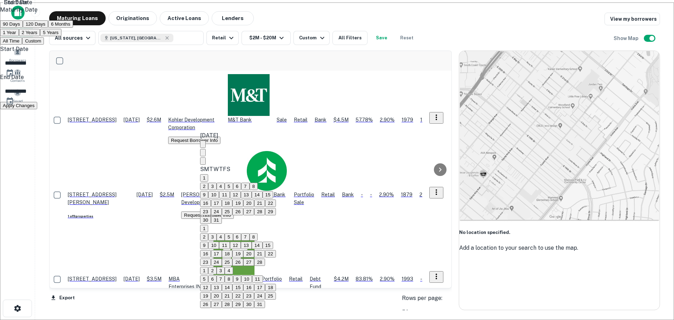
click at [203, 162] on icon "Next month" at bounding box center [203, 162] width 0 height 0
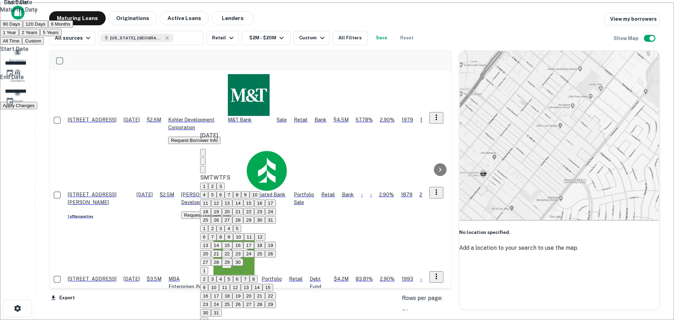
click at [203, 171] on icon "Next month" at bounding box center [203, 171] width 0 height 0
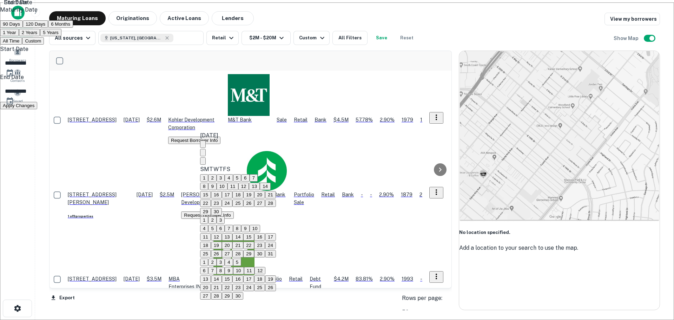
click at [203, 162] on icon "Next month" at bounding box center [203, 162] width 0 height 0
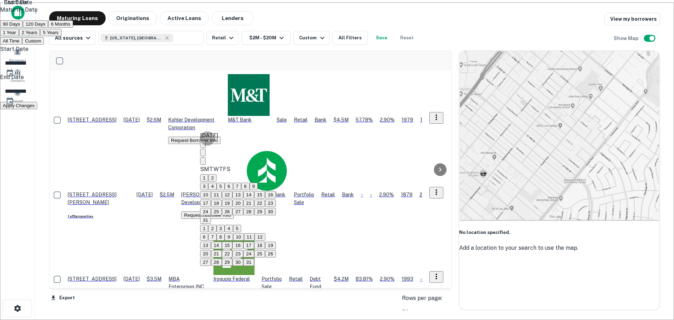
click at [203, 162] on icon "Next month" at bounding box center [203, 162] width 0 height 0
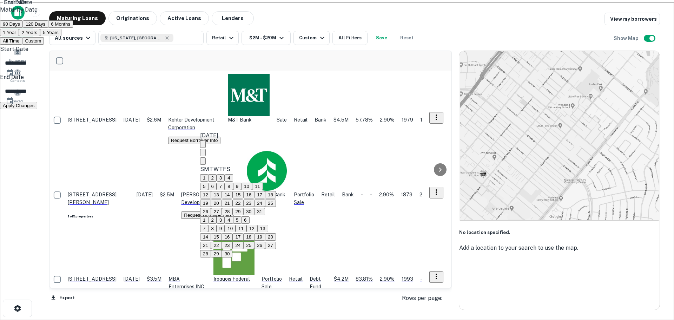
click at [203, 162] on icon "Next month" at bounding box center [203, 162] width 0 height 0
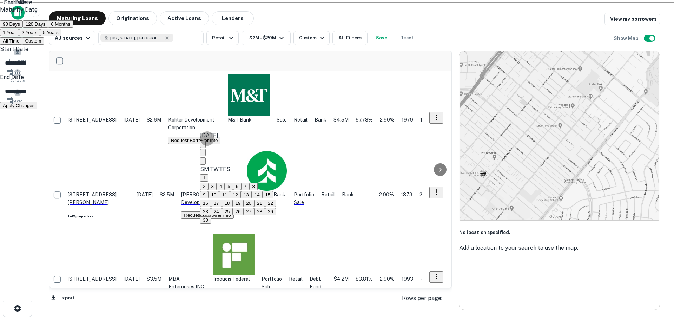
click at [203, 162] on icon "Next month" at bounding box center [203, 162] width 0 height 0
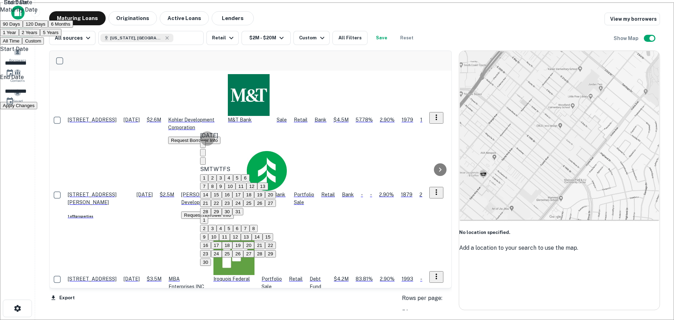
click at [203, 162] on icon "Next month" at bounding box center [203, 162] width 0 height 0
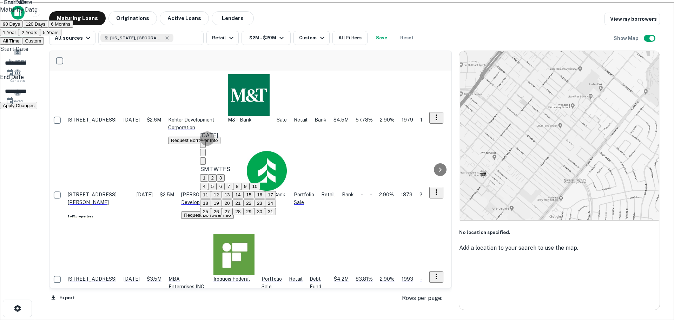
click at [203, 154] on icon "Previous month" at bounding box center [203, 154] width 0 height 0
click at [254, 198] on button "18" at bounding box center [248, 194] width 11 height 7
type input "**********"
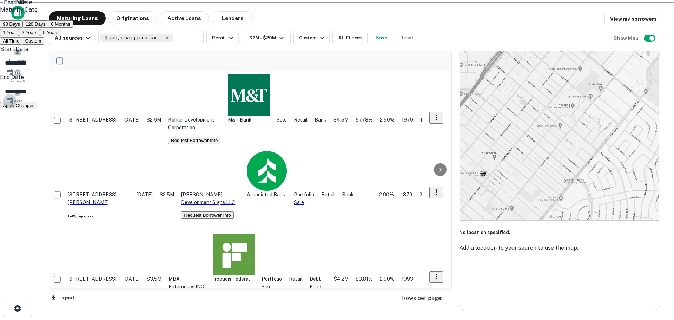
click at [14, 105] on icon "Choose date, selected date is Aug 26, 2025" at bounding box center [10, 101] width 8 height 8
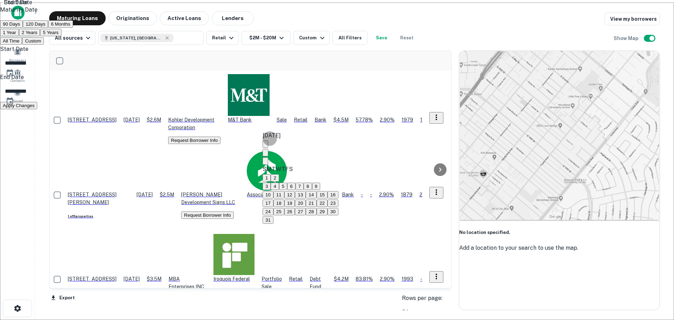
click at [265, 162] on icon "Next month" at bounding box center [265, 162] width 0 height 0
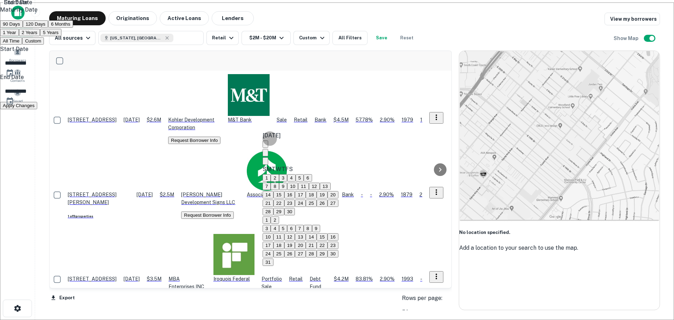
click at [265, 162] on icon "Next month" at bounding box center [265, 162] width 0 height 0
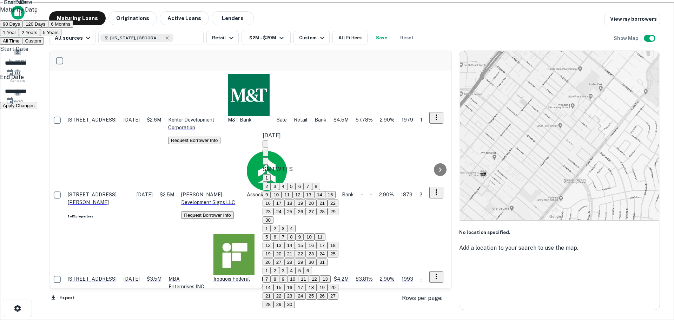
click at [265, 162] on icon "Next month" at bounding box center [265, 162] width 0 height 0
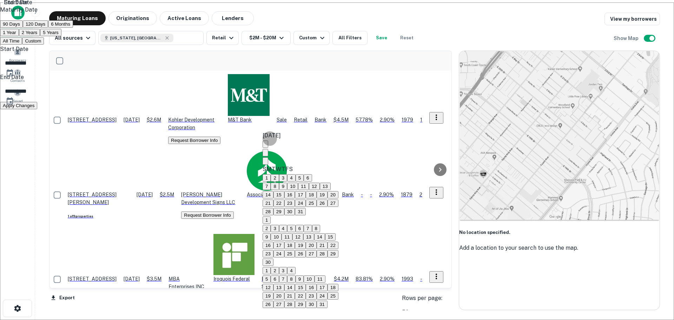
click at [265, 162] on icon "Next month" at bounding box center [265, 162] width 0 height 0
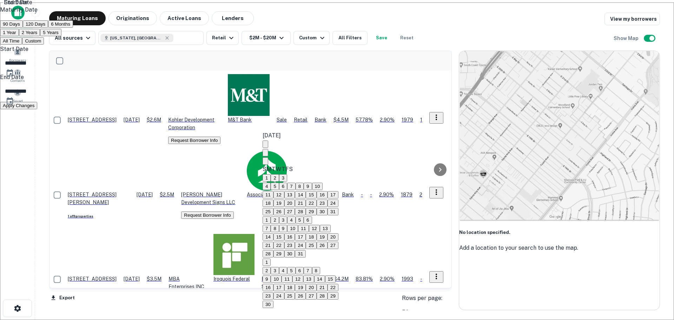
click at [265, 162] on icon "Next month" at bounding box center [265, 162] width 0 height 0
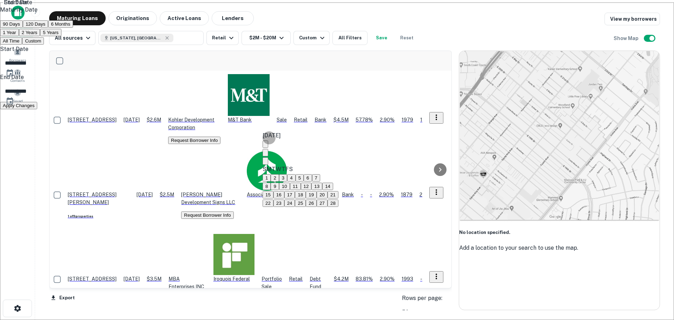
click at [270, 174] on button "1" at bounding box center [266, 177] width 8 height 7
type input "**********"
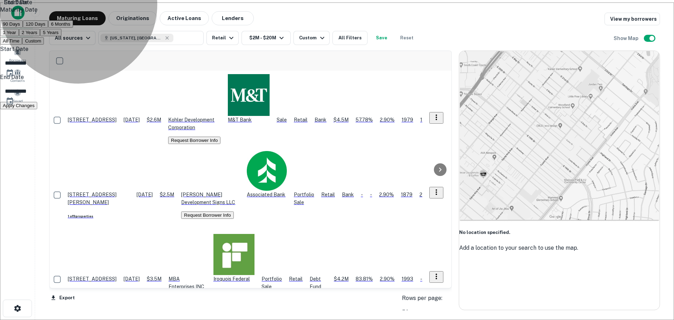
click at [37, 109] on button "Apply Changes" at bounding box center [18, 105] width 37 height 7
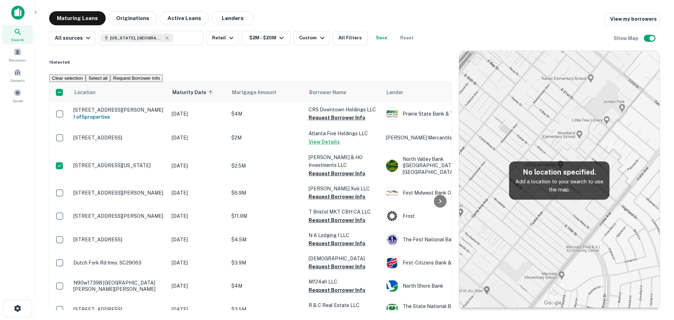
click at [561, 216] on img at bounding box center [559, 180] width 200 height 259
click at [555, 187] on p "Add a location to your search to use the map." at bounding box center [558, 185] width 89 height 16
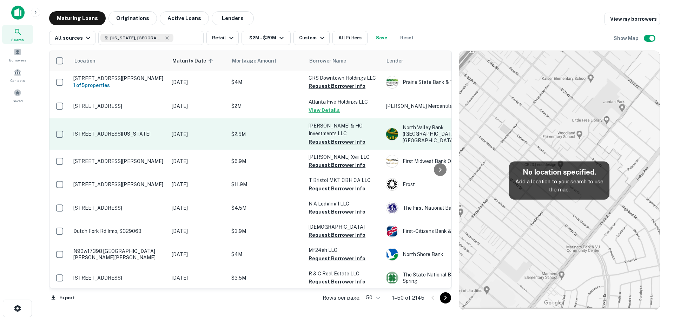
click at [99, 130] on p "[STREET_ADDRESS][US_STATE]" at bounding box center [118, 133] width 91 height 6
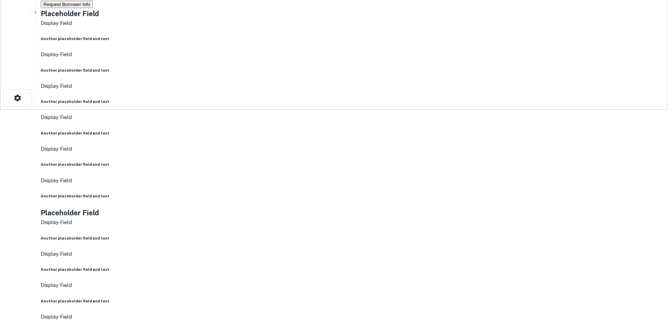
scroll to position [210, 0]
drag, startPoint x: 608, startPoint y: 257, endPoint x: 488, endPoint y: 231, distance: 122.5
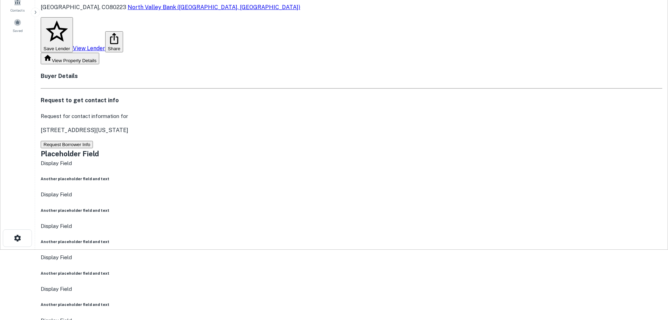
scroll to position [0, 0]
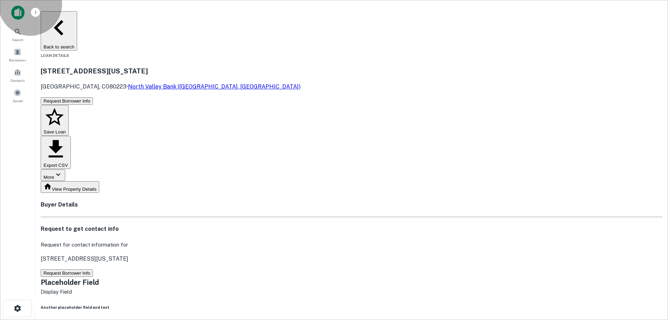
click at [77, 15] on button "Back to search" at bounding box center [59, 30] width 36 height 39
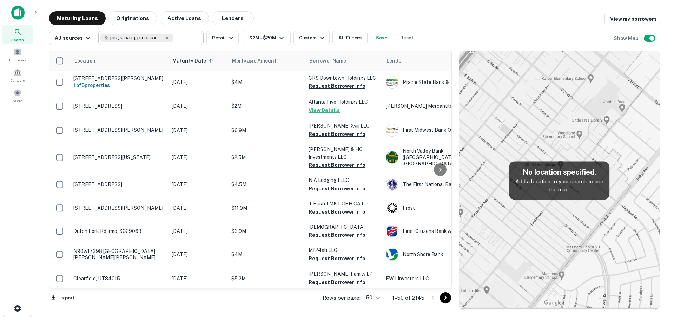
type input "**********"
click at [182, 36] on input "**********" at bounding box center [186, 38] width 27 height 10
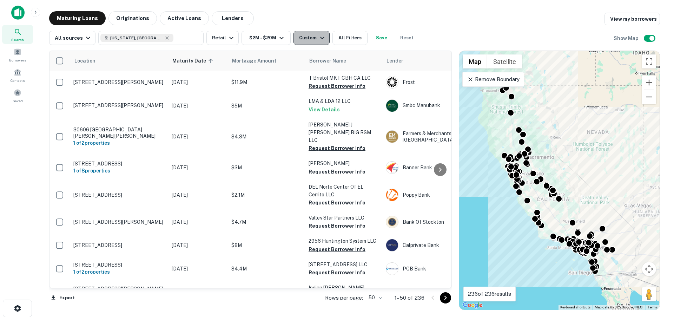
click at [309, 42] on button "Custom" at bounding box center [311, 38] width 36 height 14
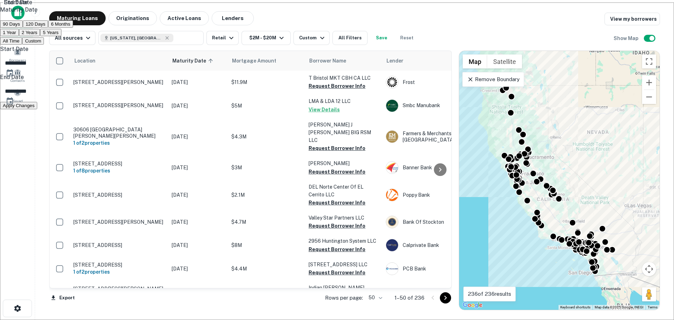
click at [316, 21] on div at bounding box center [337, 160] width 674 height 320
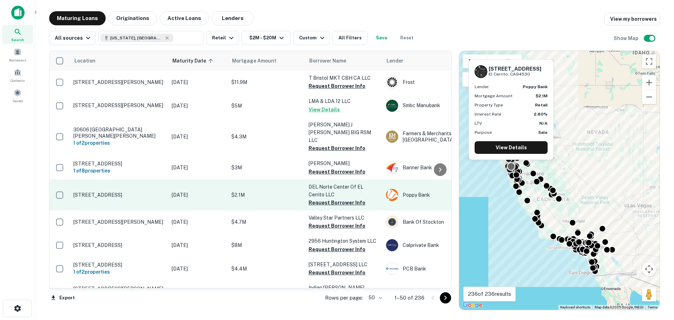
click at [130, 192] on p "[STREET_ADDRESS]" at bounding box center [118, 195] width 91 height 6
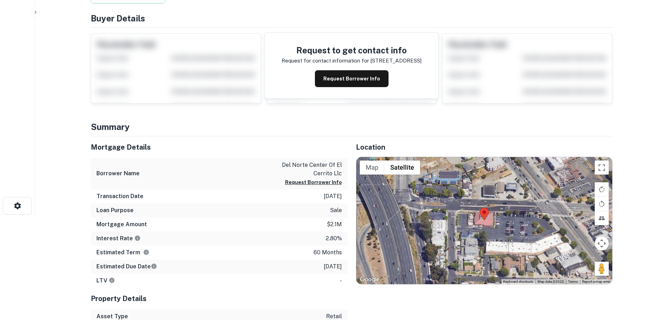
scroll to position [105, 0]
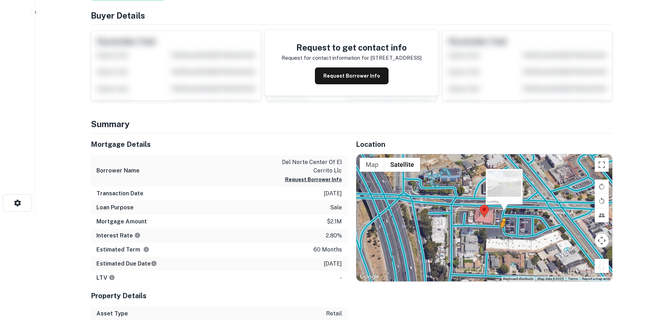
drag, startPoint x: 601, startPoint y: 237, endPoint x: 502, endPoint y: 202, distance: 105.0
click at [502, 202] on div "To activate drag with keyboard, press Alt + Enter. Once in keyboard drag state,…" at bounding box center [484, 217] width 256 height 127
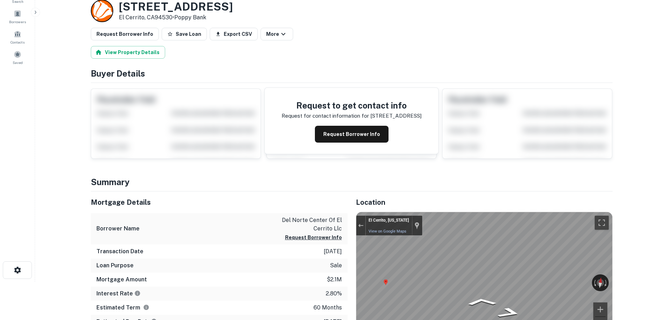
scroll to position [0, 0]
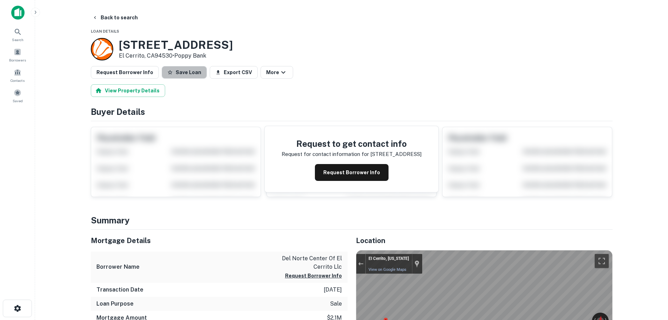
drag, startPoint x: 180, startPoint y: 72, endPoint x: 155, endPoint y: 74, distance: 25.1
click at [177, 72] on button "Save Loan" at bounding box center [184, 72] width 45 height 13
click at [143, 76] on button "Request Borrower Info" at bounding box center [125, 72] width 68 height 13
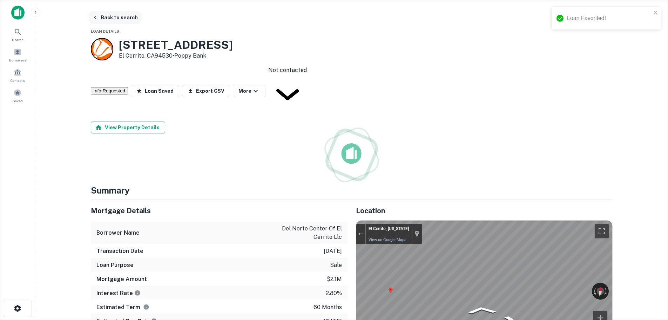
click at [121, 16] on button "Back to search" at bounding box center [114, 17] width 51 height 13
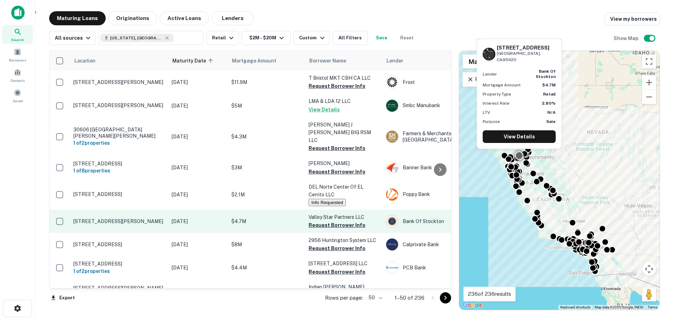
click at [110, 218] on p "[STREET_ADDRESS][PERSON_NAME]" at bounding box center [118, 221] width 91 height 6
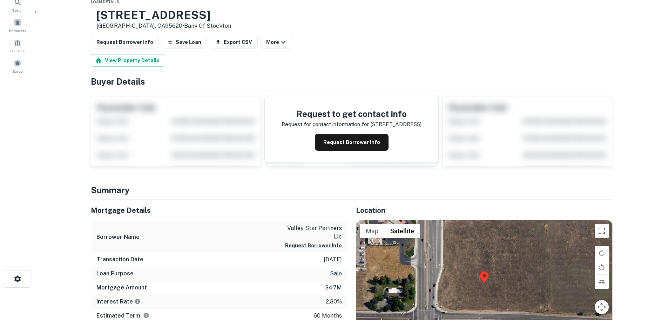
scroll to position [70, 0]
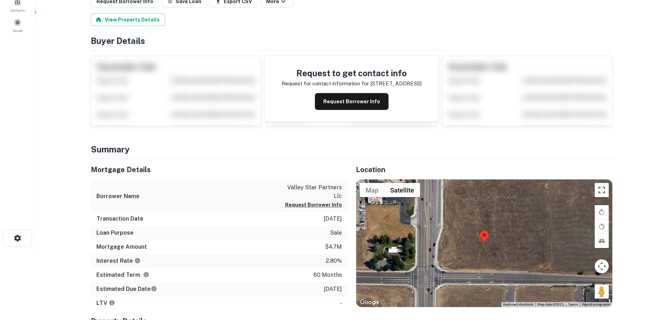
click at [599, 192] on button "Toggle fullscreen view" at bounding box center [602, 190] width 14 height 14
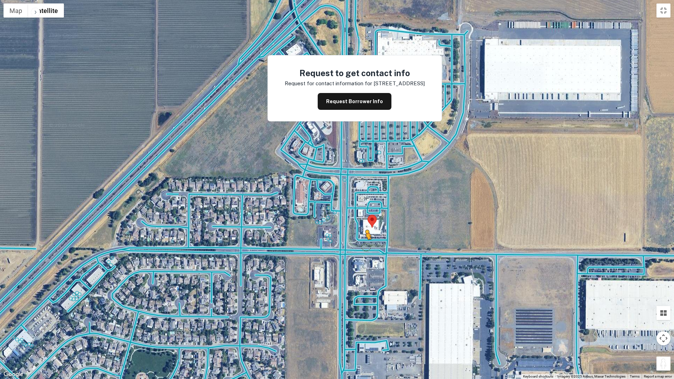
drag, startPoint x: 666, startPoint y: 365, endPoint x: 364, endPoint y: 246, distance: 324.7
click at [364, 246] on div "To activate drag with keyboard, press Alt + Enter. Once in keyboard drag state,…" at bounding box center [337, 189] width 674 height 379
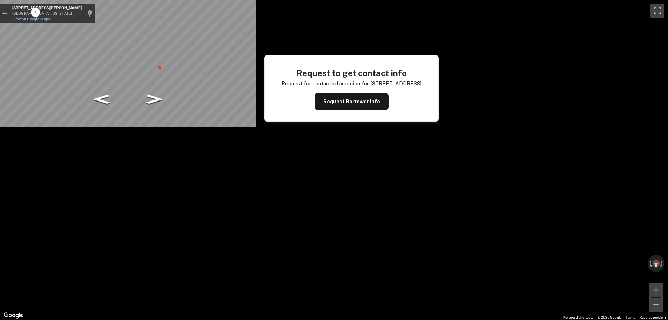
scroll to position [0, 0]
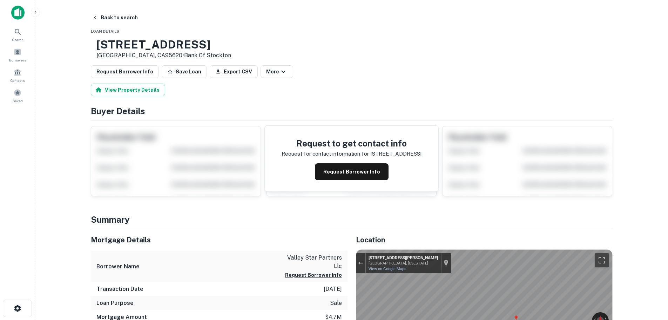
drag, startPoint x: 181, startPoint y: 75, endPoint x: 162, endPoint y: 77, distance: 18.3
click at [181, 75] on button "Save Loan" at bounding box center [184, 71] width 45 height 13
click at [134, 75] on button "Request Borrower Info" at bounding box center [125, 71] width 68 height 13
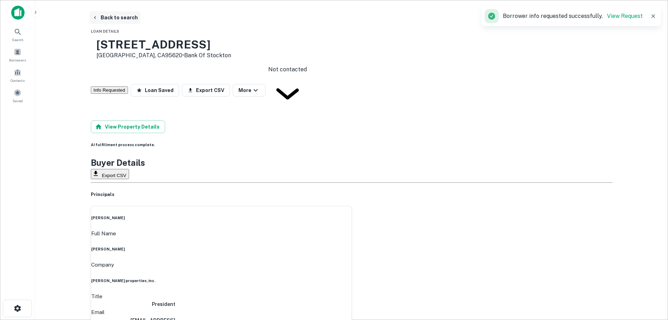
click at [122, 16] on button "Back to search" at bounding box center [114, 17] width 51 height 13
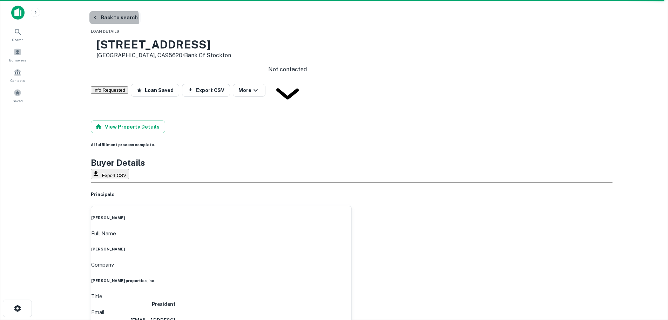
click at [103, 20] on button "Back to search" at bounding box center [114, 17] width 51 height 13
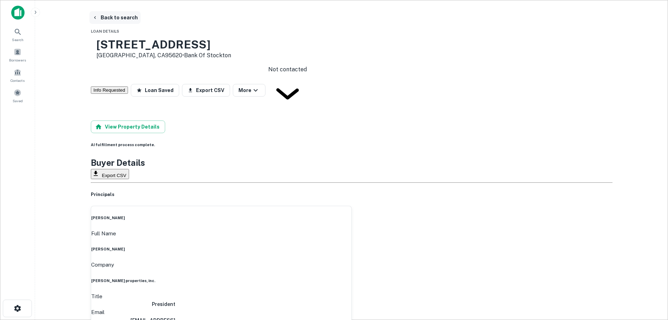
click at [102, 20] on button "Back to search" at bounding box center [114, 17] width 51 height 13
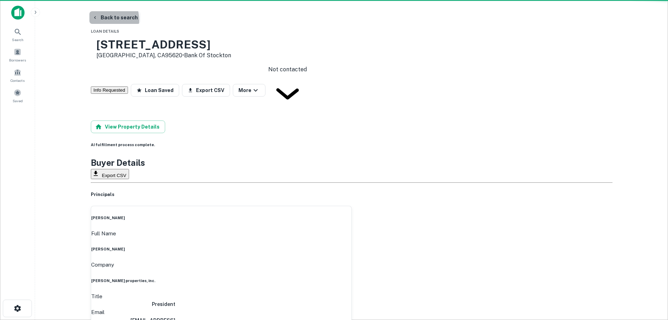
click at [102, 20] on button "Back to search" at bounding box center [114, 17] width 51 height 13
